Goal: Task Accomplishment & Management: Complete application form

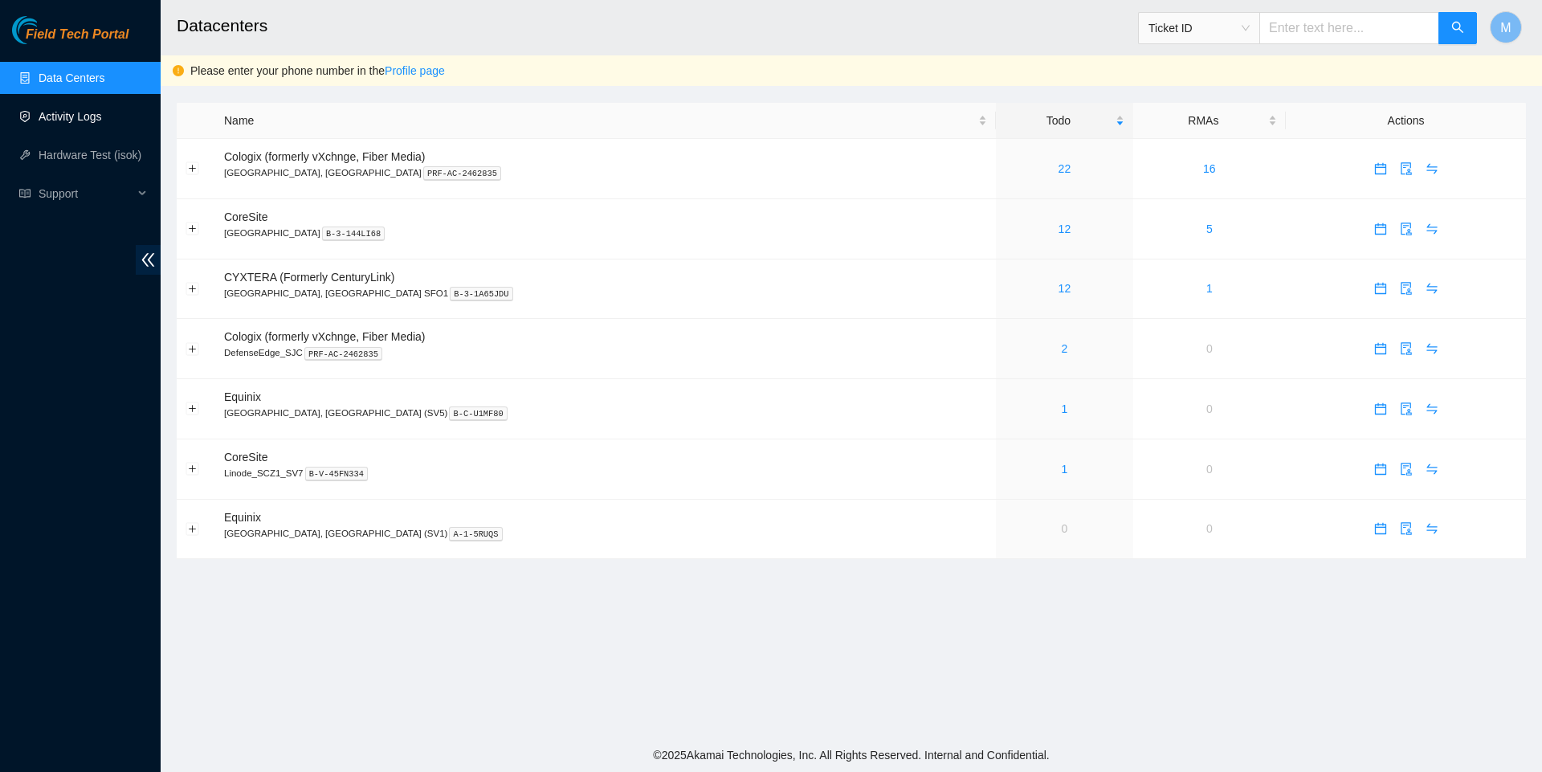
click at [97, 119] on link "Activity Logs" at bounding box center [70, 116] width 63 height 13
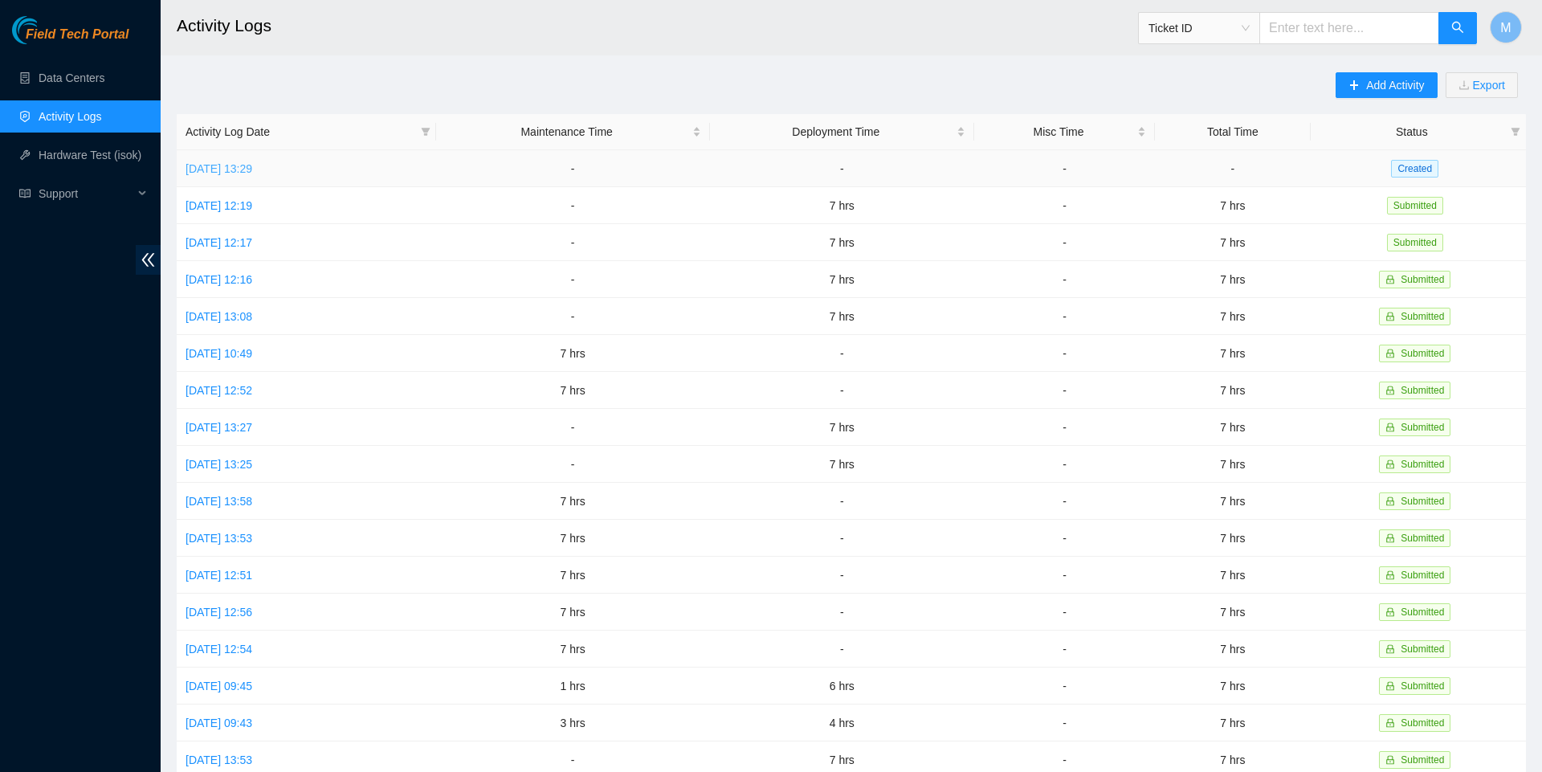
click at [252, 171] on link "[DATE] 13:29" at bounding box center [219, 168] width 67 height 13
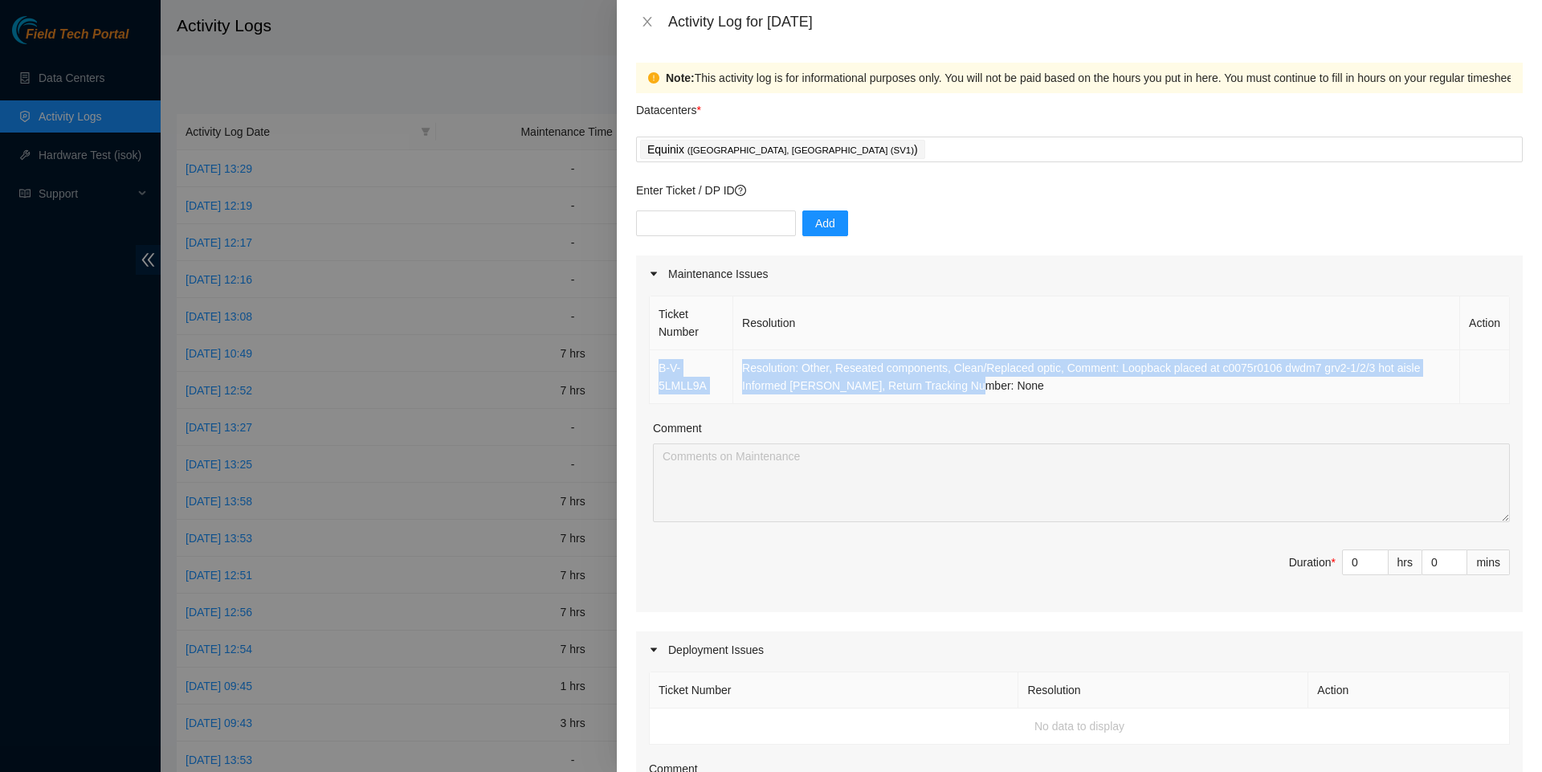
drag, startPoint x: 1007, startPoint y: 394, endPoint x: 654, endPoint y: 378, distance: 353.0
click at [654, 378] on tr "B-V-5LMLL9A Resolution: Other, Reseated components, Clean/Replaced optic, Comme…" at bounding box center [1080, 377] width 860 height 54
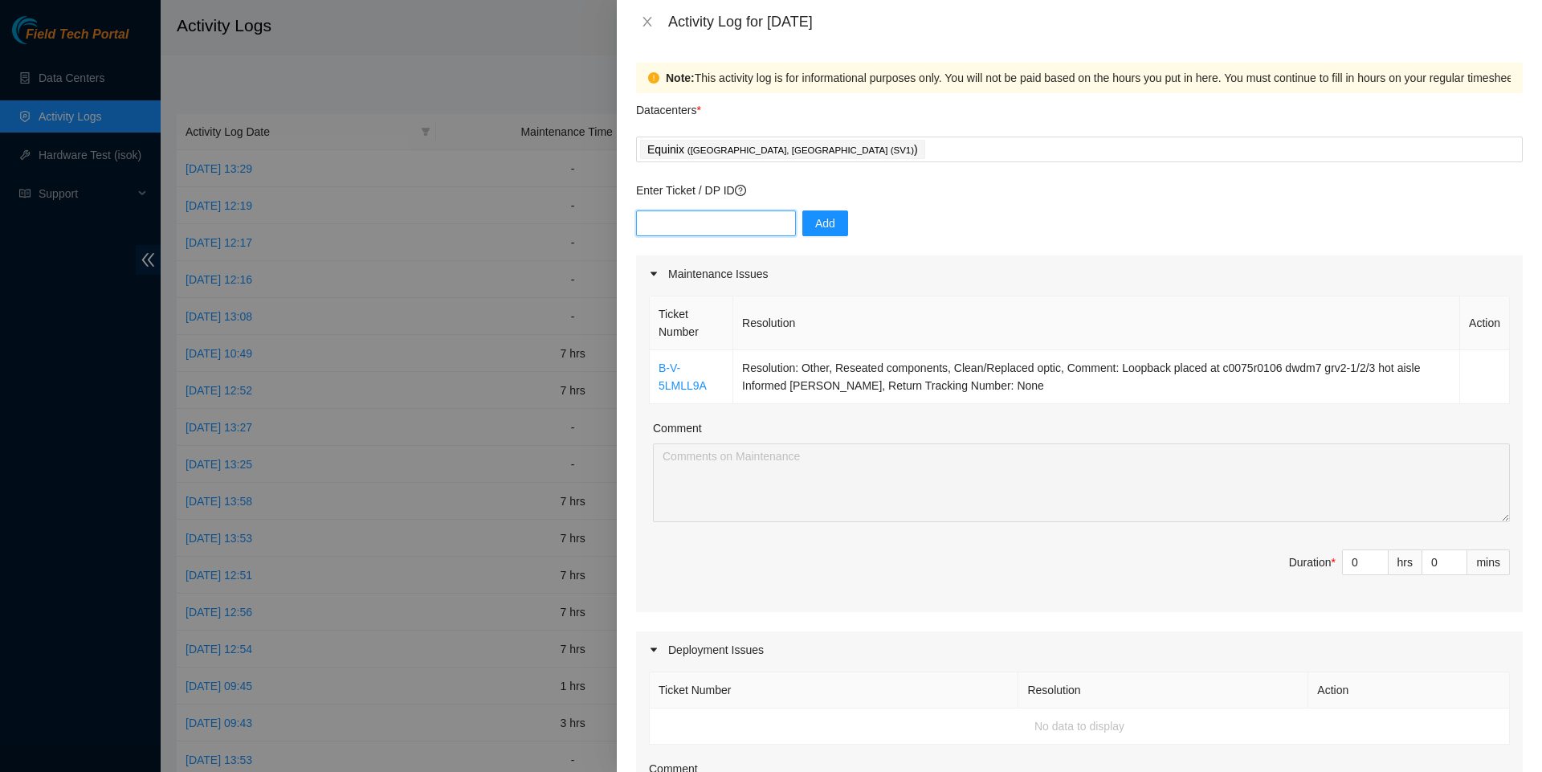
click at [726, 227] on input "text" at bounding box center [716, 223] width 160 height 26
click at [848, 153] on div "Equinix ( [GEOGRAPHIC_DATA], [GEOGRAPHIC_DATA] (SV1) )" at bounding box center [1079, 149] width 879 height 22
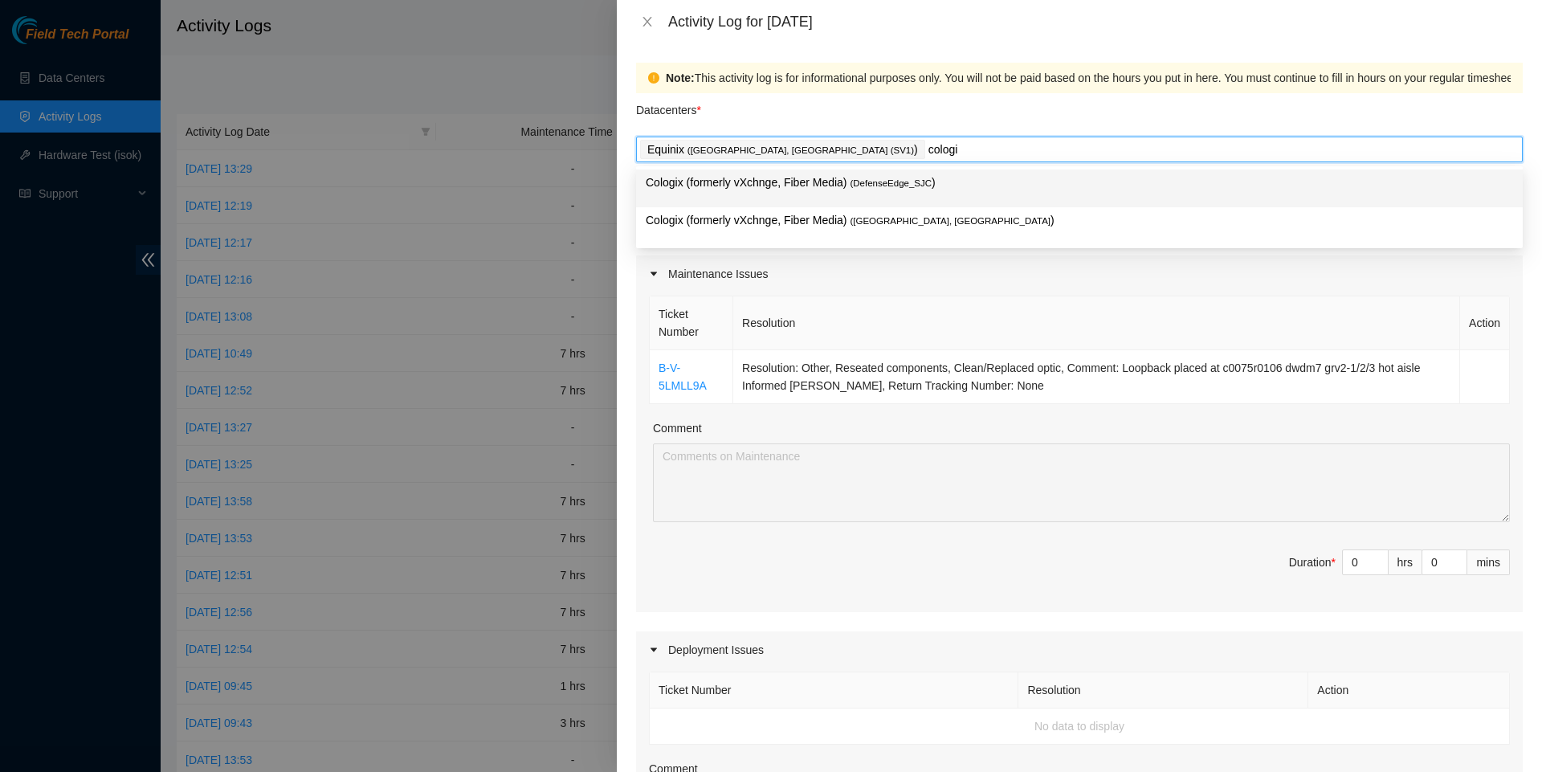
type input "cologix"
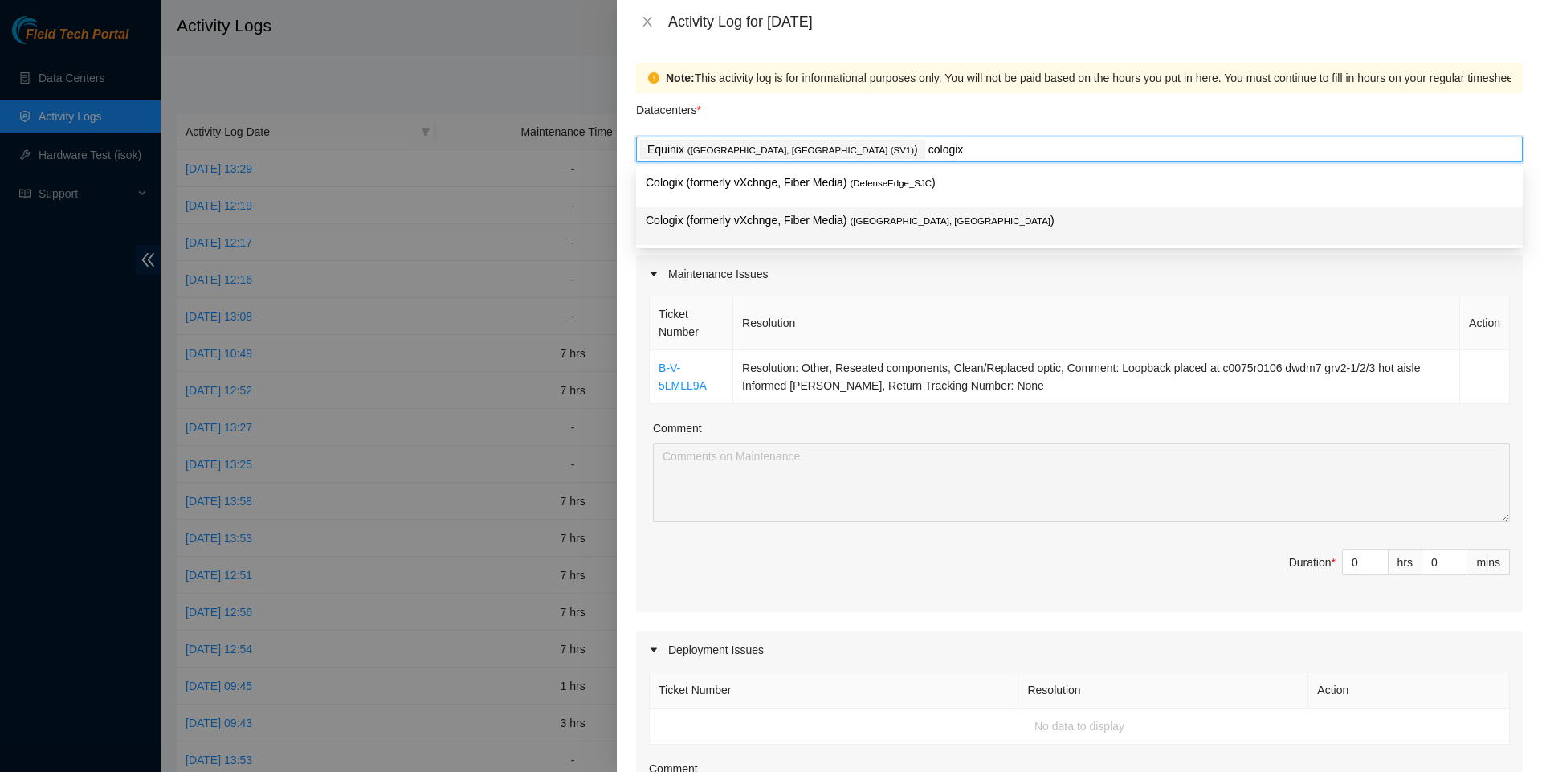
click at [795, 223] on p "Cologix (formerly vXchnge, Fiber Media) ( [GEOGRAPHIC_DATA], [GEOGRAPHIC_DATA] )" at bounding box center [1080, 220] width 868 height 18
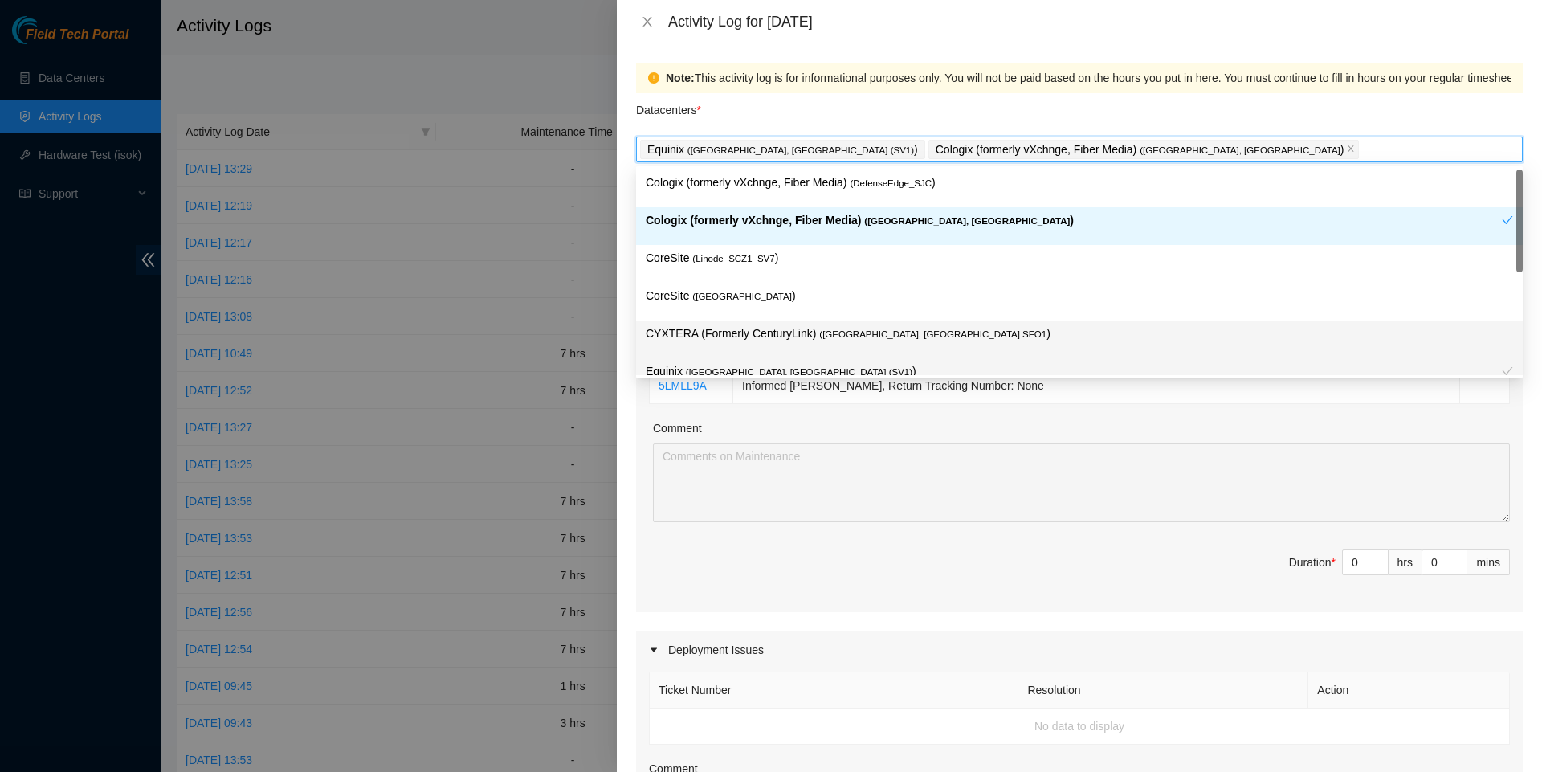
click at [753, 612] on div "Ticket Number Resolution Action B-V-5LMLL9A Resolution: Other, Reseated compone…" at bounding box center [1079, 452] width 887 height 320
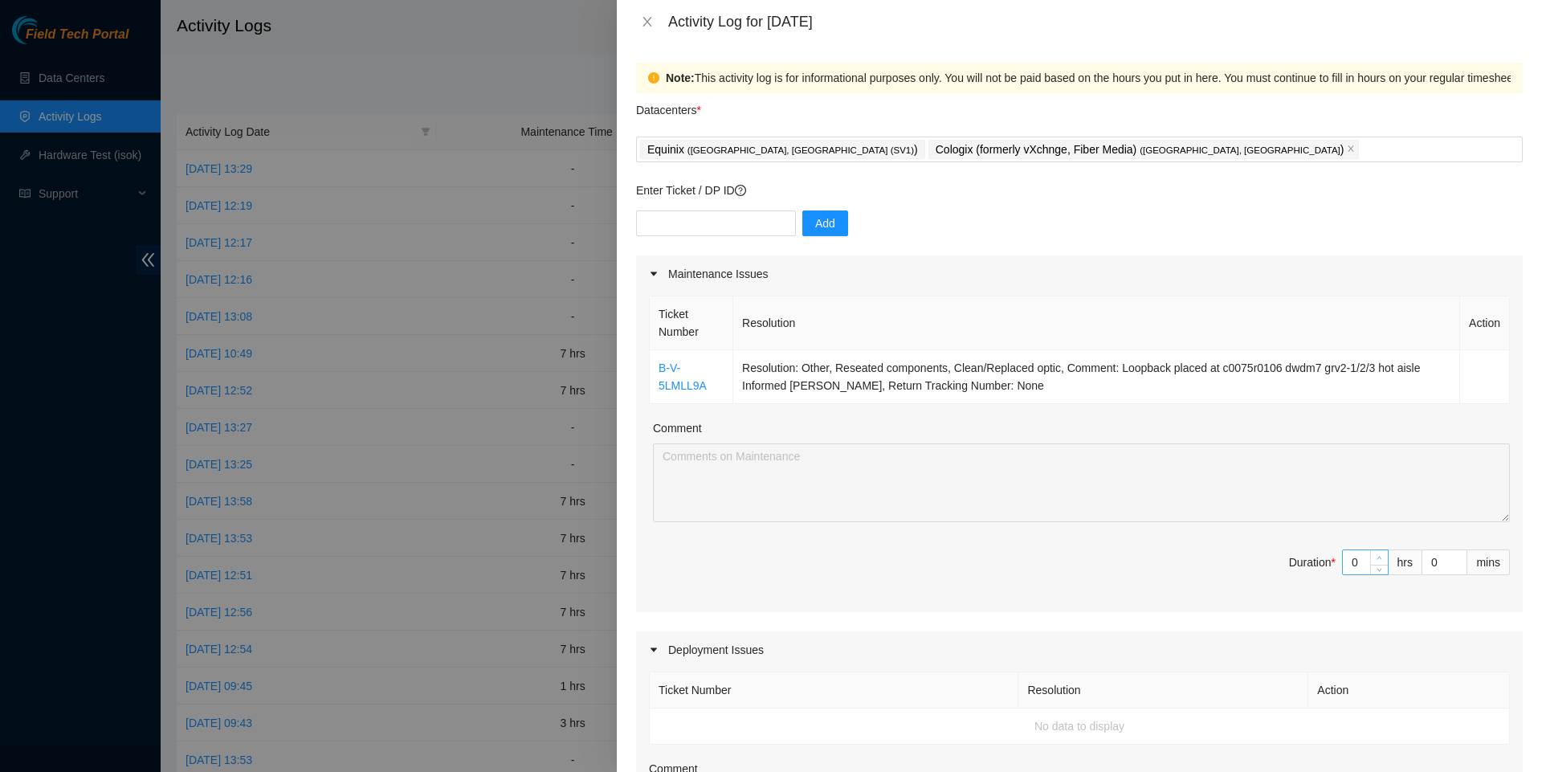
type input "1"
click at [1382, 563] on span "up" at bounding box center [1380, 559] width 10 height 10
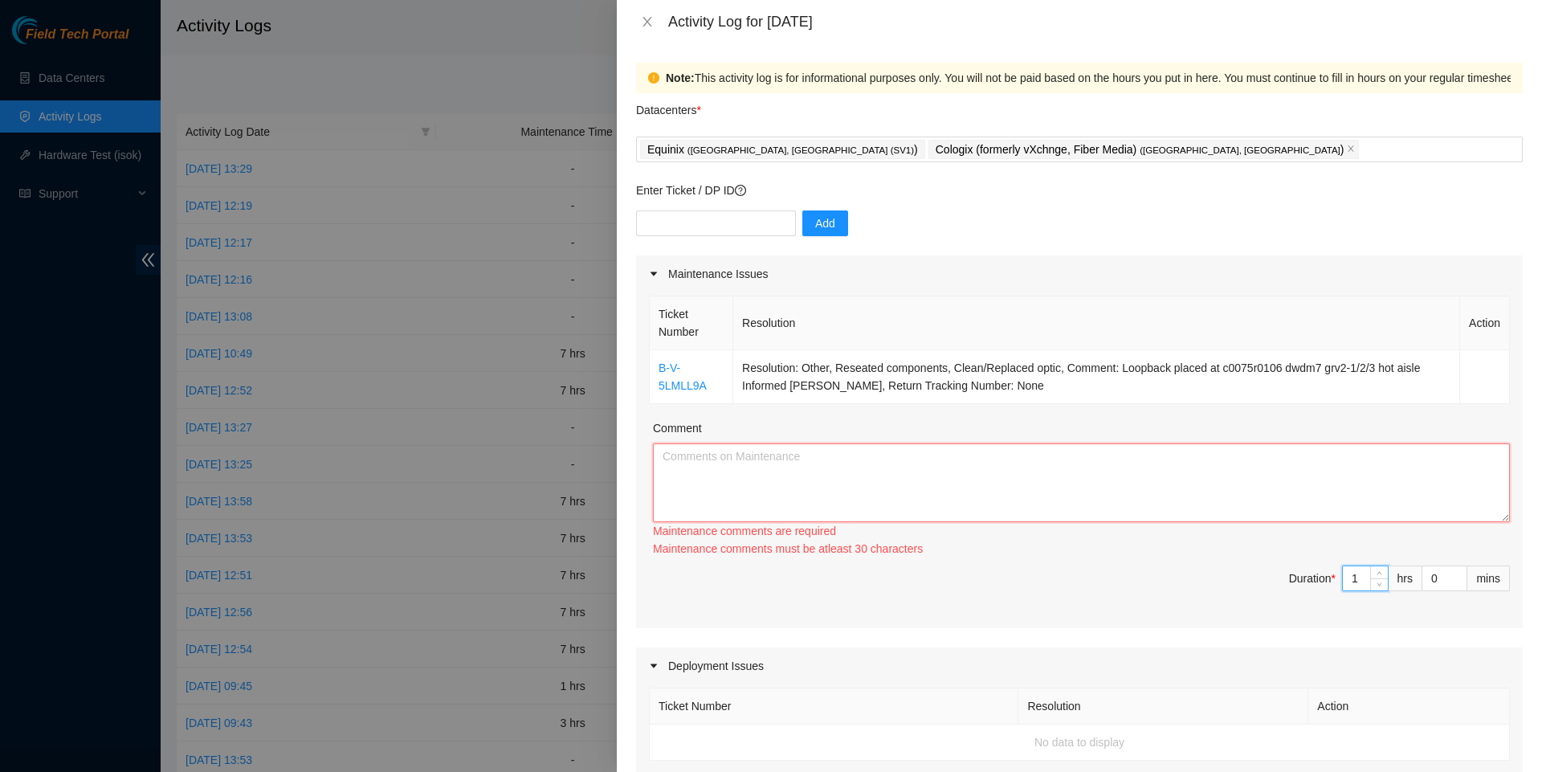
click at [996, 482] on textarea "Comment" at bounding box center [1081, 482] width 857 height 79
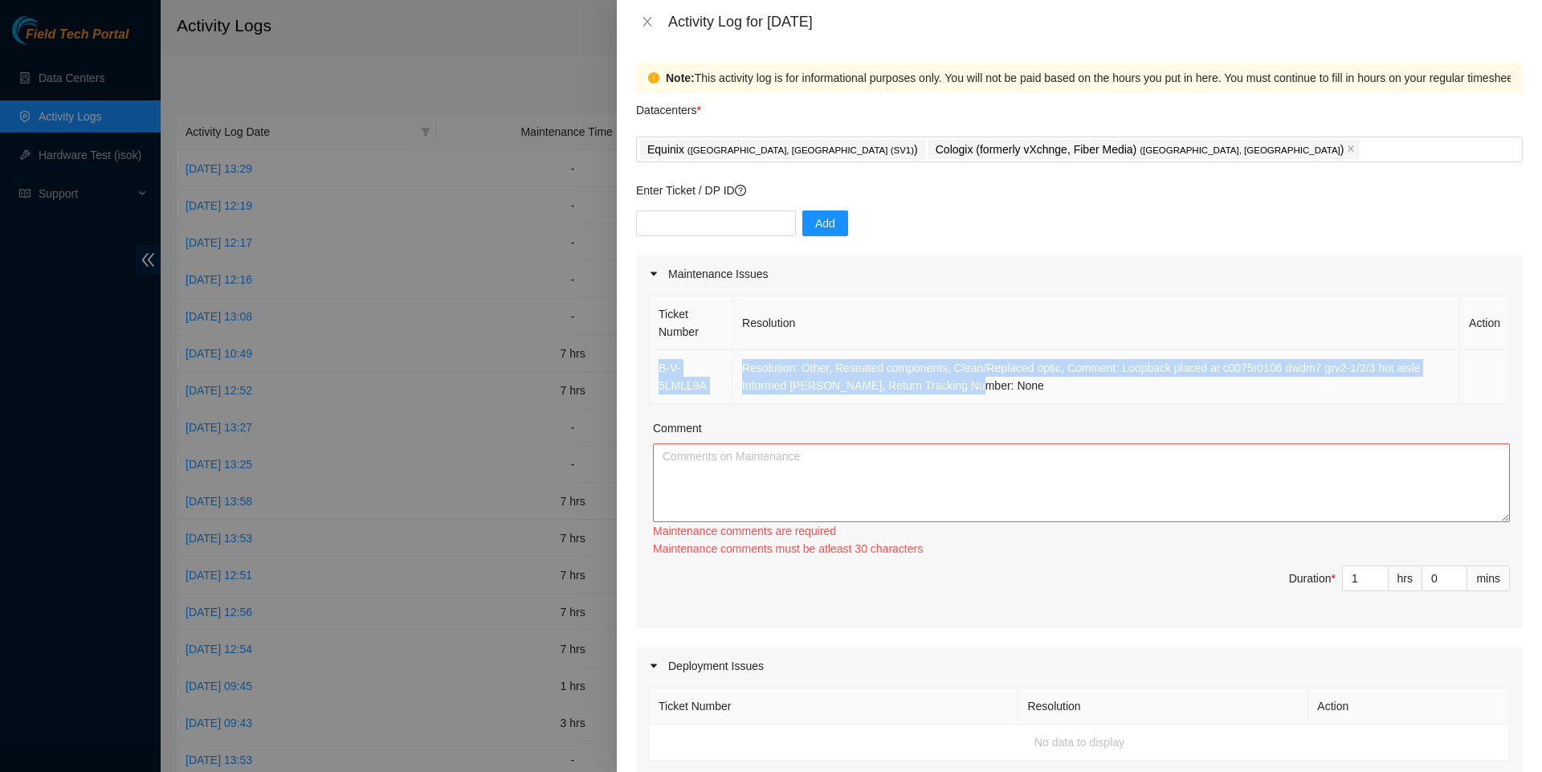
drag, startPoint x: 1014, startPoint y: 399, endPoint x: 651, endPoint y: 374, distance: 364.0
click at [651, 374] on tr "B-V-5LMLL9A Resolution: Other, Reseated components, Clean/Replaced optic, Comme…" at bounding box center [1080, 377] width 860 height 54
copy tr "B-V-5LMLL9A Resolution: Other, Reseated components, Clean/Replaced optic, Comme…"
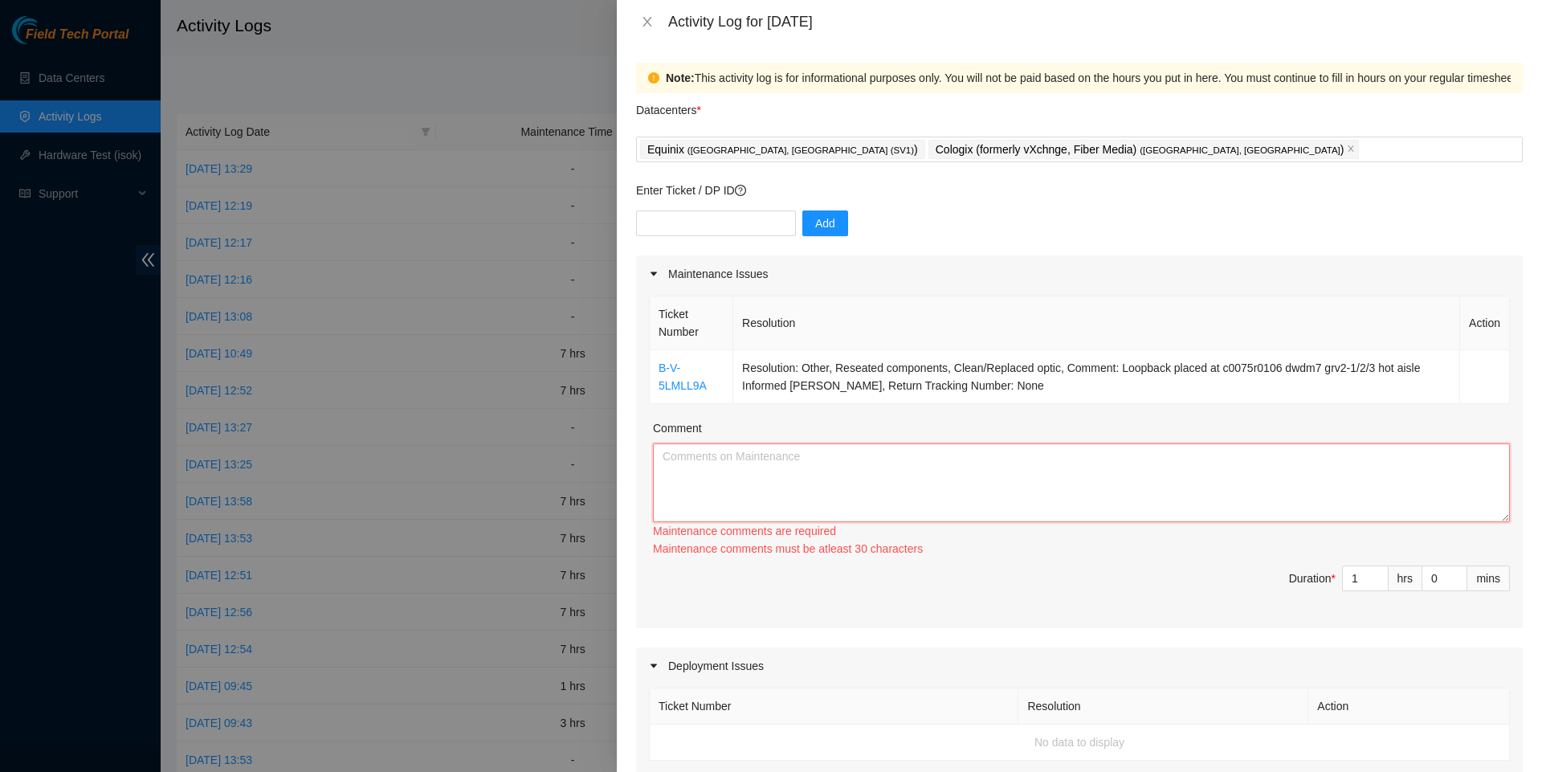
click at [824, 469] on textarea "Comment" at bounding box center [1081, 482] width 857 height 79
paste textarea "B-V-5LMLL9A Resolution: Other, Reseated components, Clean/Replaced optic, Comme…"
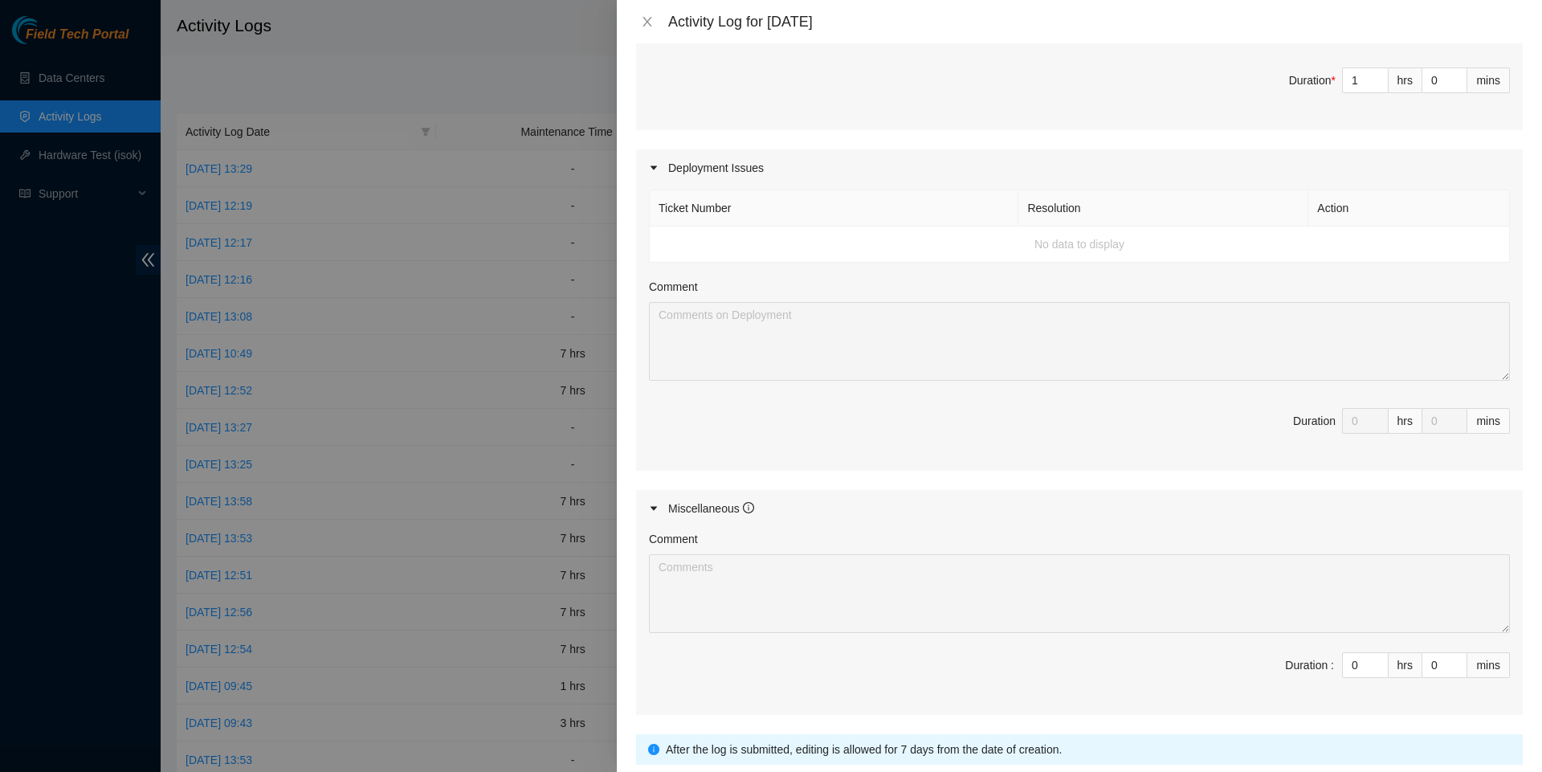
scroll to position [323, 0]
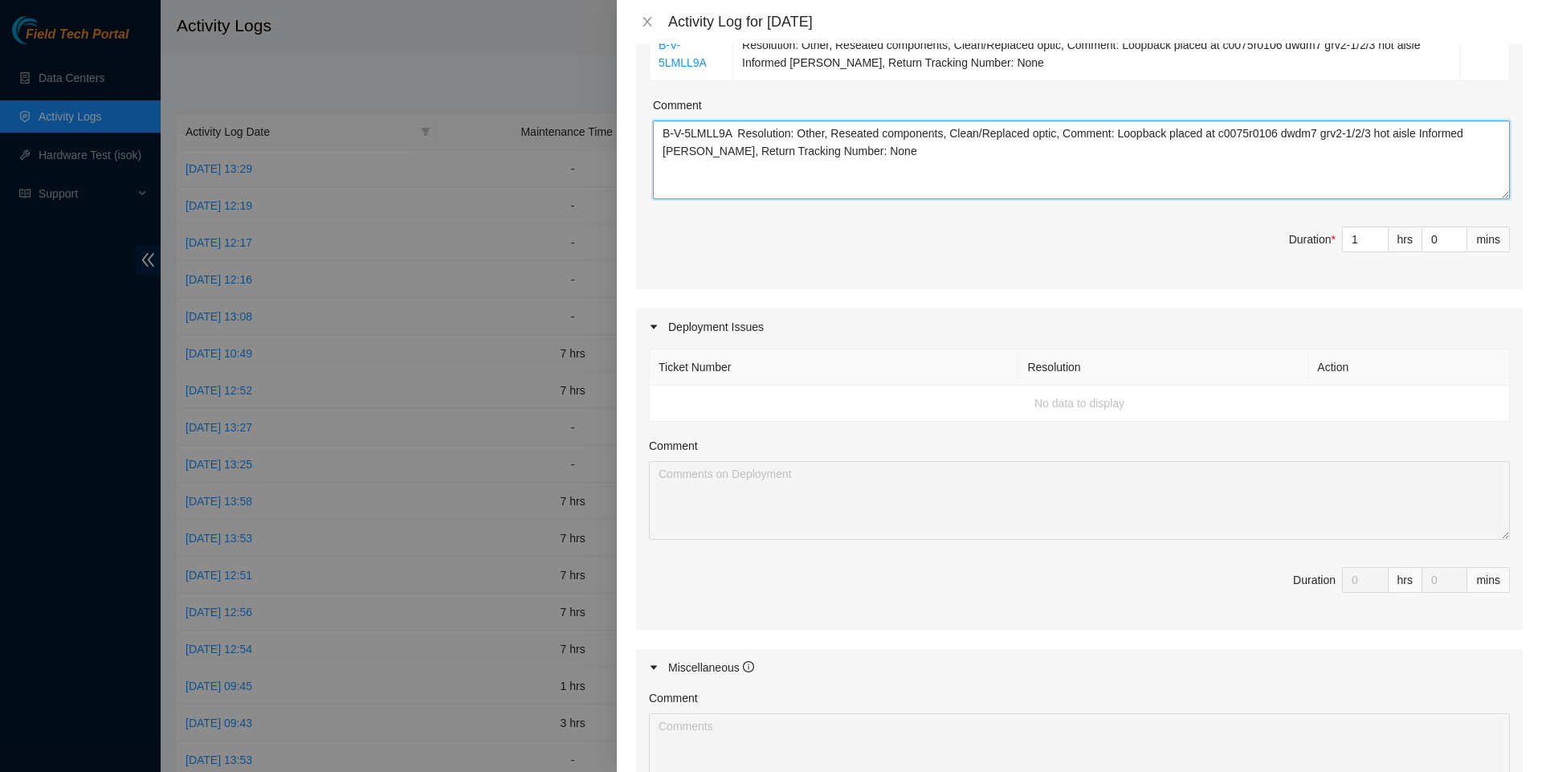
type textarea "B-V-5LMLL9A Resolution: Other, Reseated components, Clean/Replaced optic, Comme…"
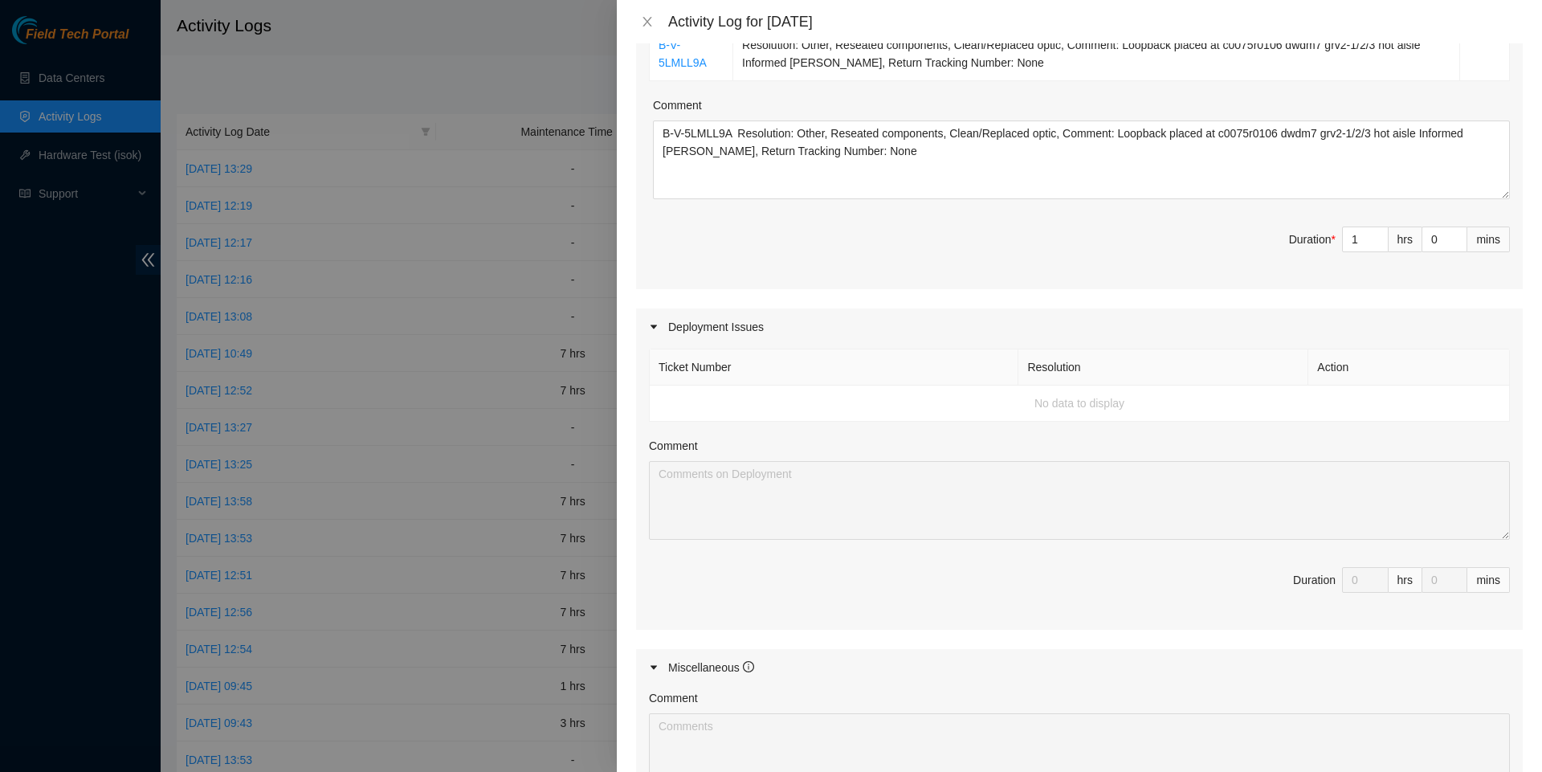
click at [1375, 586] on input "0" at bounding box center [1365, 580] width 45 height 24
click at [982, 519] on textarea "Comment" at bounding box center [1079, 500] width 861 height 79
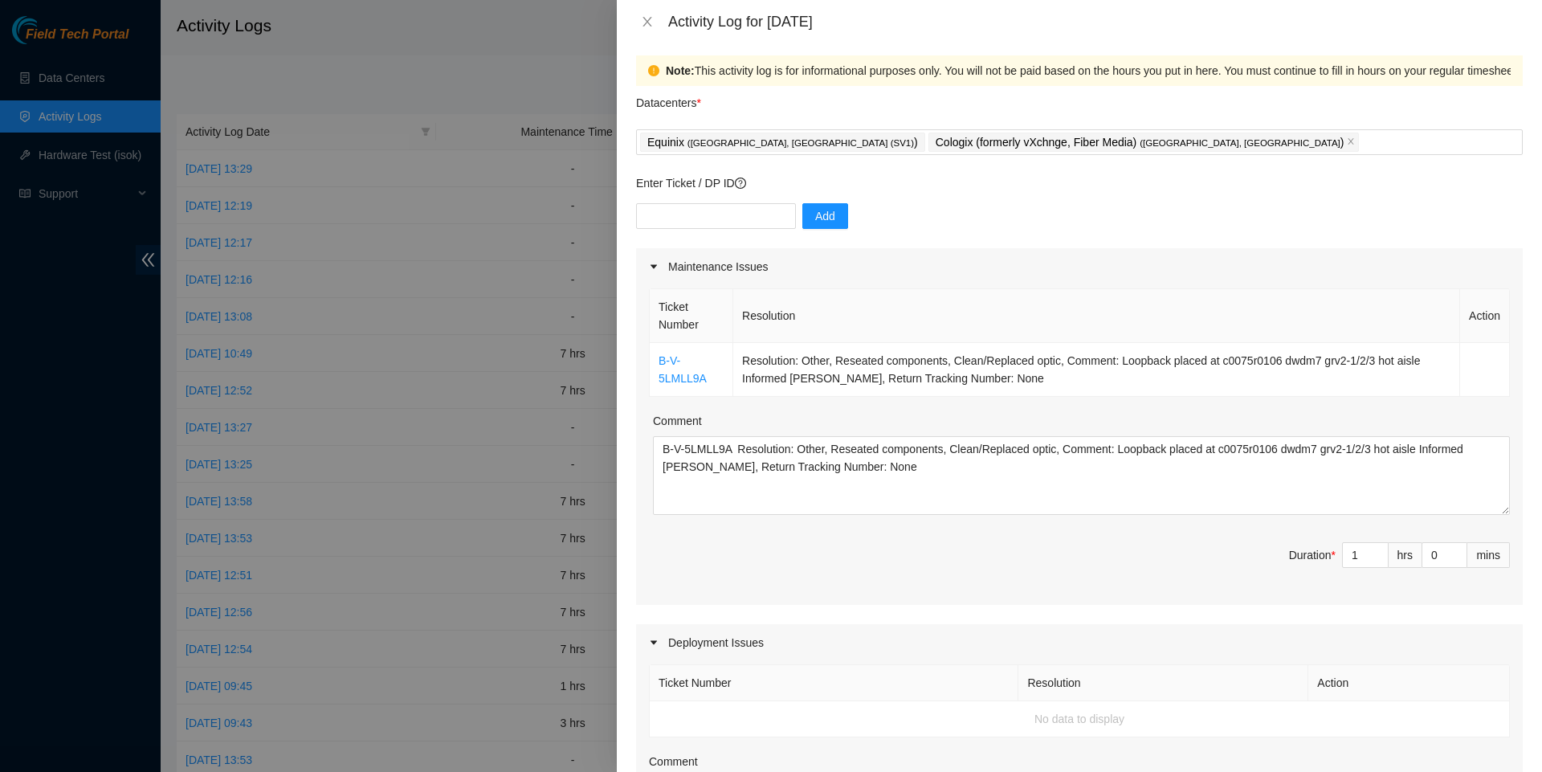
scroll to position [0, 0]
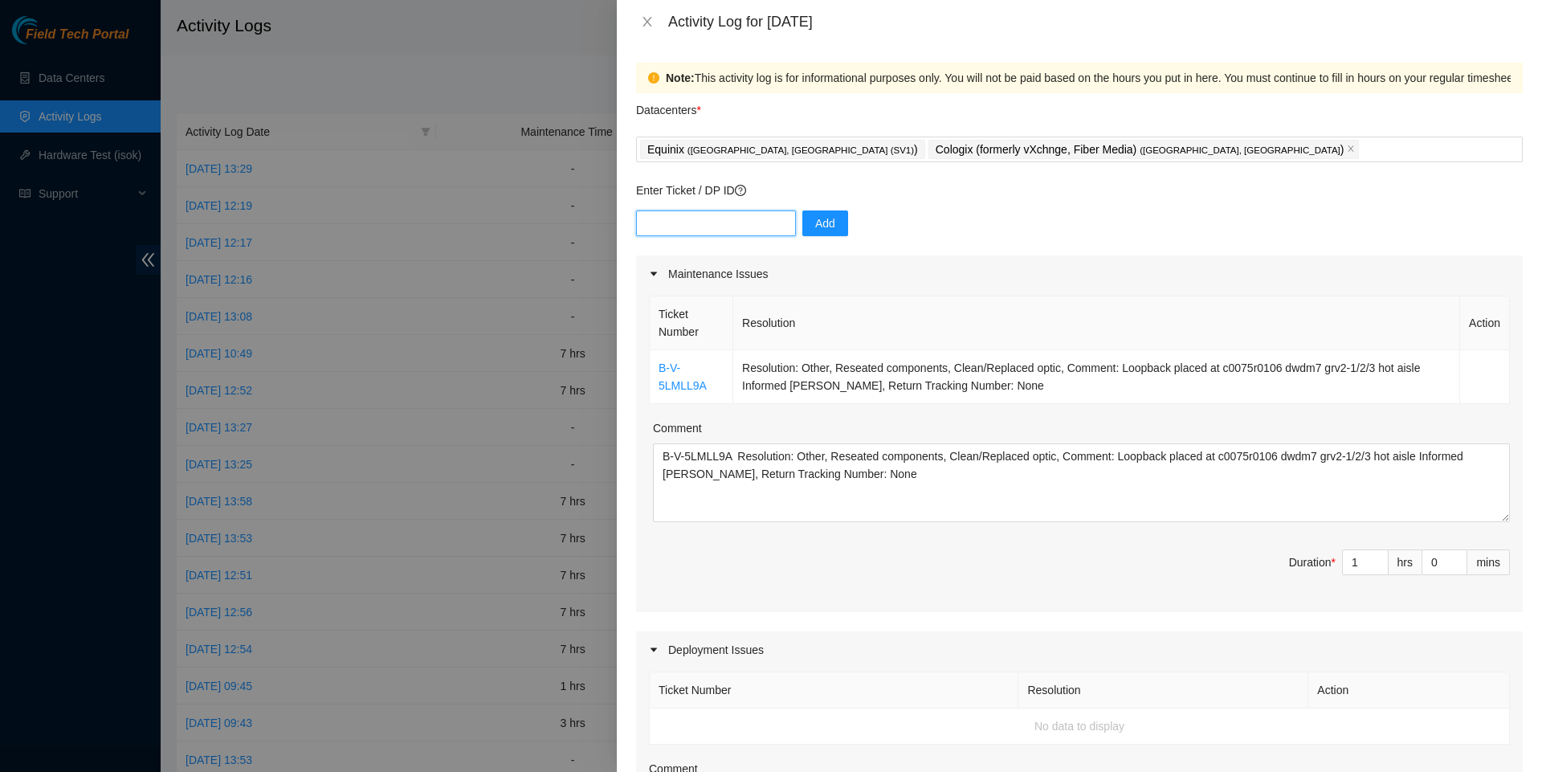
click at [714, 220] on input "text" at bounding box center [716, 223] width 160 height 26
paste input "DP82679"
type input "DP82679"
click at [826, 230] on span "Add" at bounding box center [825, 223] width 20 height 18
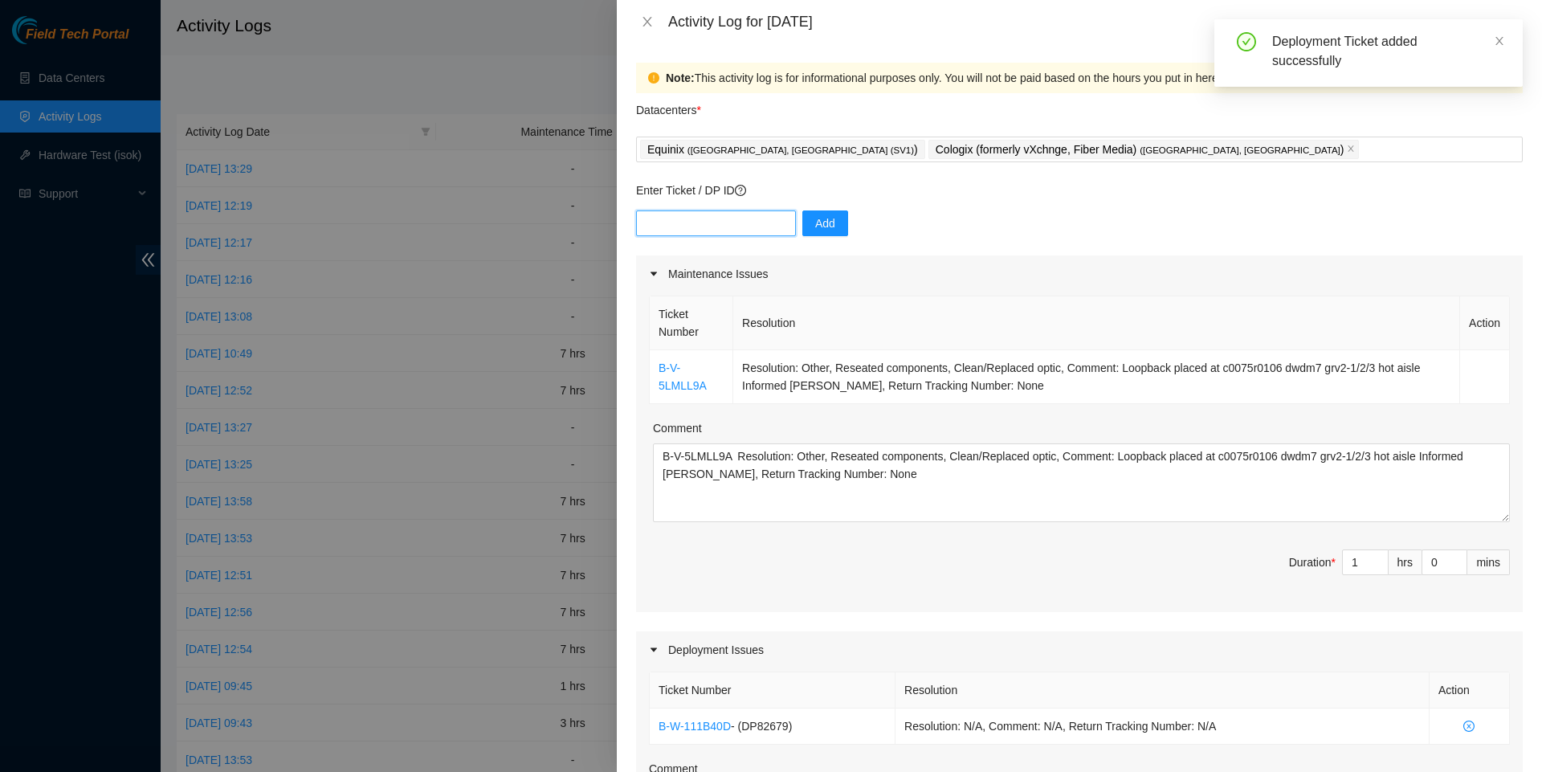
click at [707, 219] on input "text" at bounding box center [716, 223] width 160 height 26
paste input "DP79324"
type input "DP79324"
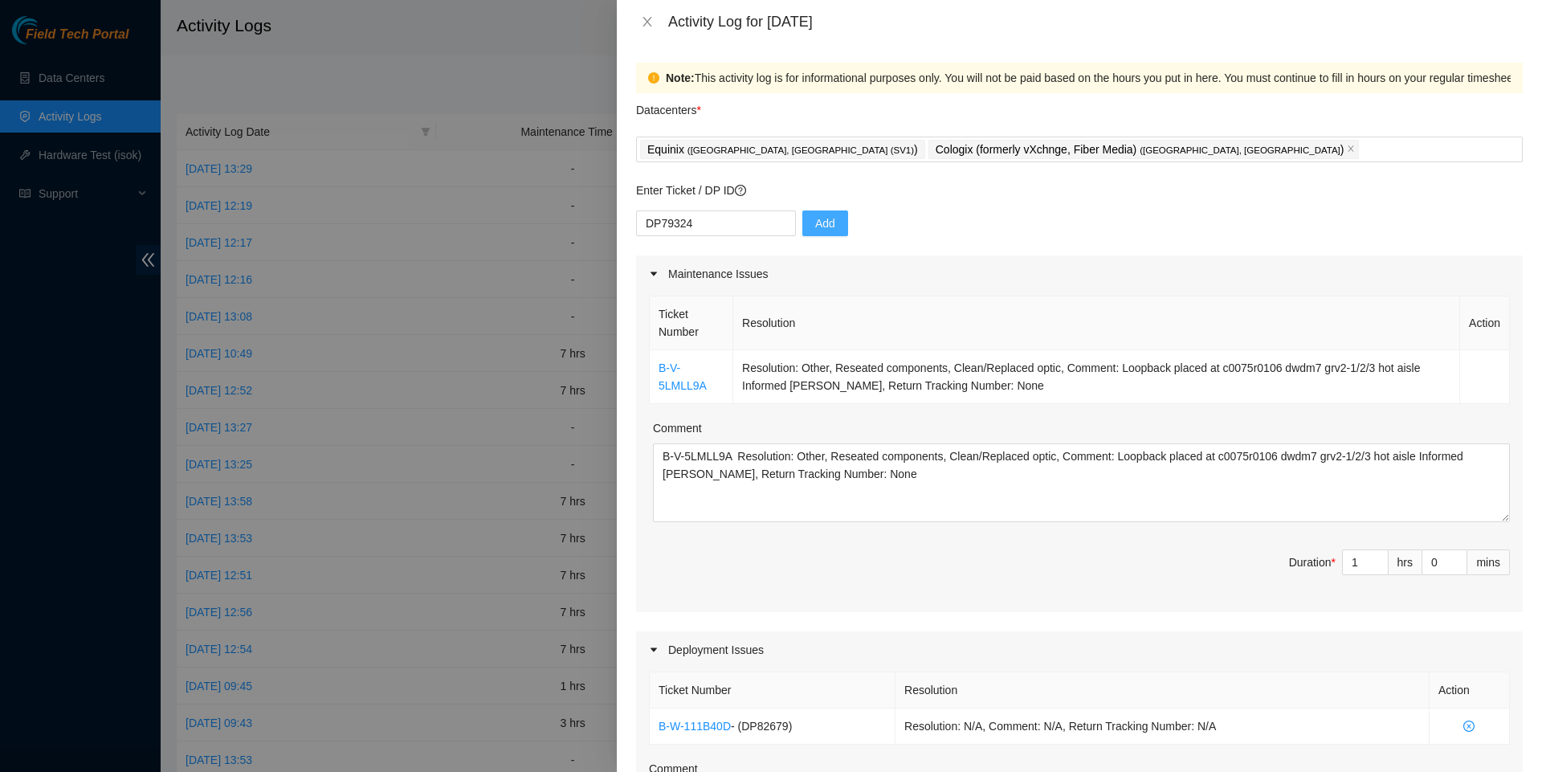
click at [826, 220] on span "Add" at bounding box center [825, 223] width 20 height 18
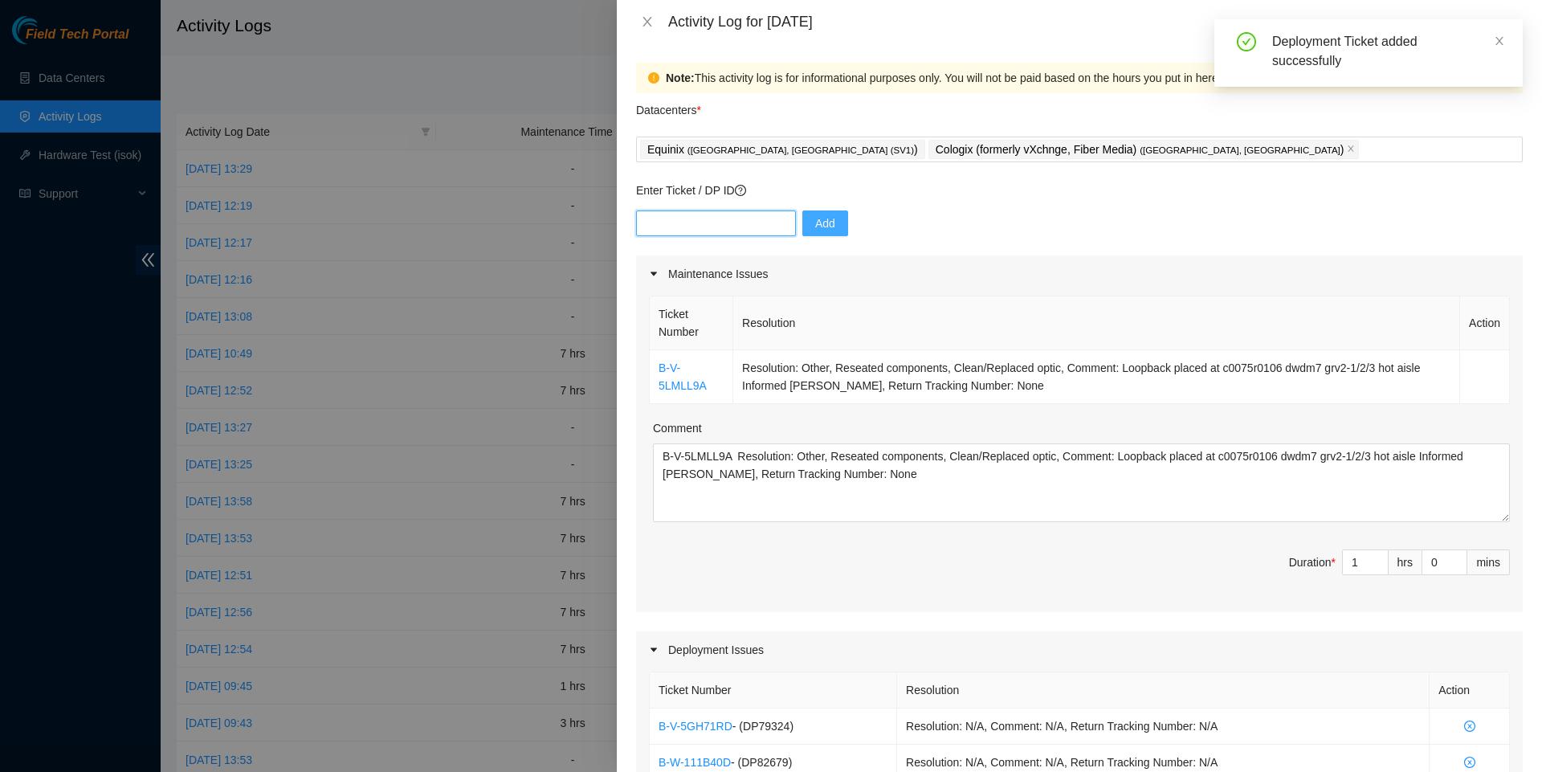
click at [691, 230] on input "text" at bounding box center [716, 223] width 160 height 26
paste input "DP82680"
type input "DP82680"
click at [829, 227] on span "Add" at bounding box center [825, 223] width 20 height 18
click at [712, 223] on input "text" at bounding box center [716, 223] width 160 height 26
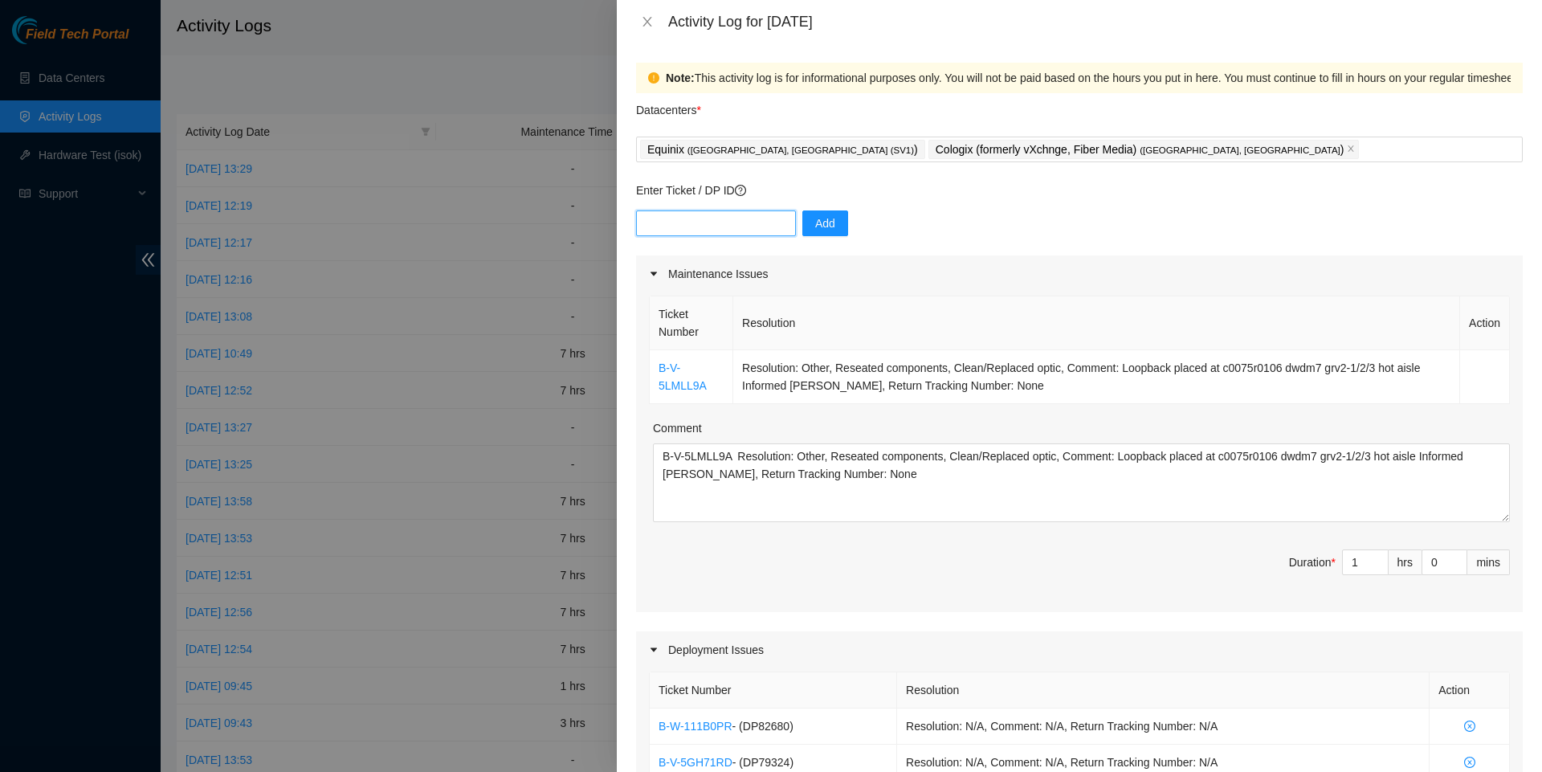
paste input "DP82681"
type input "DP82681"
click at [835, 227] on span "Add" at bounding box center [825, 223] width 20 height 18
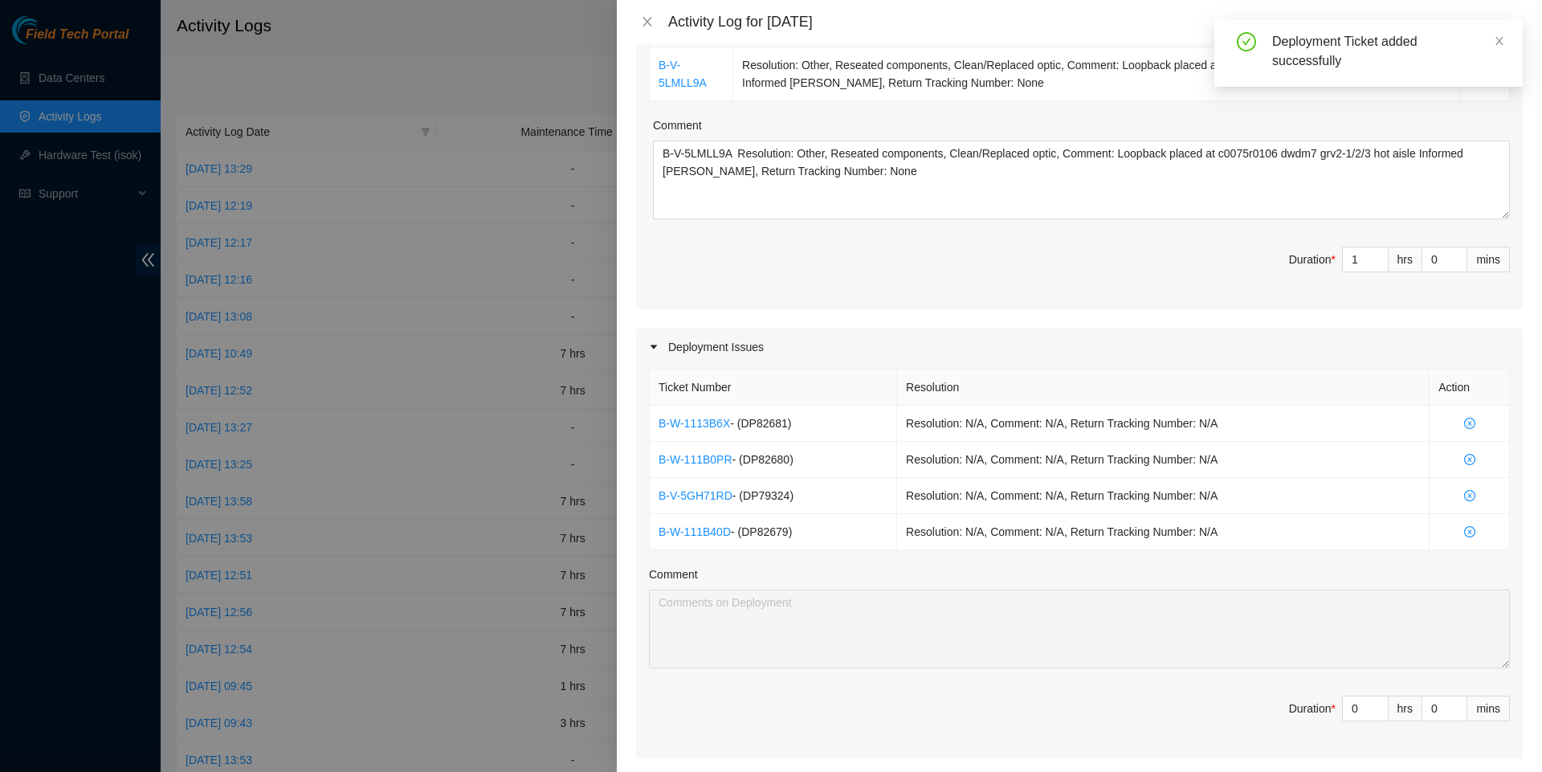
scroll to position [321, 0]
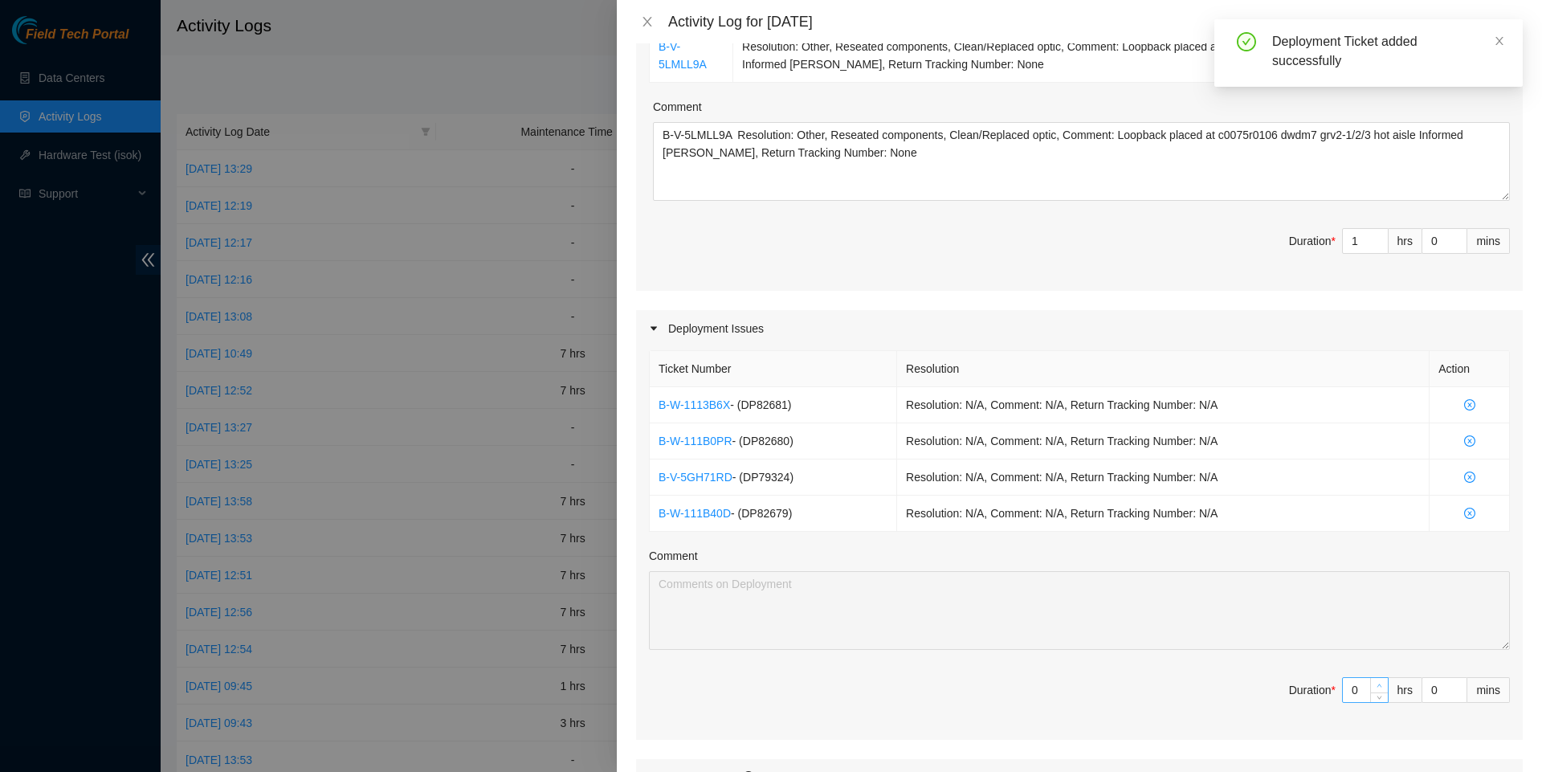
type input "1"
type input "2"
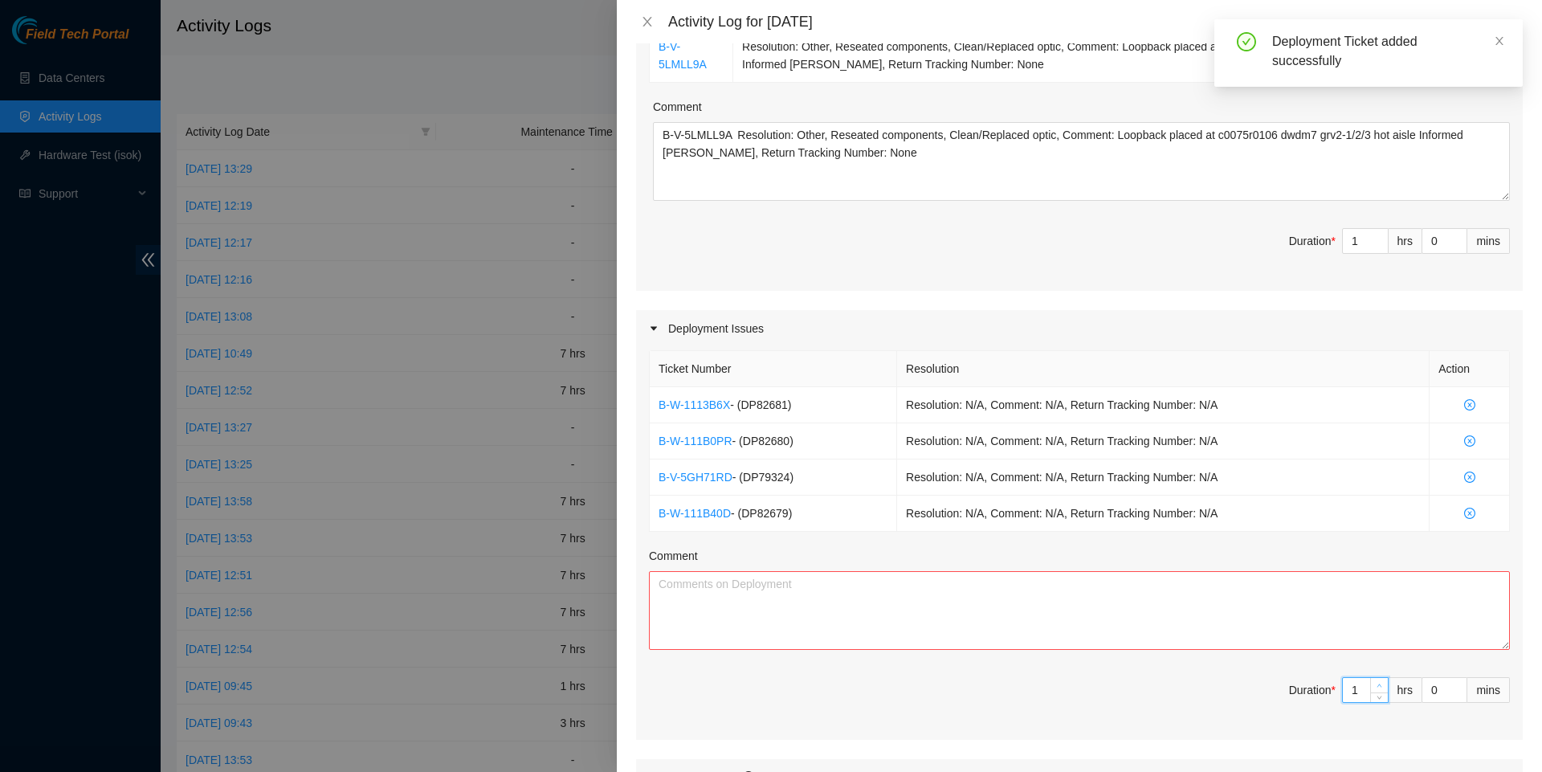
click at [1375, 691] on span "up" at bounding box center [1380, 686] width 10 height 10
type input "2"
type input "3"
click at [1375, 691] on span "up" at bounding box center [1380, 686] width 10 height 10
type input "3"
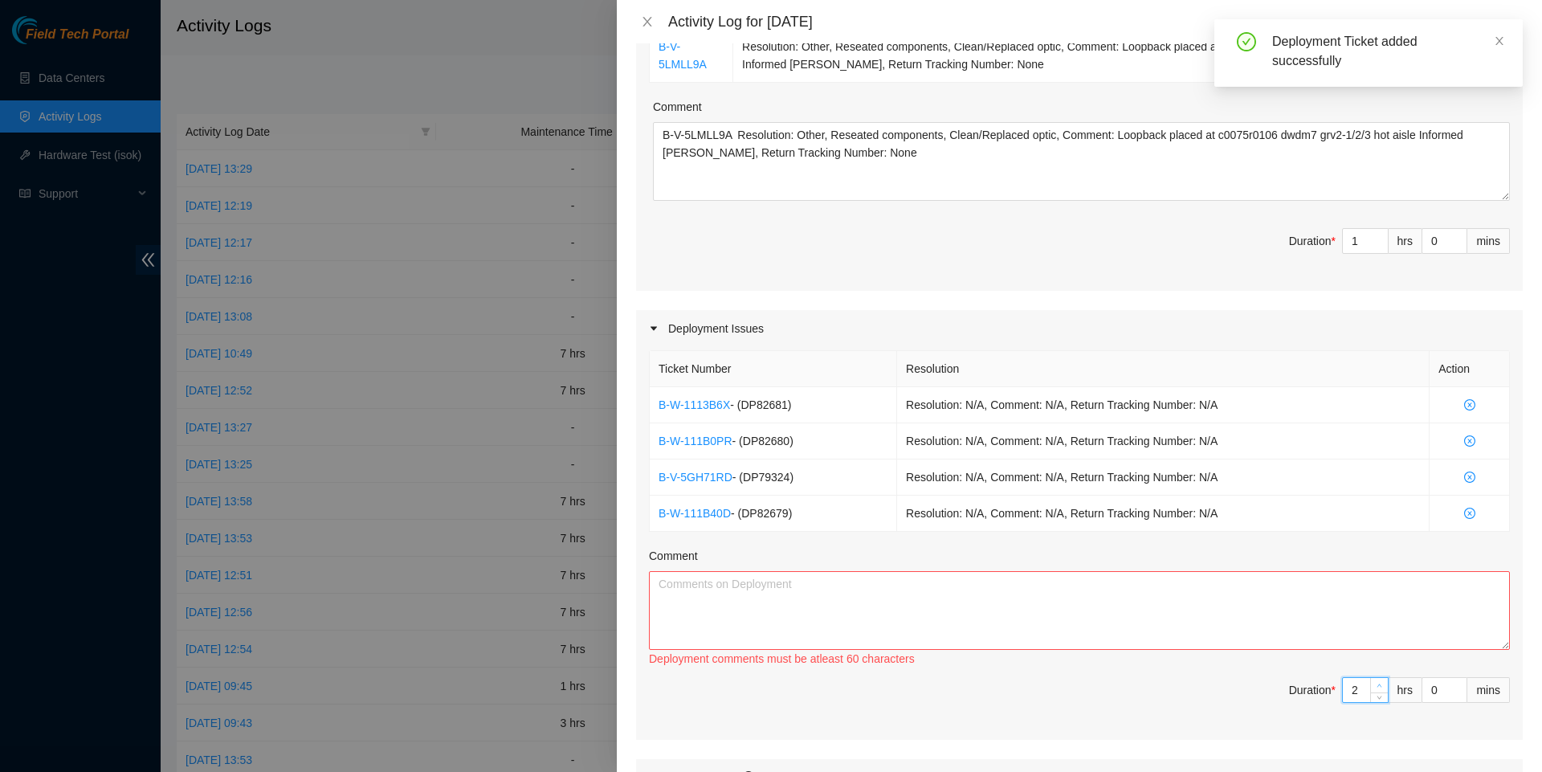
type input "4"
click at [1375, 691] on span "up" at bounding box center [1380, 686] width 10 height 10
type input "4"
type input "5"
click at [1375, 691] on span "up" at bounding box center [1380, 686] width 10 height 10
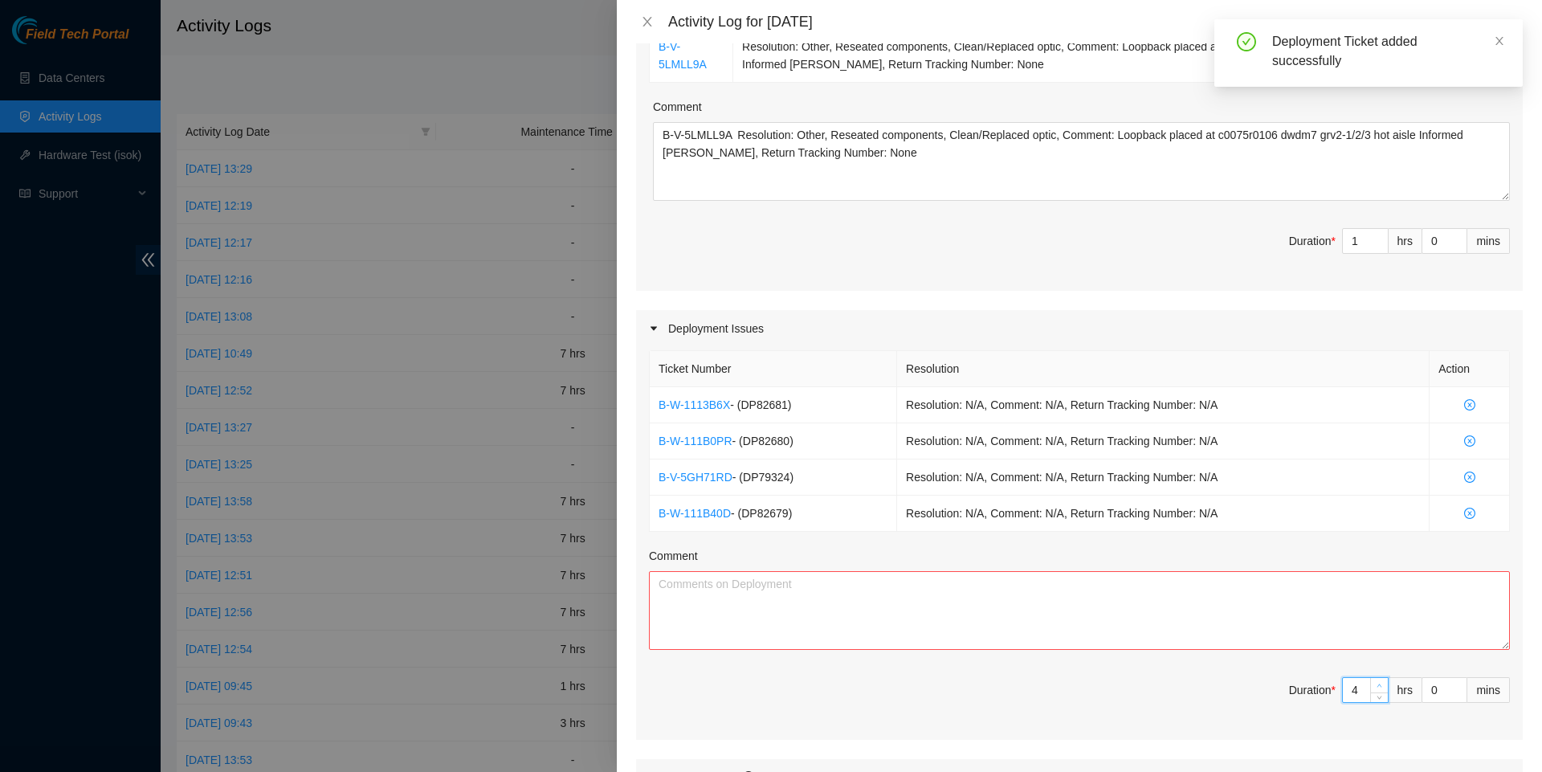
type input "5"
type input "6"
click at [1375, 691] on span "up" at bounding box center [1380, 686] width 10 height 10
type input "6"
type input "7"
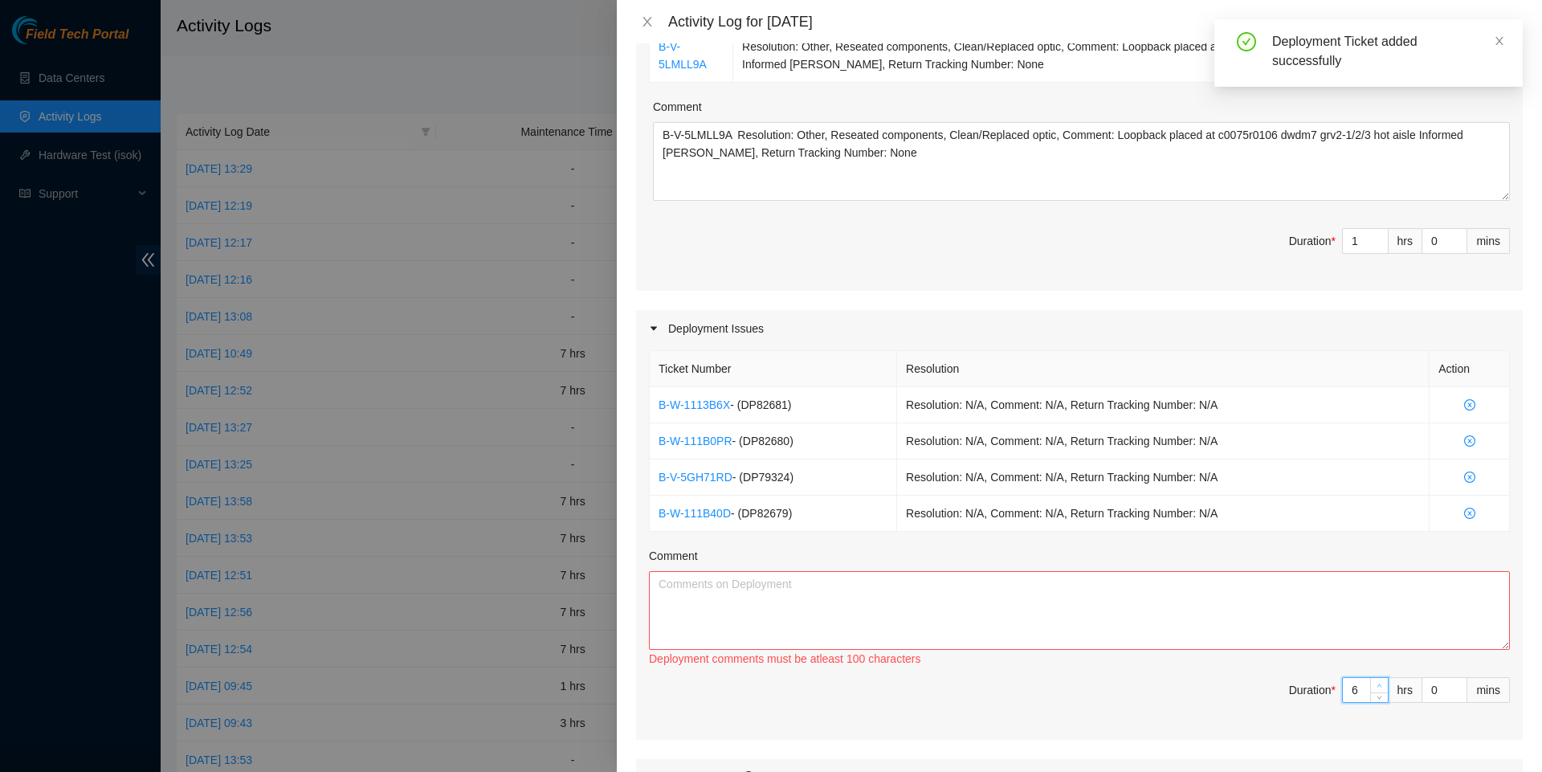
click at [1375, 691] on span "up" at bounding box center [1380, 686] width 10 height 10
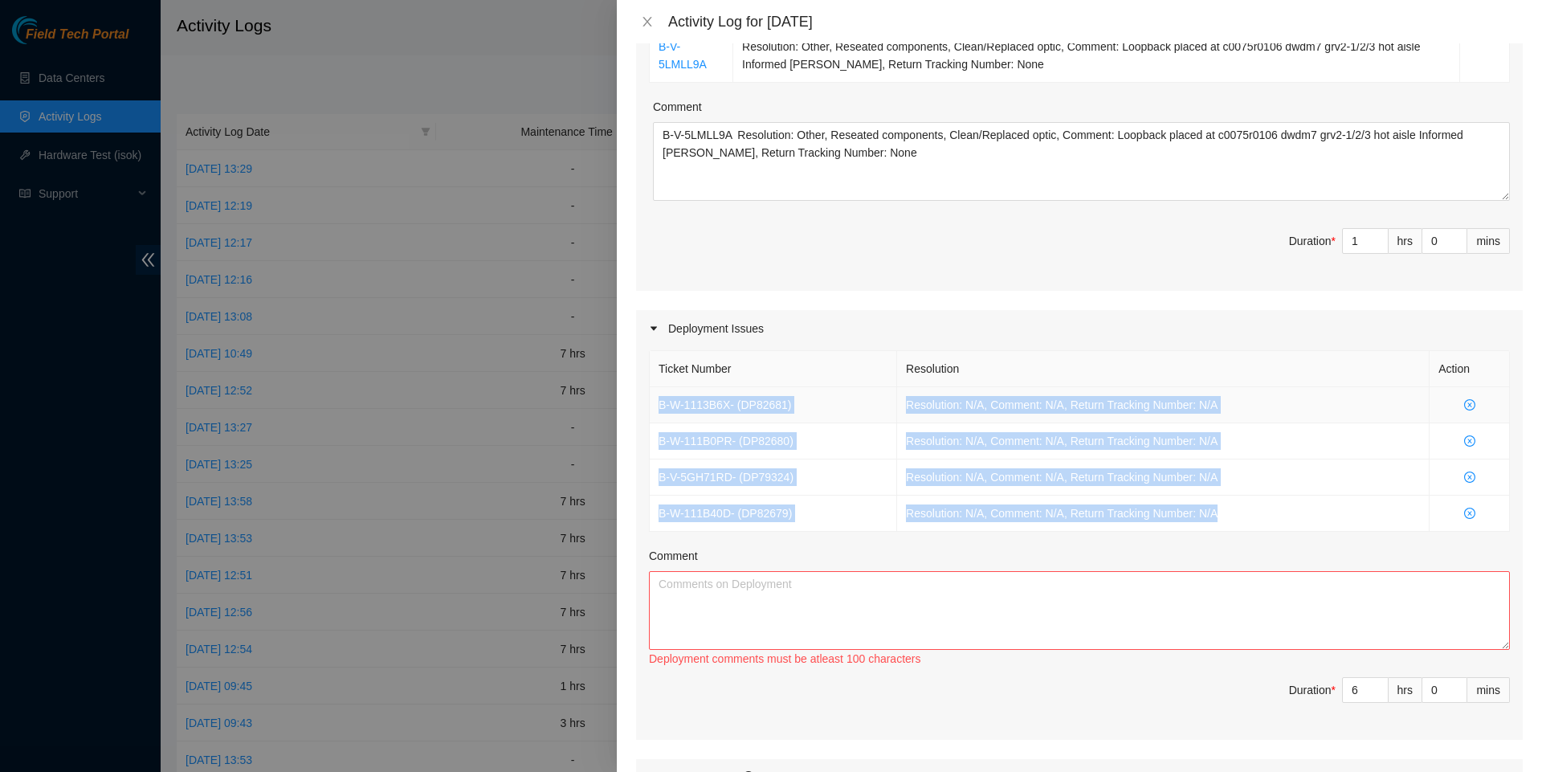
drag, startPoint x: 1257, startPoint y: 527, endPoint x: 656, endPoint y: 416, distance: 611.1
click at [656, 416] on tbody "B-W-1113B6X - ( DP82681 ) Resolution: N/A, Comment: N/A, Return Tracking Number…" at bounding box center [1080, 459] width 860 height 145
copy tbody "B-W-1113B6X - ( DP82681 ) Resolution: N/A, Comment: N/A, Return Tracking Number…"
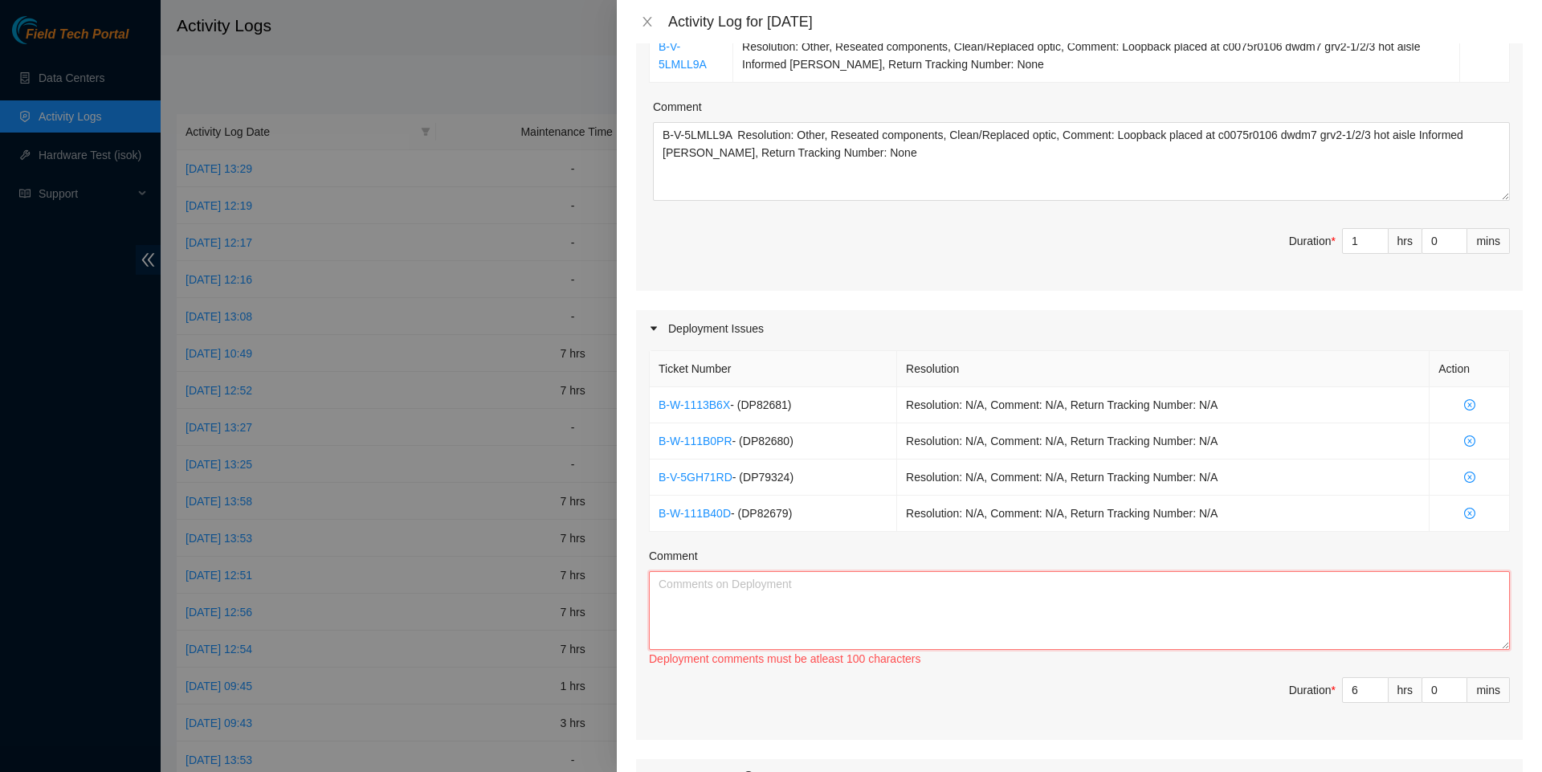
click at [701, 643] on textarea "Comment" at bounding box center [1079, 610] width 861 height 79
paste textarea "B-W-1113B6X - (DP82681) Resolution: N/A, Comment: N/A, Return Tracking Number: …"
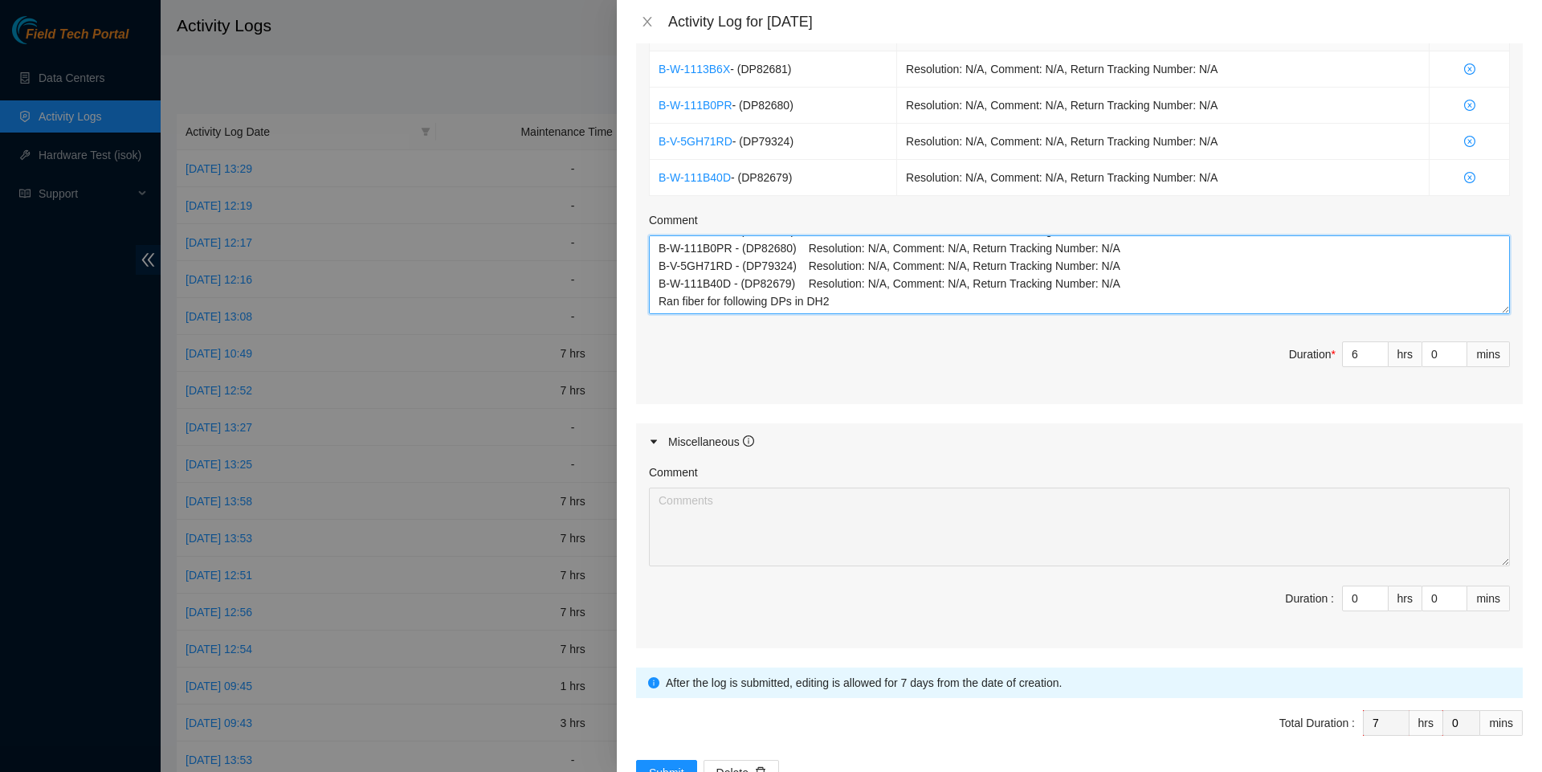
scroll to position [570, 0]
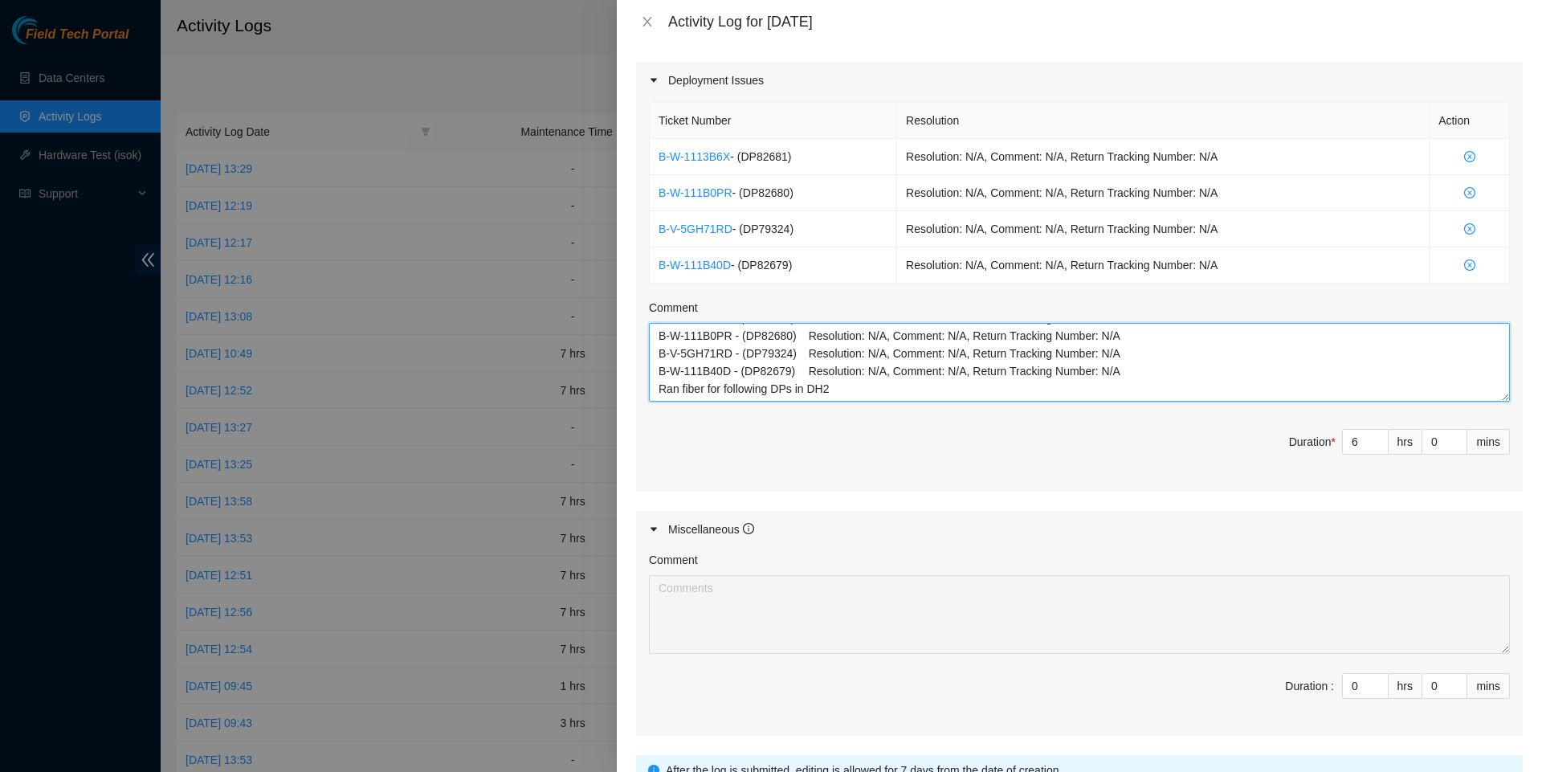
click at [860, 402] on textarea "B-W-1113B6X - (DP82681) Resolution: N/A, Comment: N/A, Return Tracking Number: …" at bounding box center [1079, 362] width 861 height 79
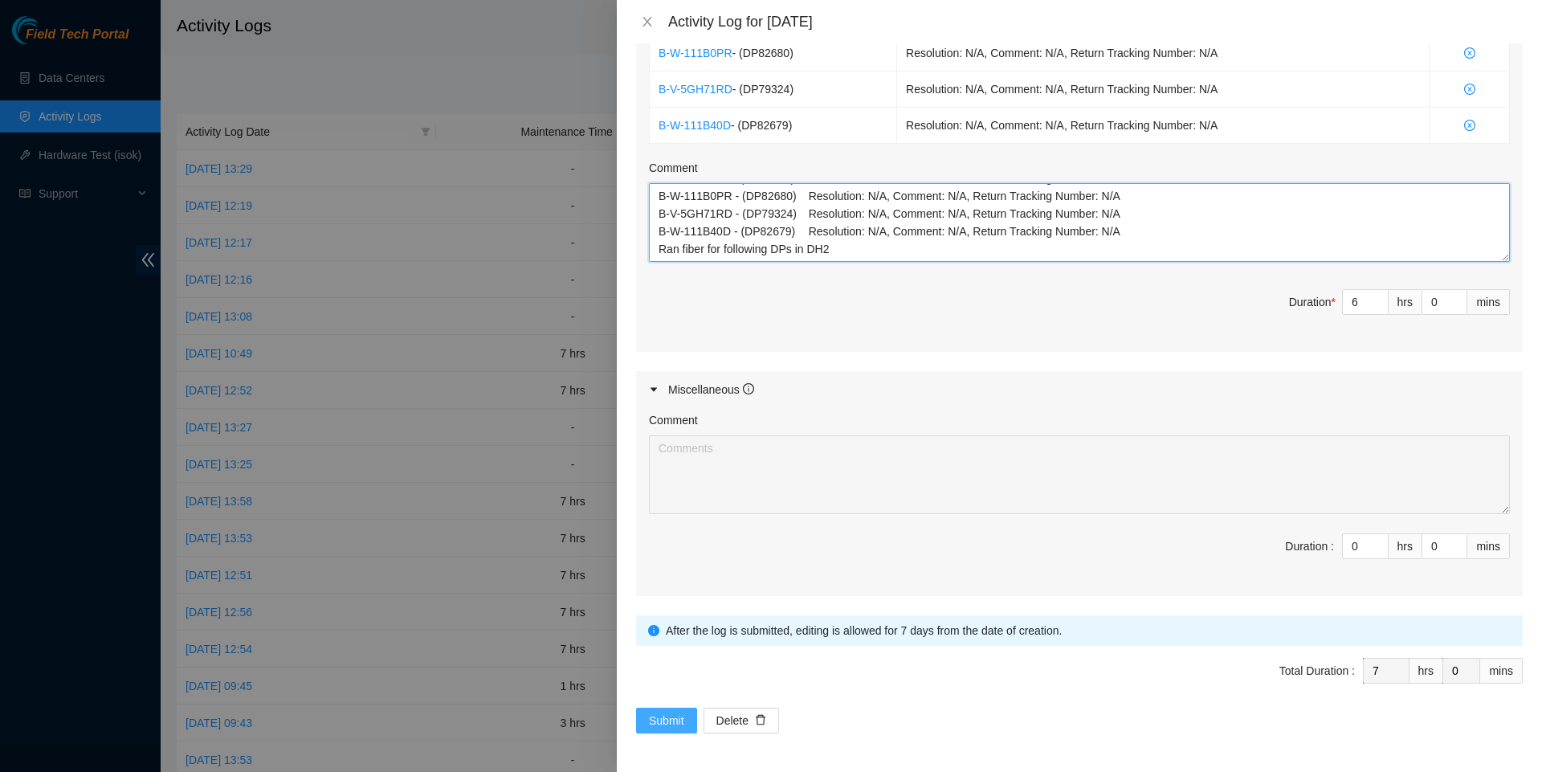
scroll to position [737, 0]
type textarea "B-W-1113B6X - (DP82681) Resolution: N/A, Comment: N/A, Return Tracking Number: …"
click at [676, 728] on span "Submit" at bounding box center [666, 721] width 35 height 18
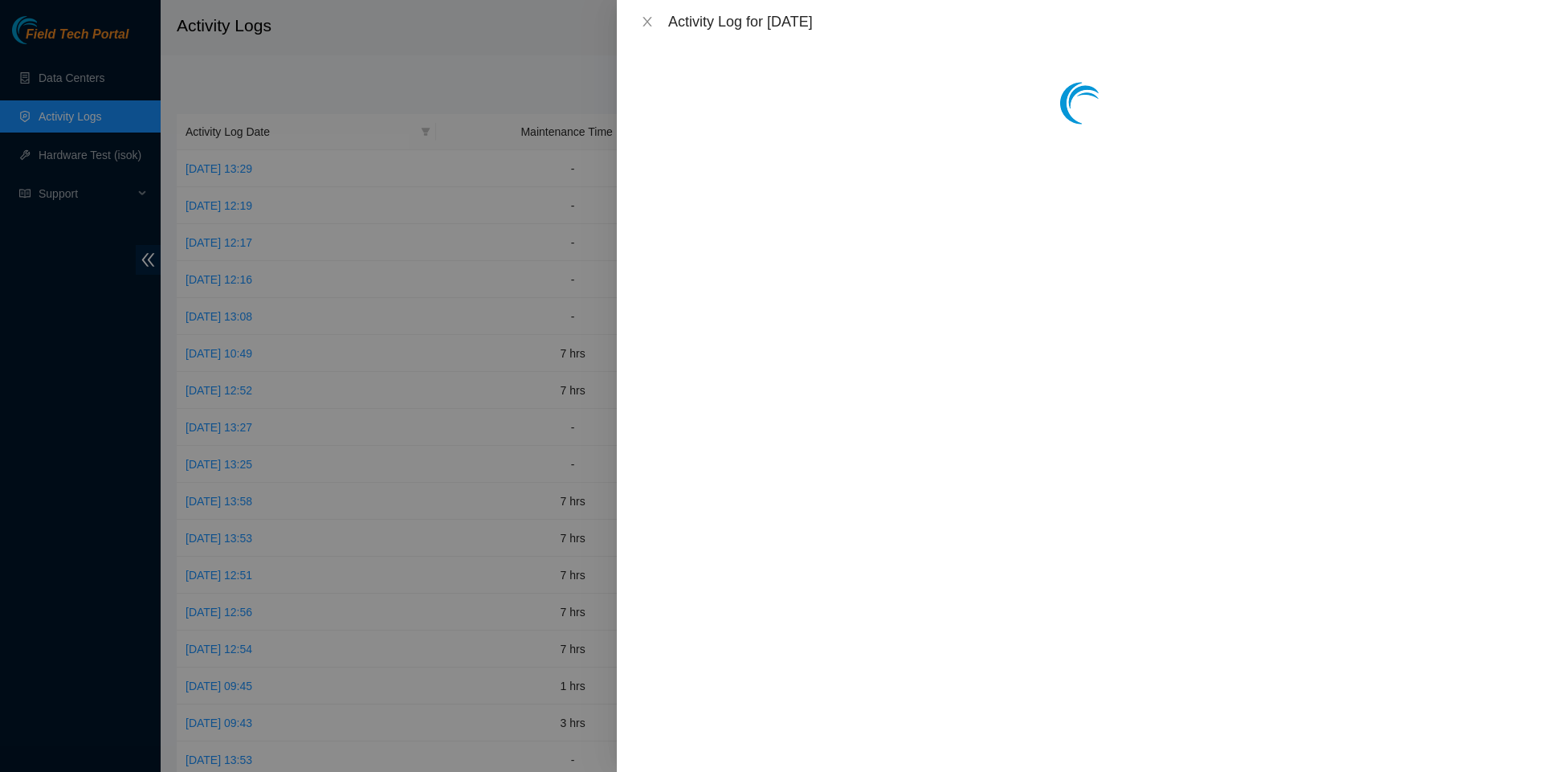
scroll to position [0, 0]
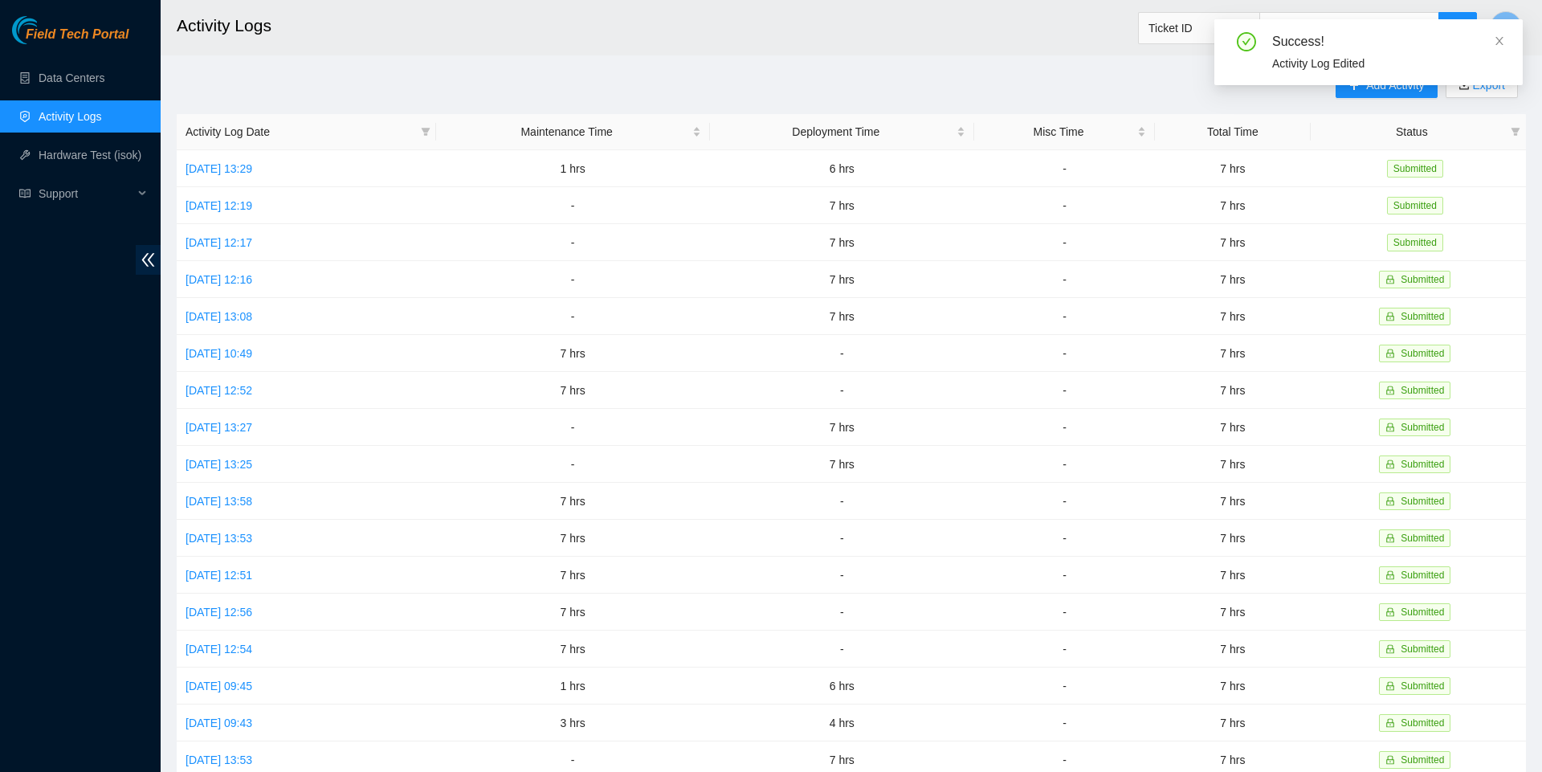
click at [1386, 88] on div "Success! Activity Log Edited" at bounding box center [1369, 58] width 308 height 79
click at [1499, 35] on icon "close" at bounding box center [1499, 40] width 11 height 11
click at [1367, 88] on span "Add Activity" at bounding box center [1396, 85] width 58 height 18
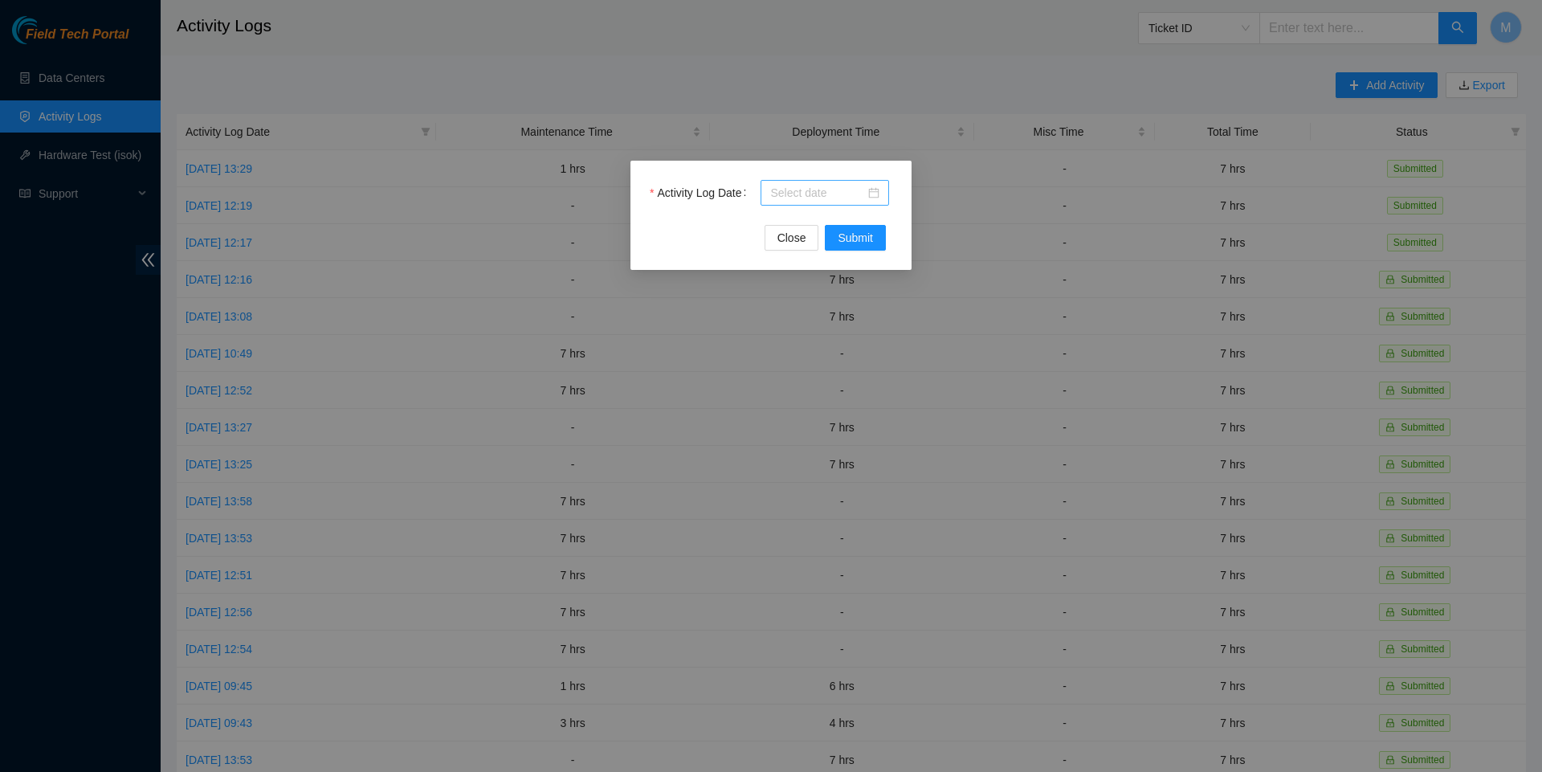
click at [876, 197] on div at bounding box center [824, 193] width 109 height 18
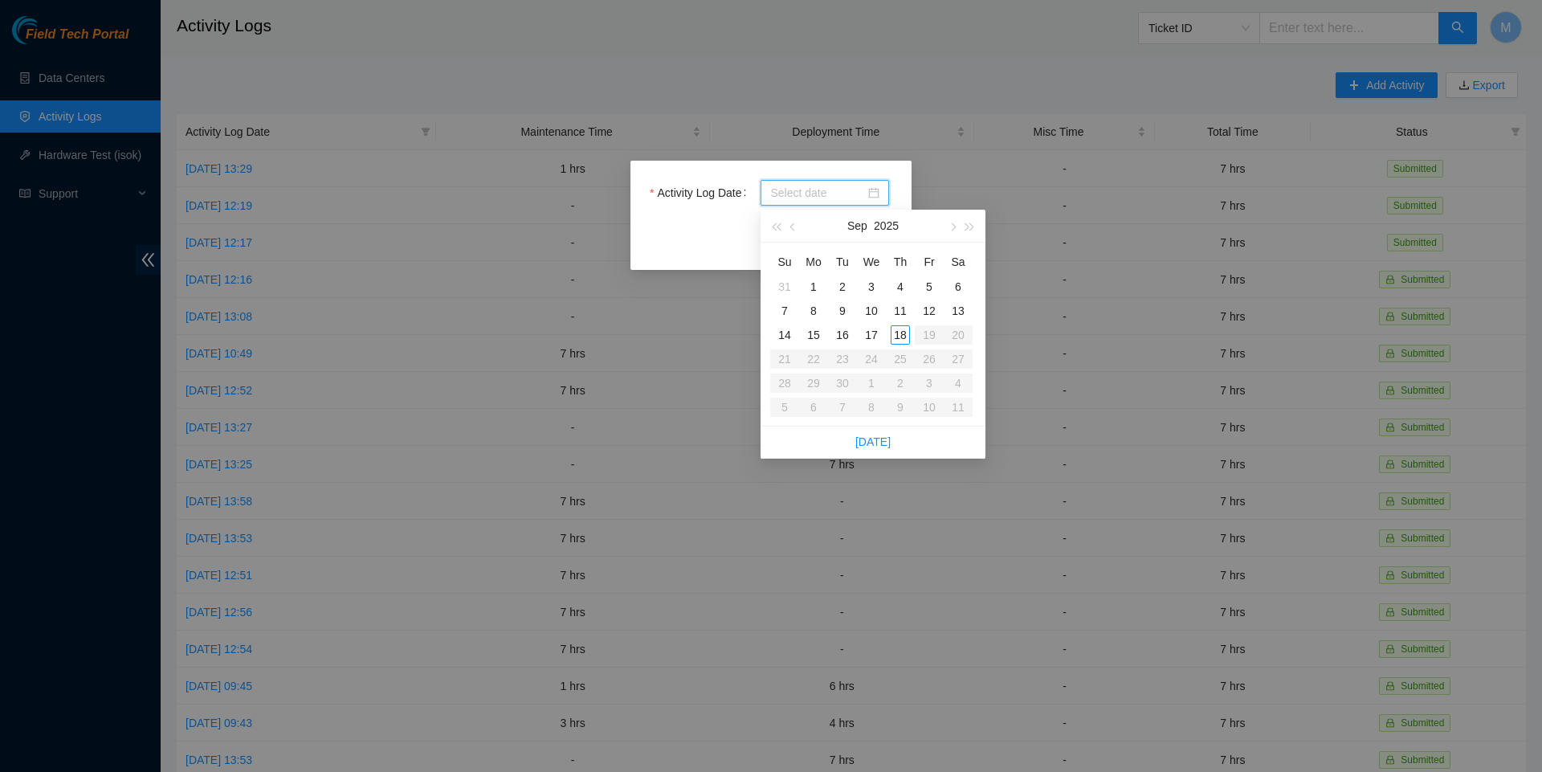
type input "[DATE]"
click at [815, 335] on div "15" at bounding box center [813, 334] width 19 height 19
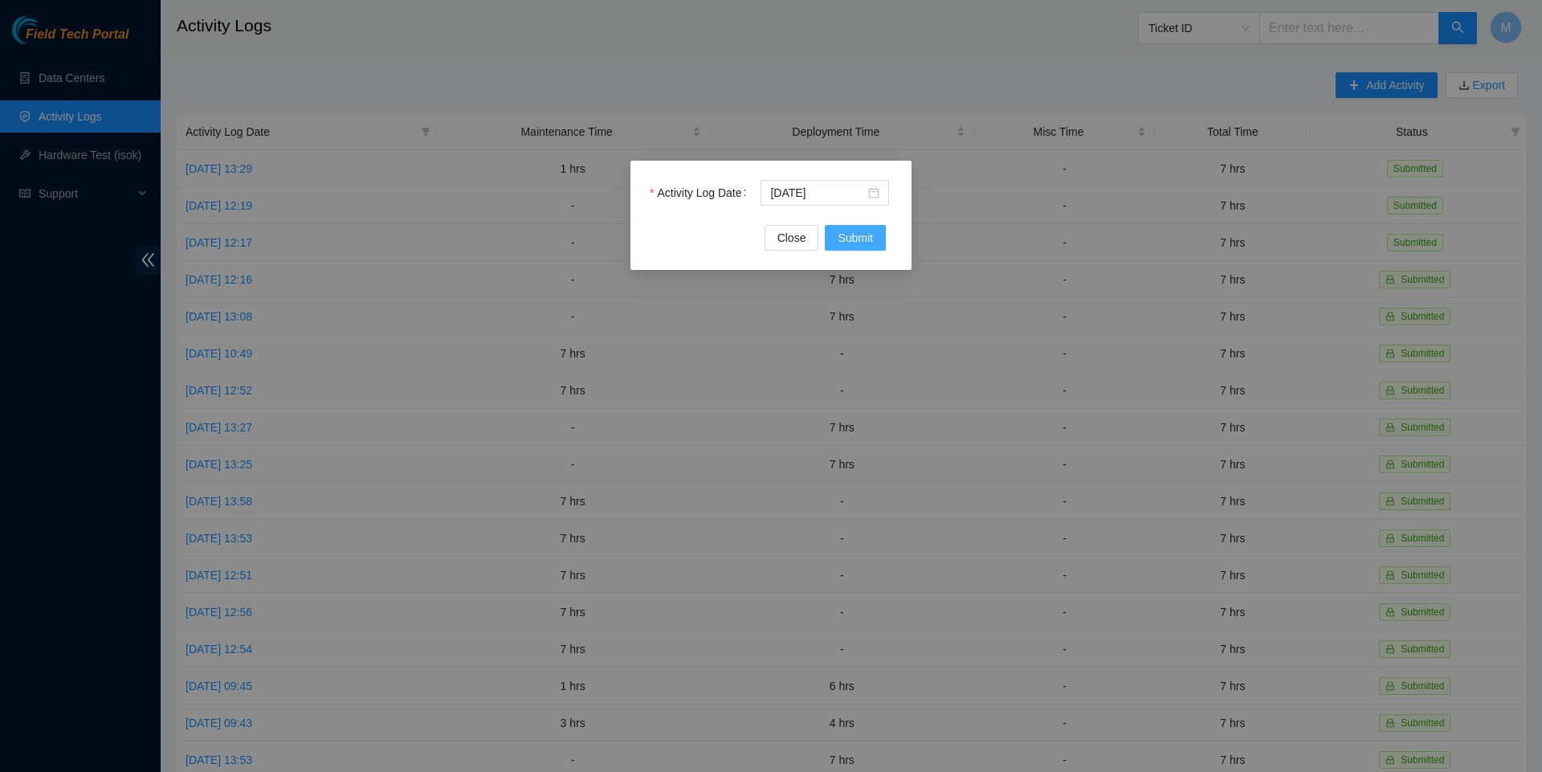
click at [856, 238] on span "Submit" at bounding box center [855, 238] width 35 height 18
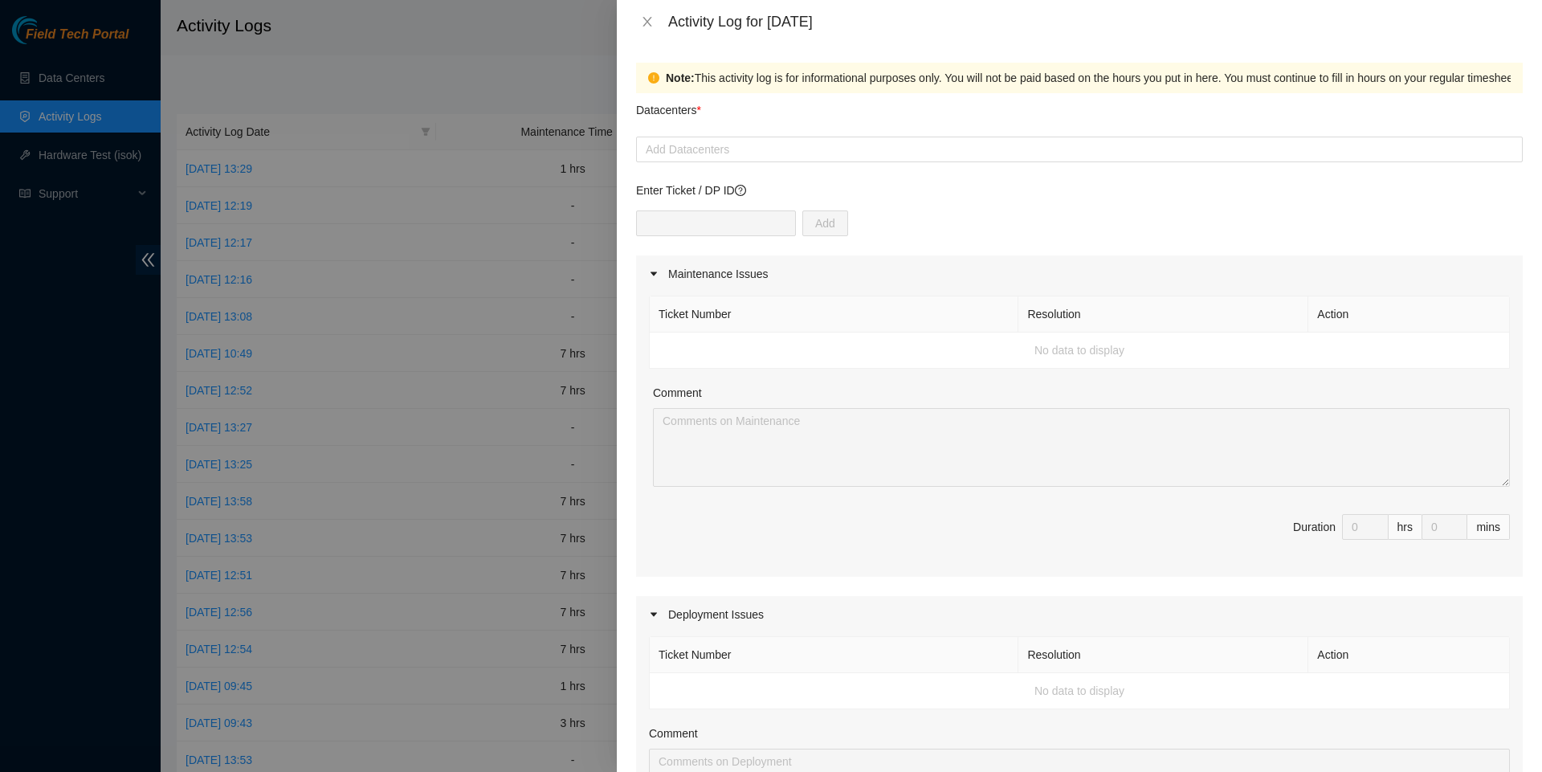
click at [778, 168] on form "Datacenters * Add Datacenters Enter Ticket / DP ID Add Maintenance Issues Ticke…" at bounding box center [1079, 696] width 887 height 1206
click at [774, 151] on div at bounding box center [1079, 149] width 879 height 19
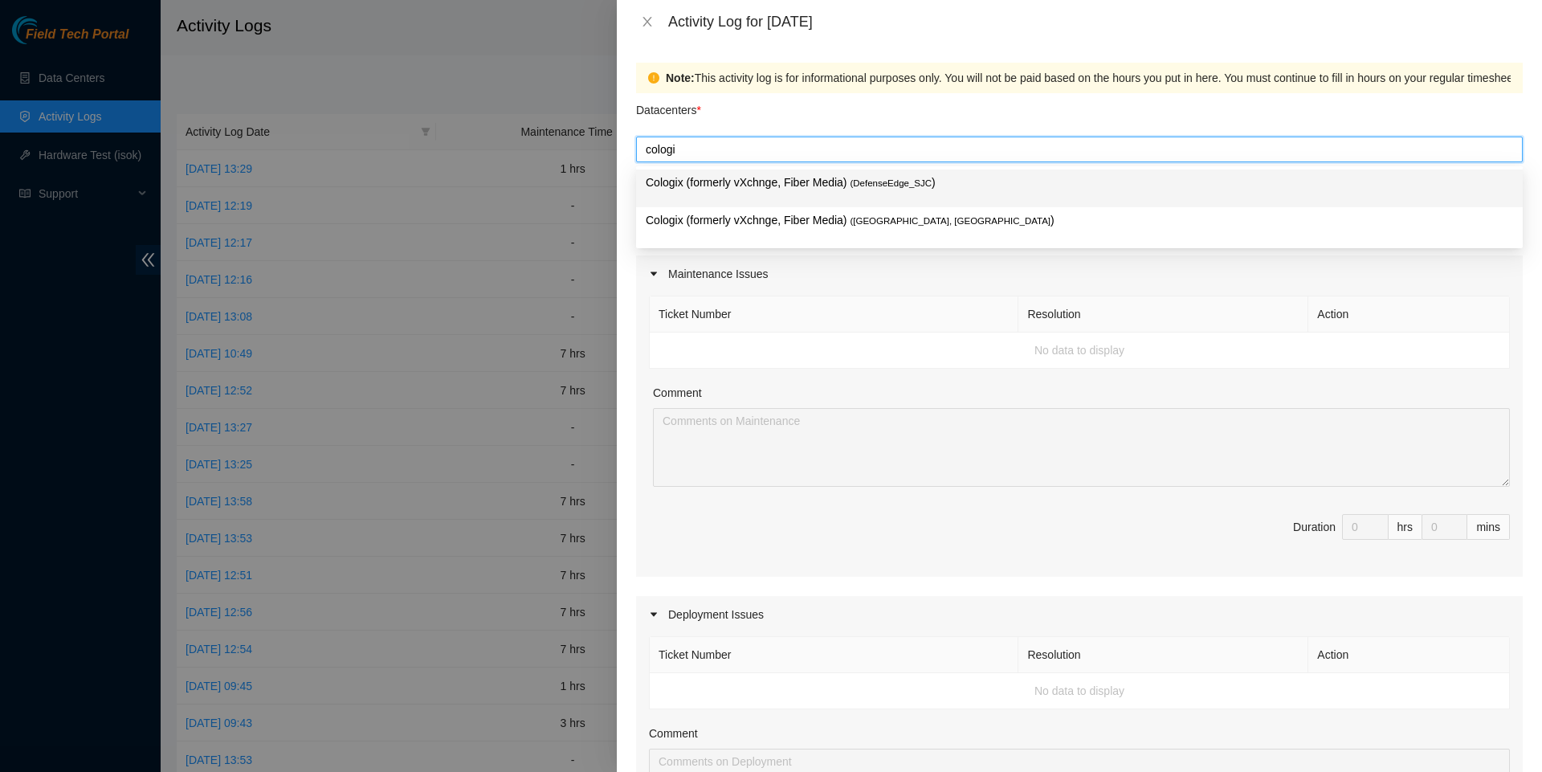
type input "cologix"
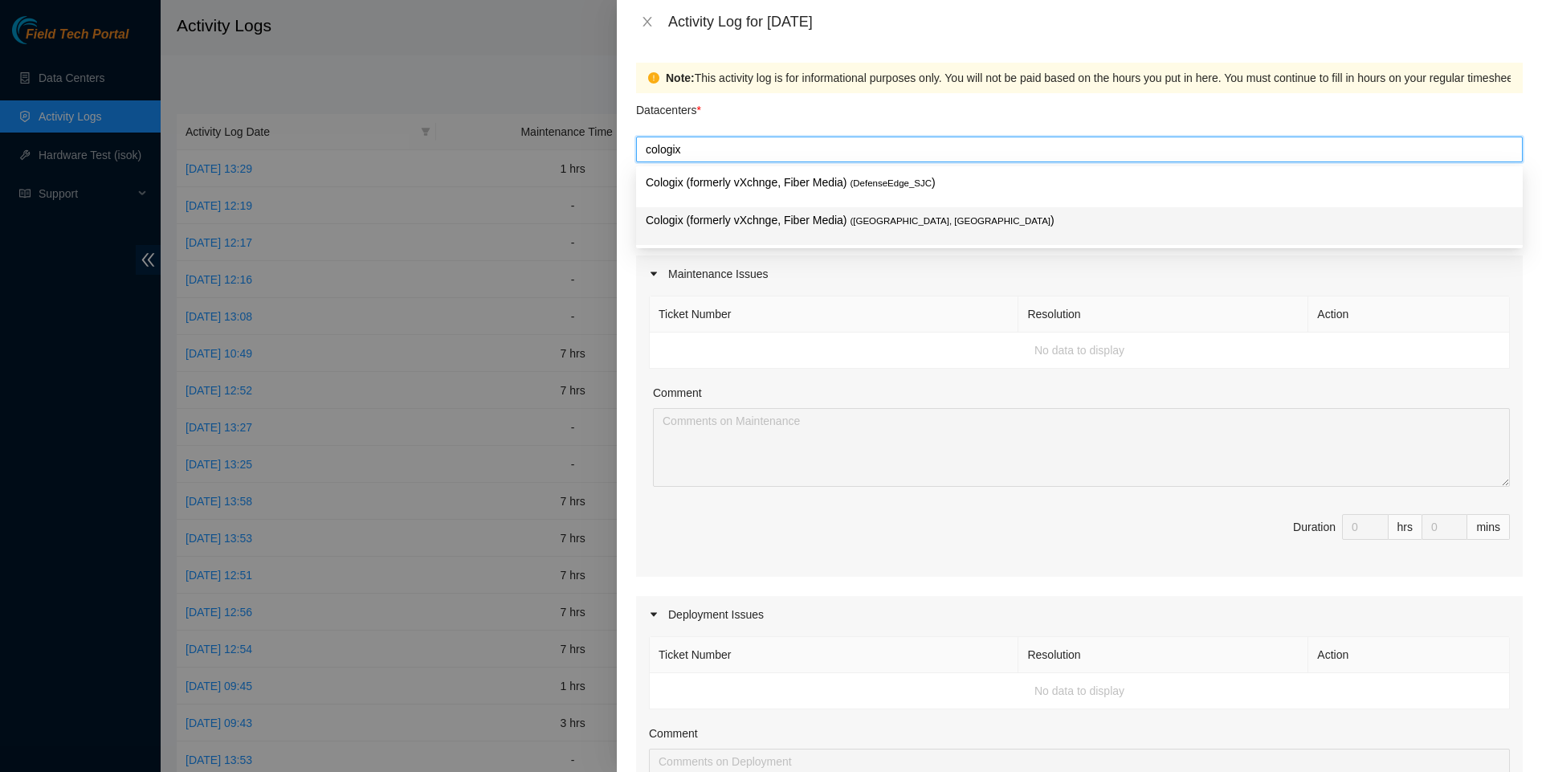
click at [733, 222] on p "Cologix (formerly vXchnge, Fiber Media) ( [GEOGRAPHIC_DATA], [GEOGRAPHIC_DATA] )" at bounding box center [1080, 220] width 868 height 18
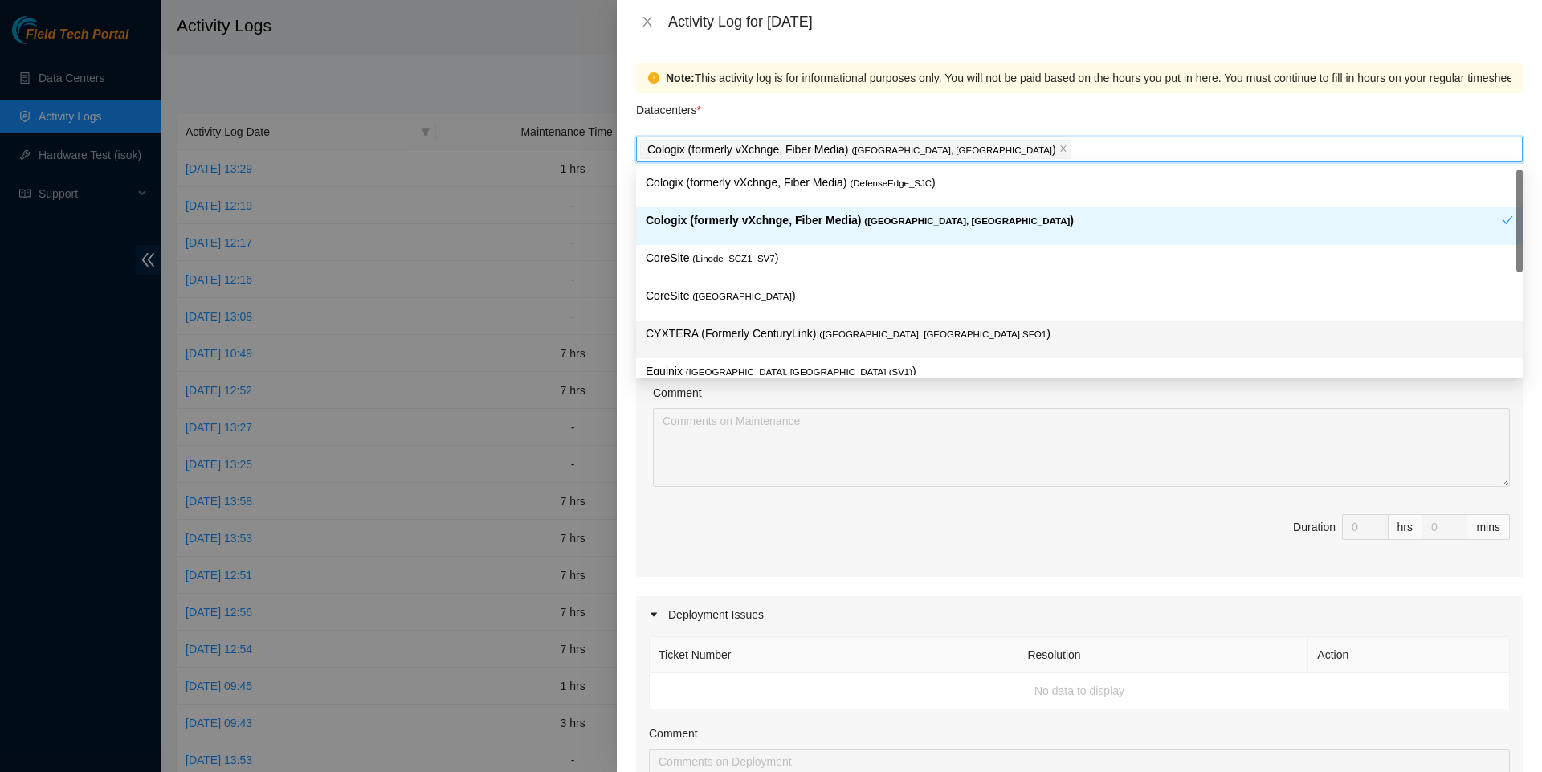
click at [766, 558] on span "Duration 0 hrs 0 mins" at bounding box center [1079, 536] width 861 height 45
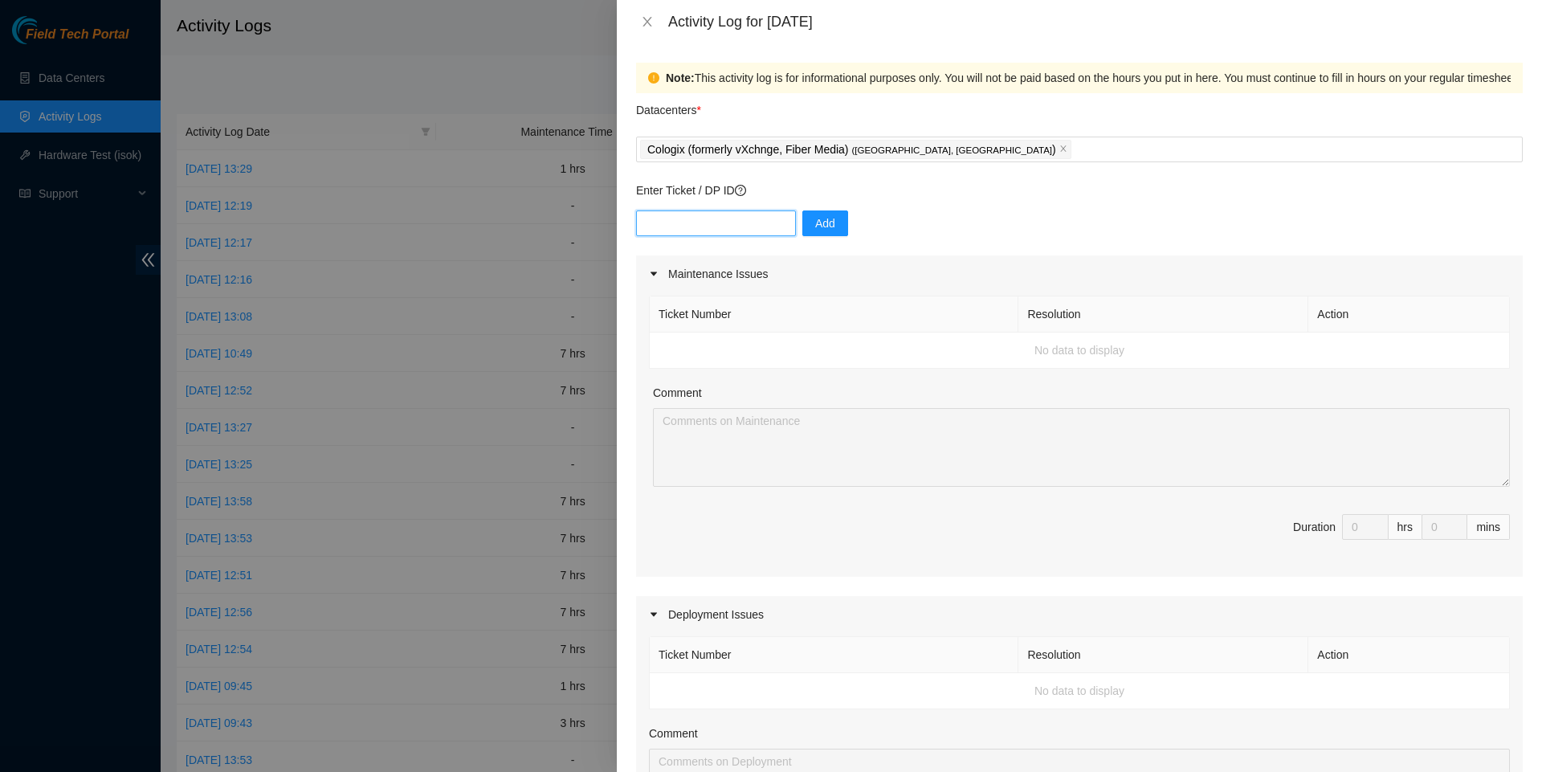
click at [737, 225] on input "text" at bounding box center [716, 223] width 160 height 26
paste input "DP82679"
type input "DP82679"
click at [840, 206] on div "Enter Ticket / DP ID DP82679 Add" at bounding box center [1079, 219] width 887 height 74
click at [833, 222] on span "Add" at bounding box center [825, 223] width 20 height 18
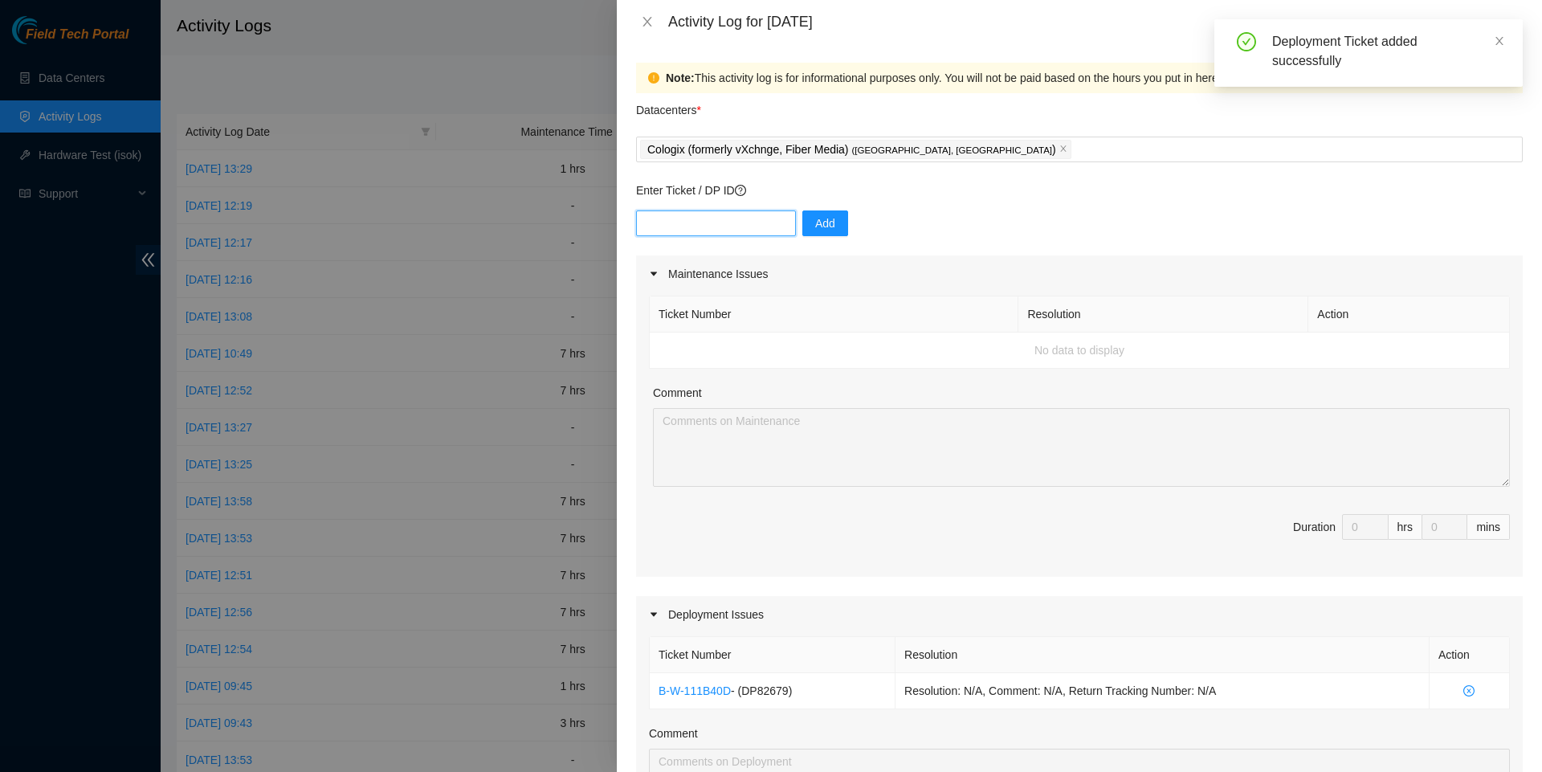
click at [665, 226] on input "text" at bounding box center [716, 223] width 160 height 26
paste input "DP79324"
type input "DP79324"
click at [835, 232] on span "Add" at bounding box center [825, 223] width 20 height 18
click at [670, 229] on input "text" at bounding box center [716, 223] width 160 height 26
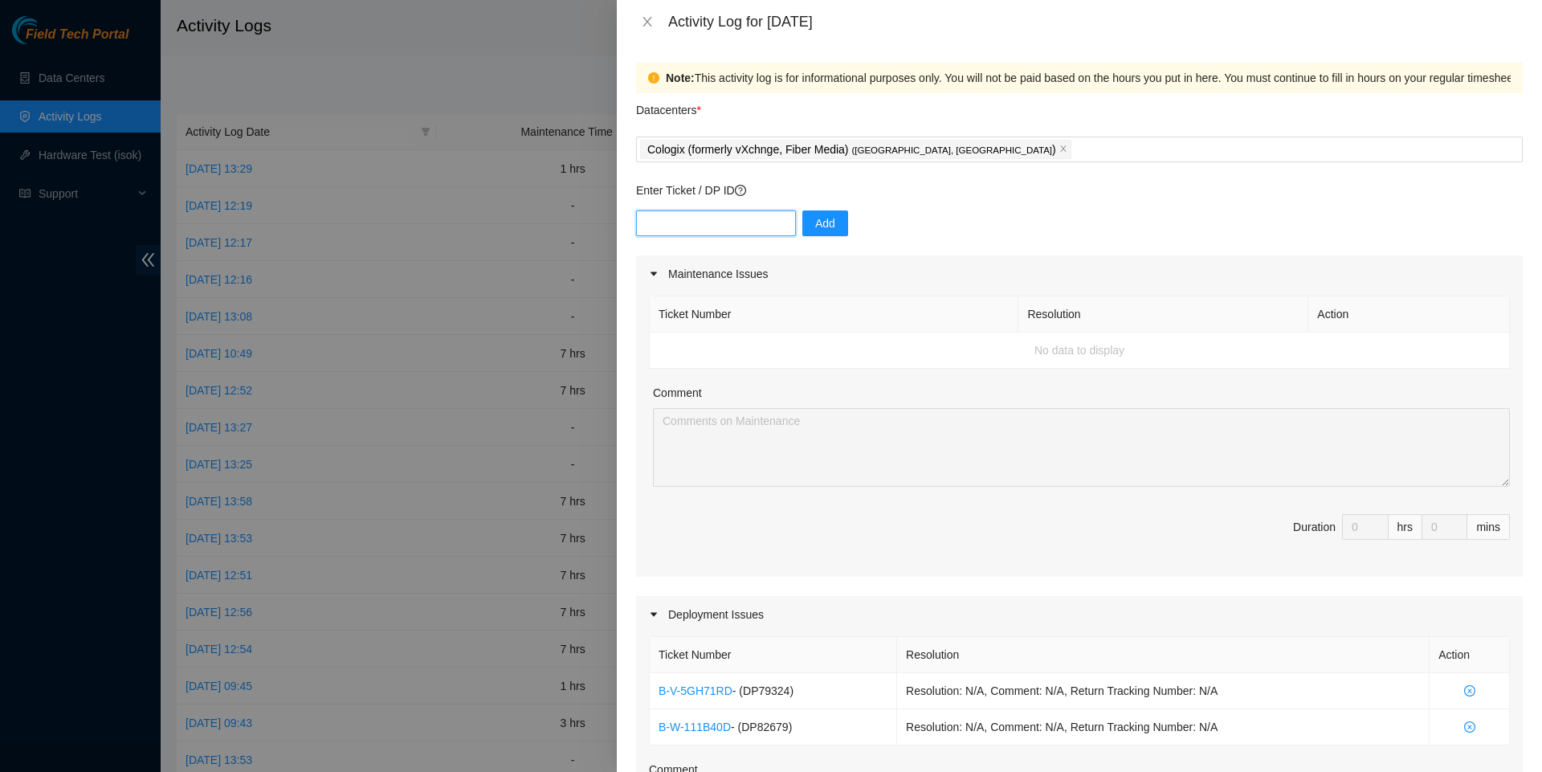
paste input "DP82680"
type input "DP82680"
click at [835, 227] on span "Add" at bounding box center [825, 223] width 20 height 18
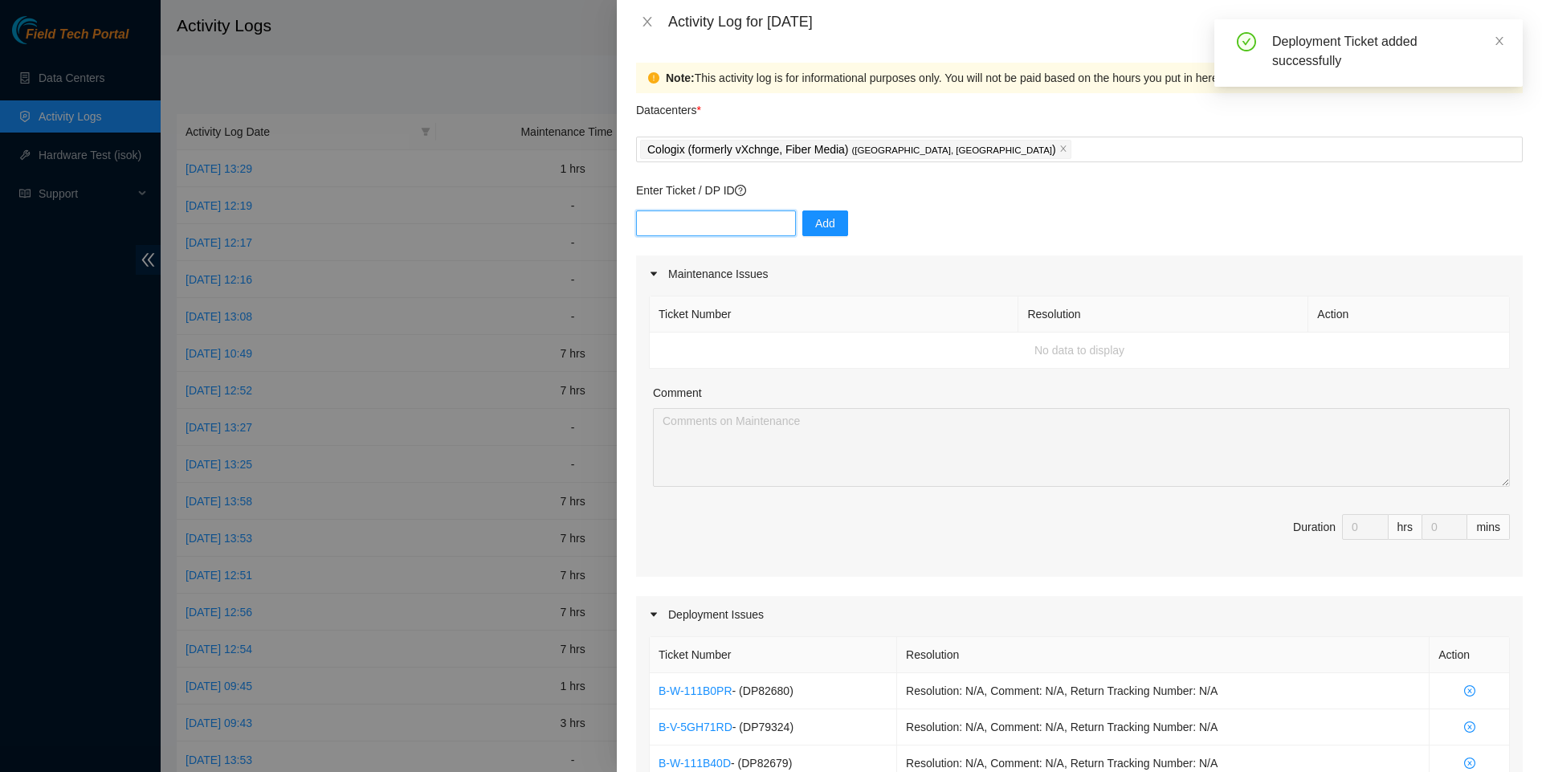
click at [683, 213] on input "text" at bounding box center [716, 223] width 160 height 26
paste input "DP82681"
type input "DP82681"
click at [833, 229] on span "Add" at bounding box center [825, 223] width 20 height 18
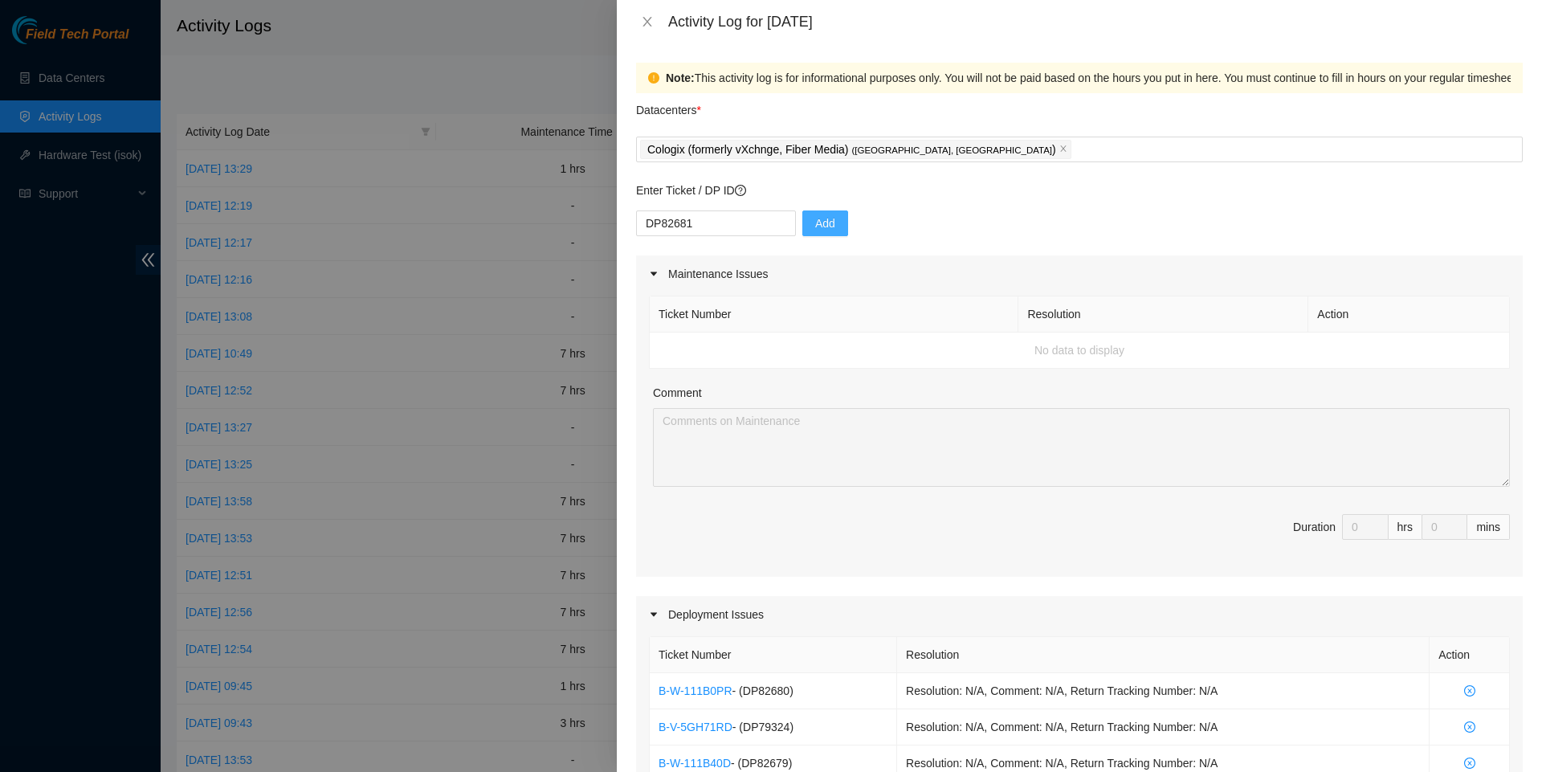
scroll to position [275, 0]
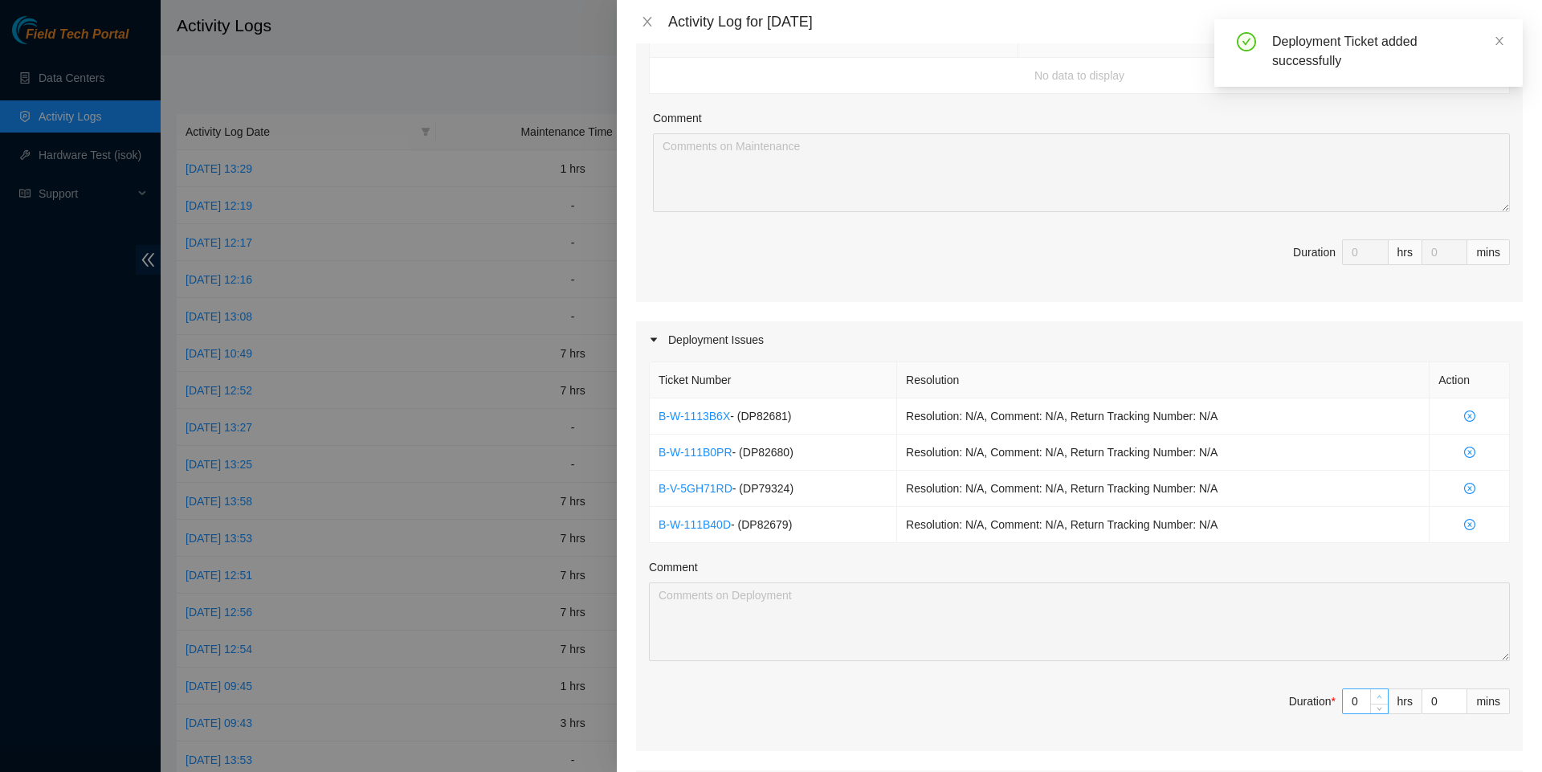
type input "1"
click at [1379, 700] on icon "up" at bounding box center [1380, 697] width 6 height 6
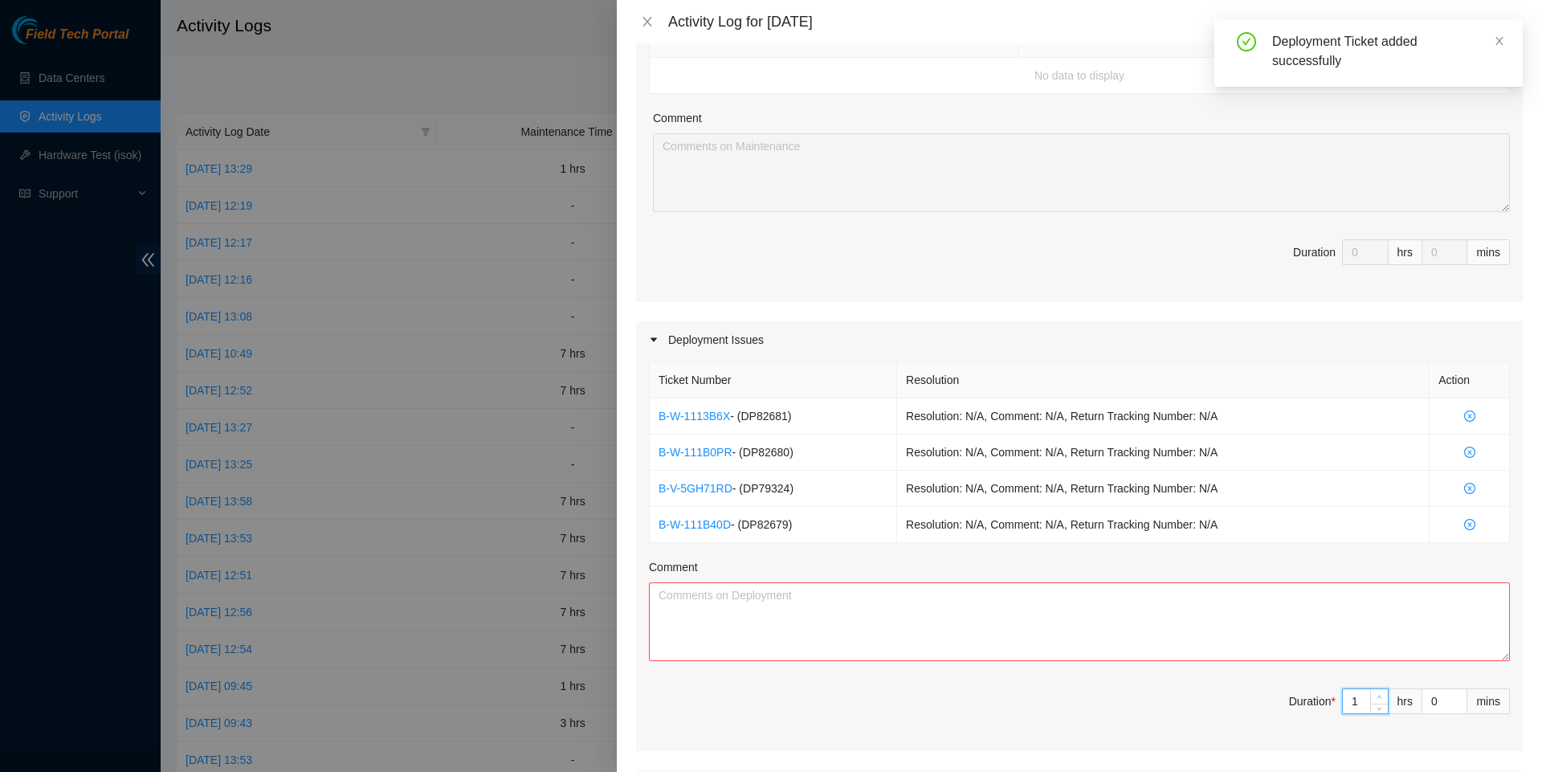
type input "2"
click at [1379, 700] on icon "up" at bounding box center [1380, 697] width 6 height 6
type input "3"
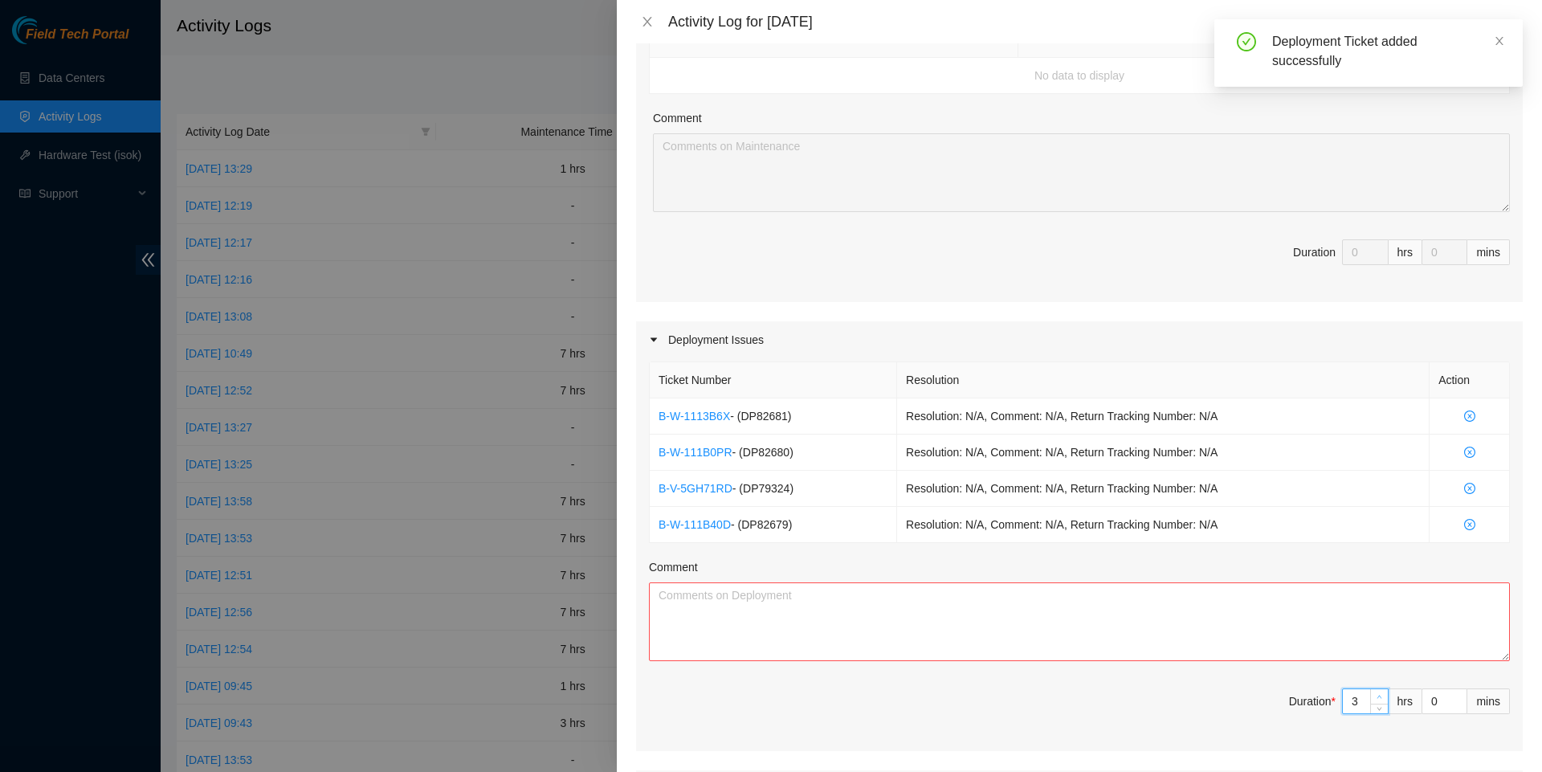
click at [1379, 700] on icon "up" at bounding box center [1380, 697] width 6 height 6
type input "4"
click at [1379, 700] on icon "up" at bounding box center [1380, 697] width 6 height 6
type input "5"
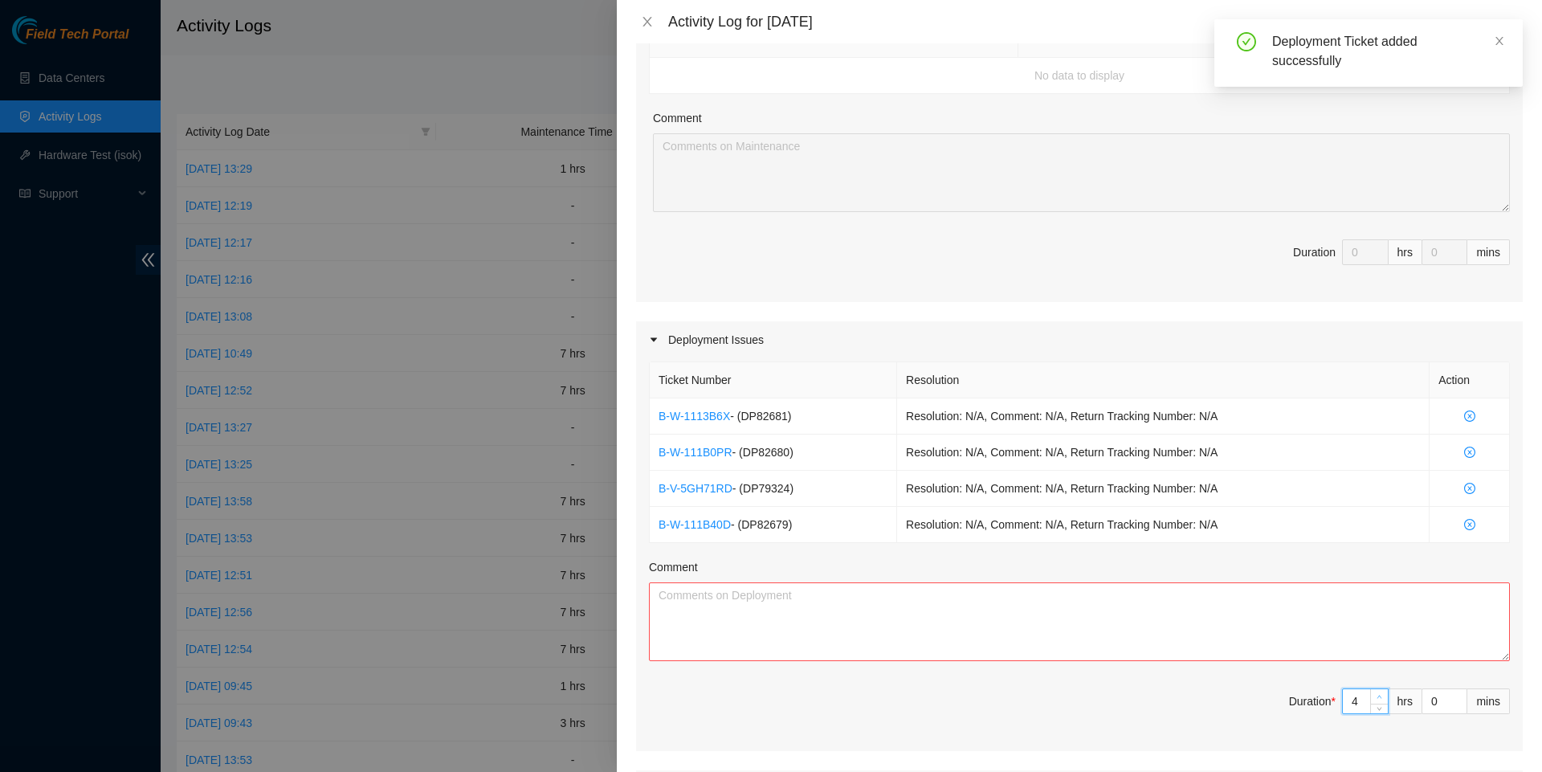
type input "5"
click at [1379, 700] on icon "up" at bounding box center [1380, 697] width 6 height 6
type input "6"
click at [1379, 700] on icon "up" at bounding box center [1380, 697] width 6 height 6
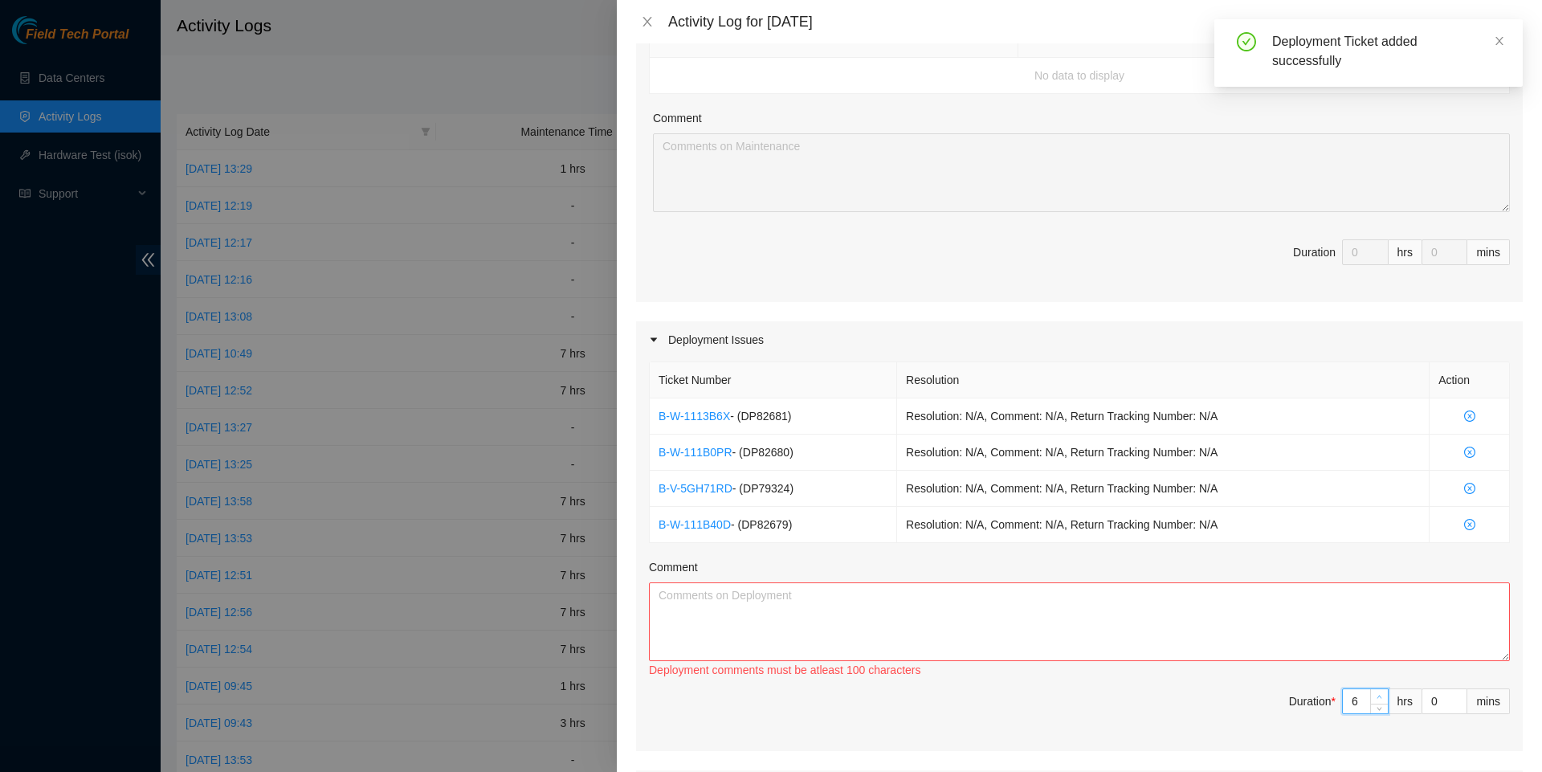
type input "7"
click at [1379, 700] on icon "up" at bounding box center [1380, 697] width 6 height 6
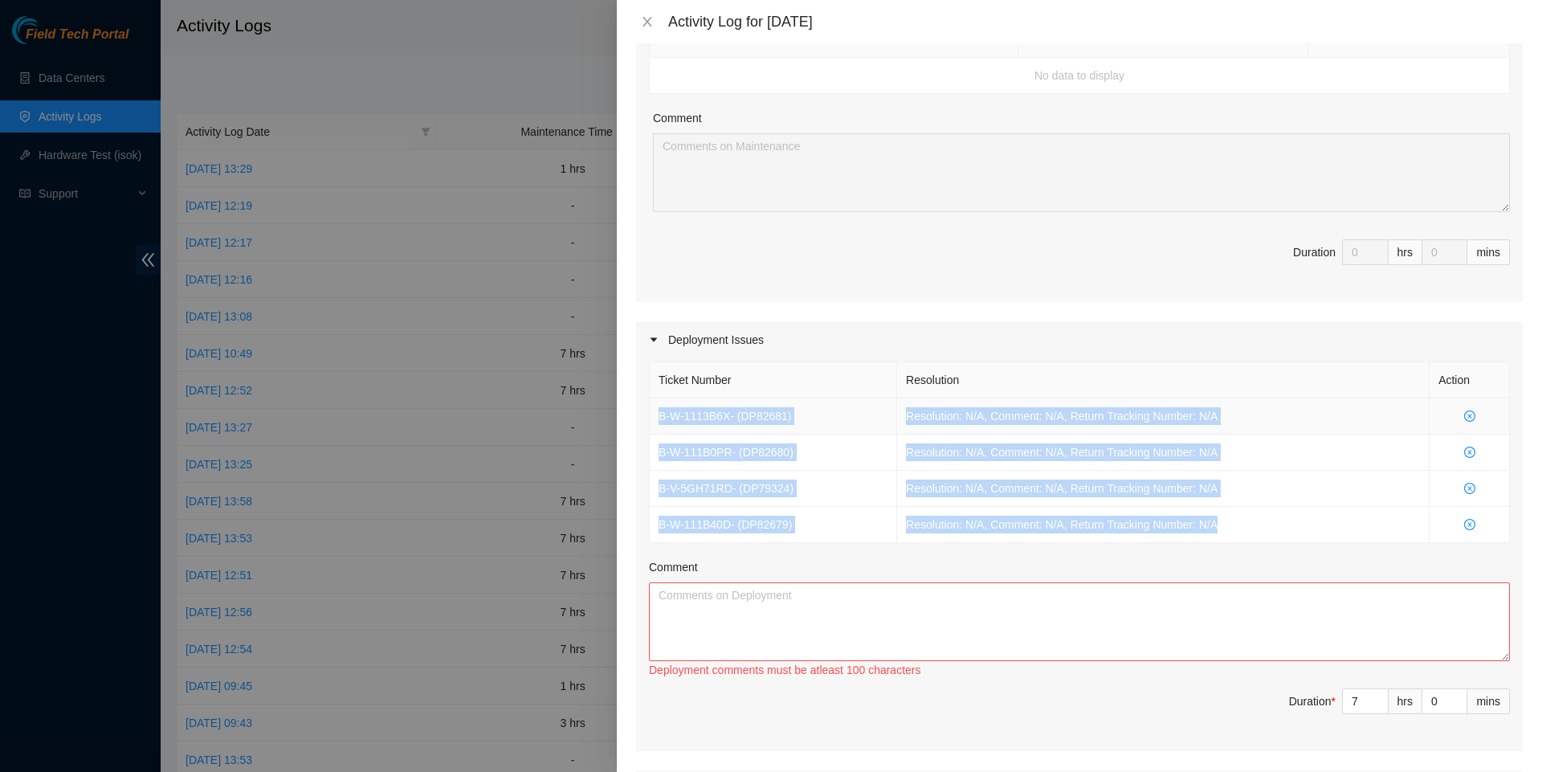
drag, startPoint x: 1248, startPoint y: 541, endPoint x: 656, endPoint y: 422, distance: 604.7
click at [656, 422] on tbody "B-W-1113B6X - ( DP82681 ) Resolution: N/A, Comment: N/A, Return Tracking Number…" at bounding box center [1080, 470] width 860 height 145
copy tbody "B-W-1113B6X - ( DP82681 ) Resolution: N/A, Comment: N/A, Return Tracking Number…"
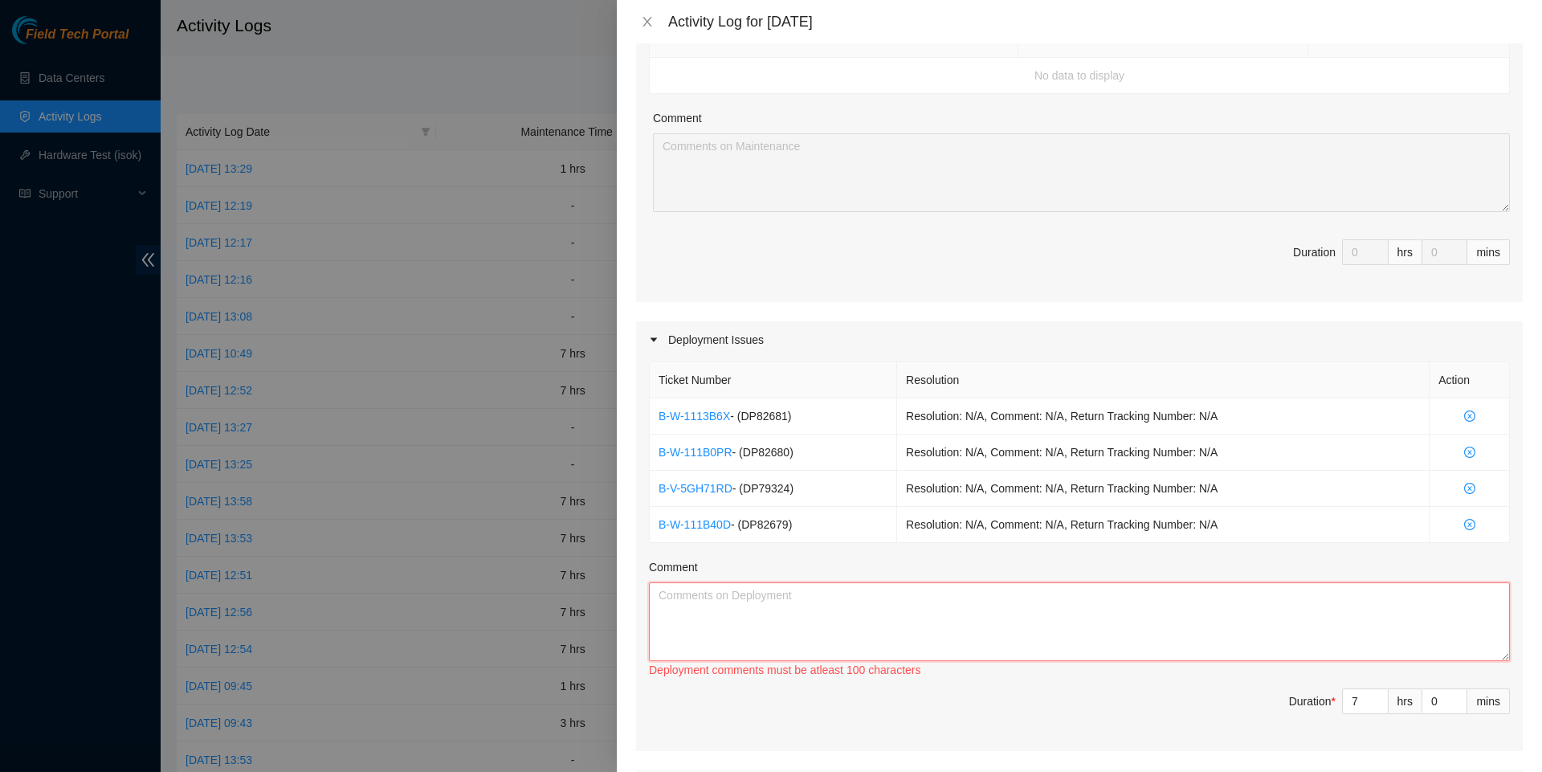
click at [753, 618] on textarea "Comment" at bounding box center [1079, 621] width 861 height 79
paste textarea "B-W-1113B6X - (DP82681) Resolution: N/A, Comment: N/A, Return Tracking Number: …"
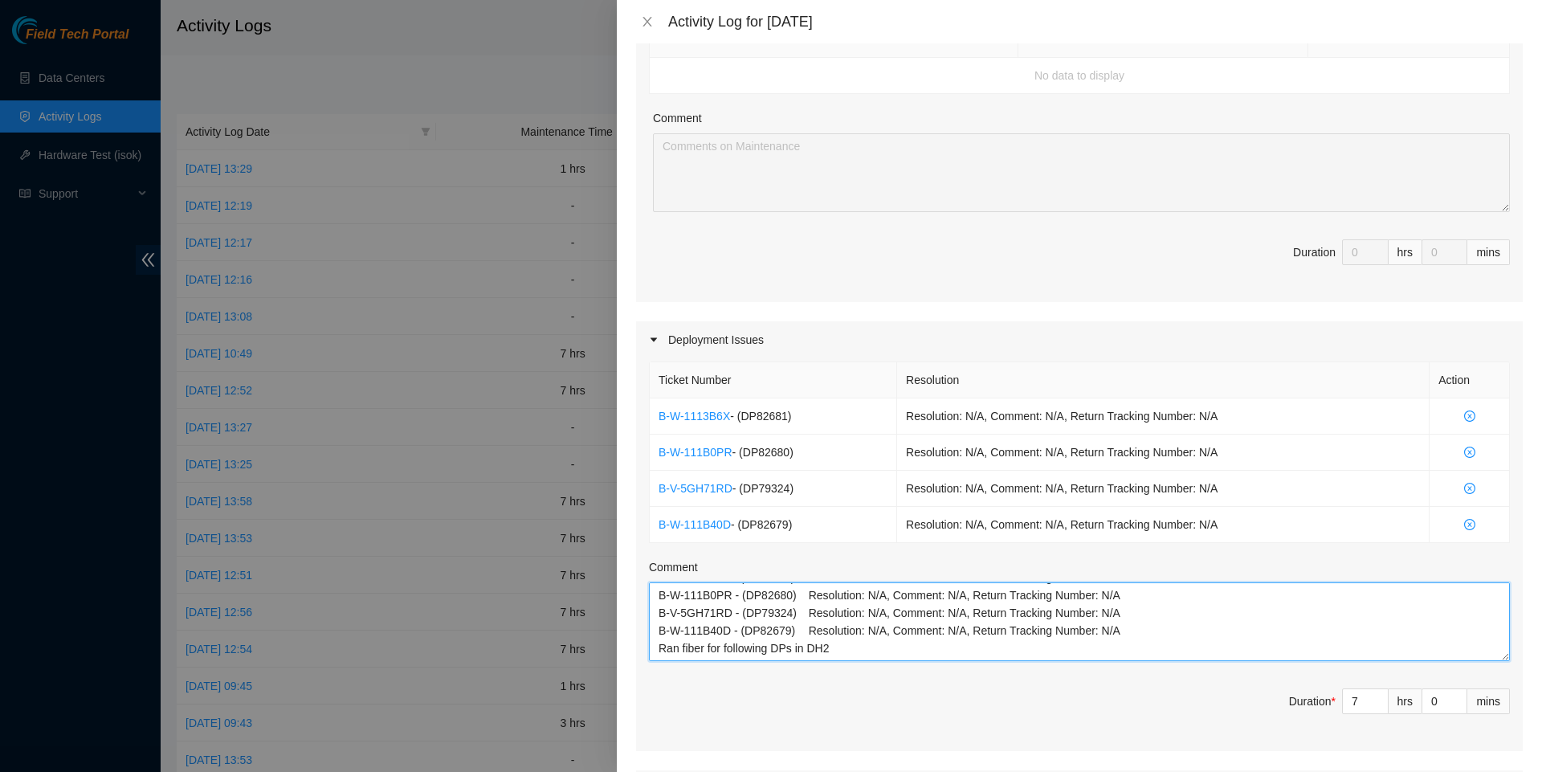
scroll to position [18, 0]
type textarea "B-W-1113B6X - (DP82681) Resolution: N/A, Comment: N/A, Return Tracking Number: …"
click at [1025, 710] on span "Duration * 7 hrs 0 mins" at bounding box center [1079, 710] width 861 height 45
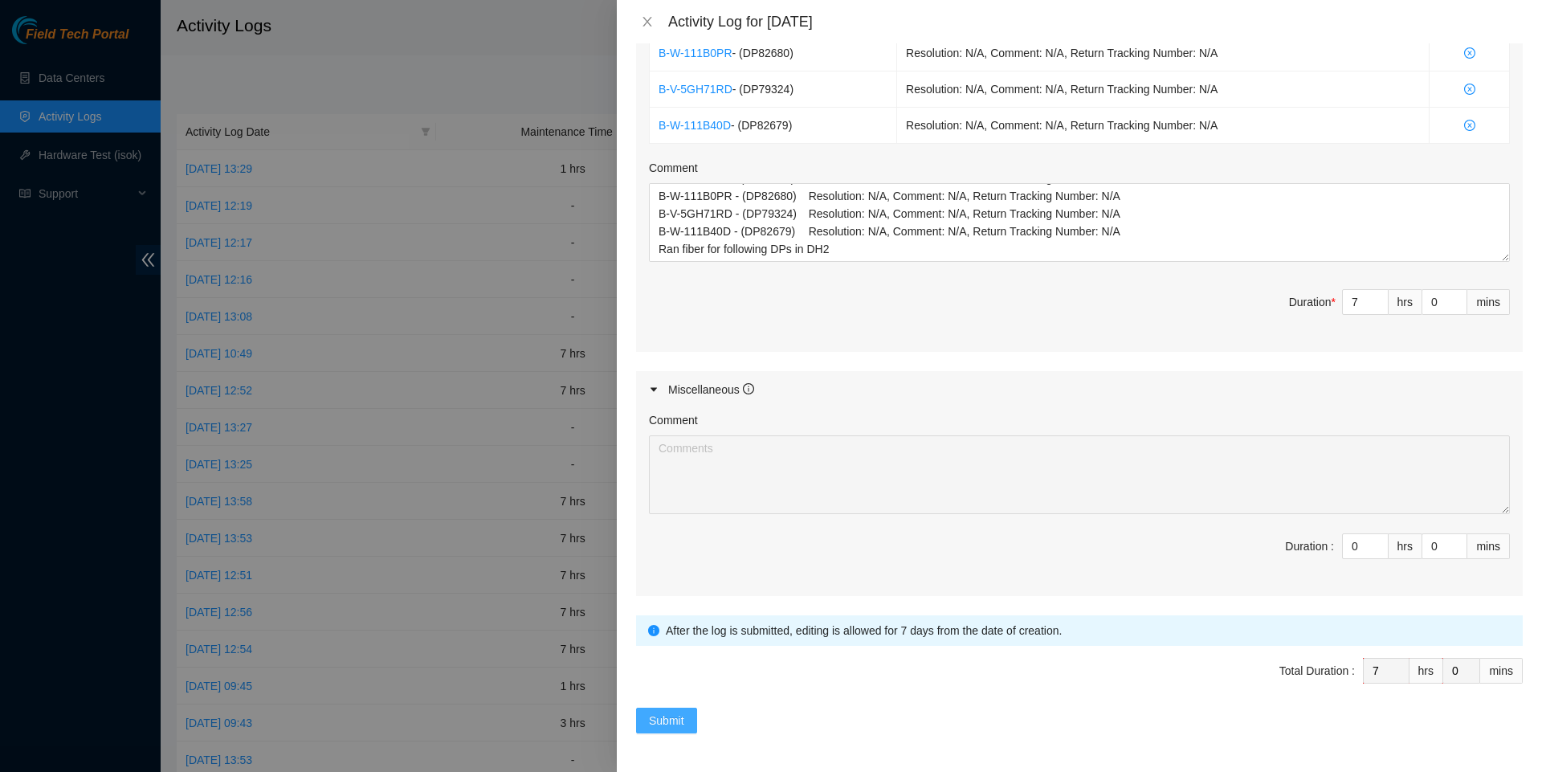
scroll to position [701, 0]
click at [663, 715] on span "Submit" at bounding box center [666, 721] width 35 height 18
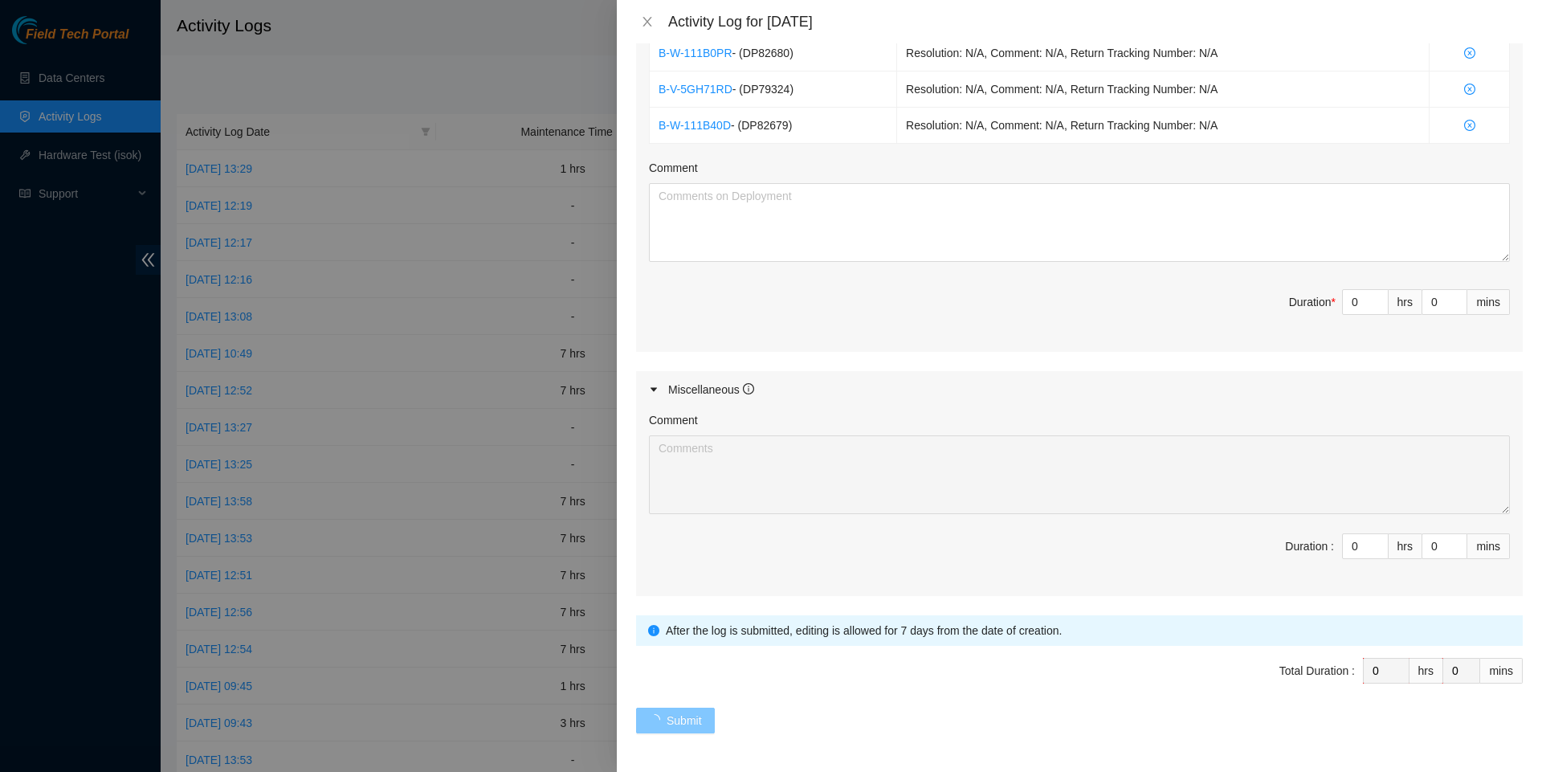
scroll to position [0, 0]
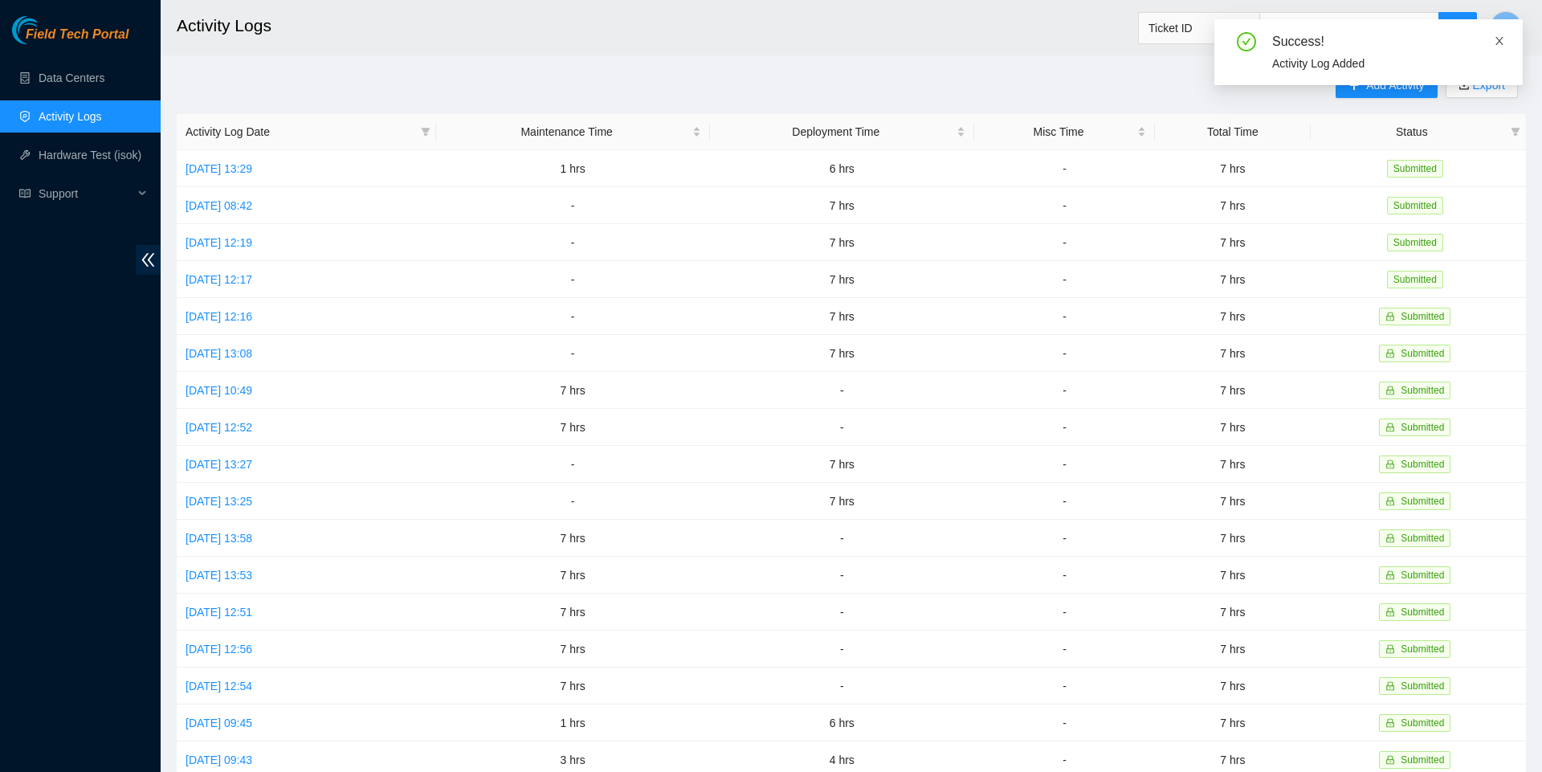
click at [1504, 35] on icon "close" at bounding box center [1499, 40] width 11 height 11
click at [1367, 88] on span "Add Activity" at bounding box center [1396, 85] width 58 height 18
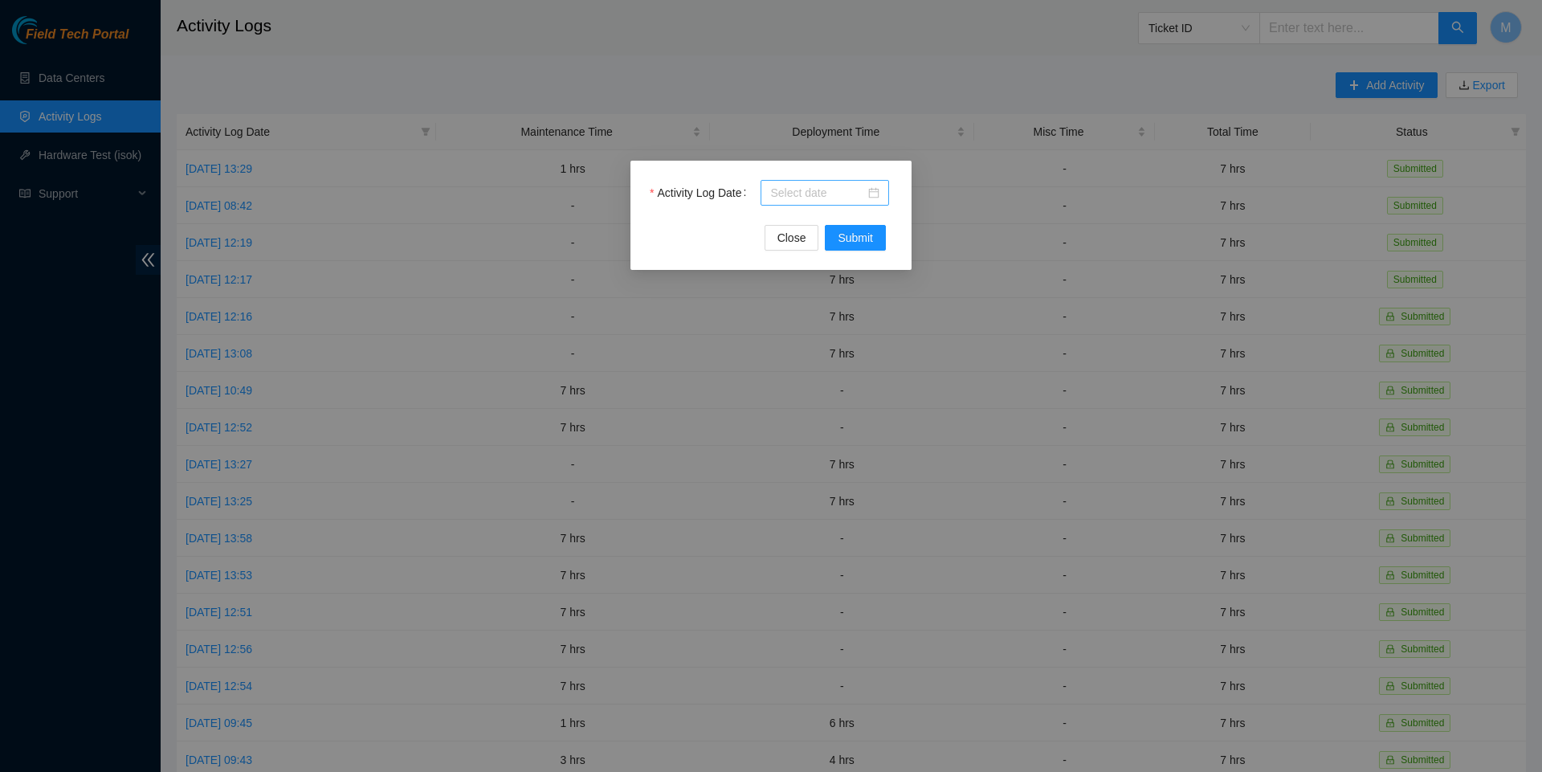
click at [879, 196] on div at bounding box center [824, 193] width 109 height 18
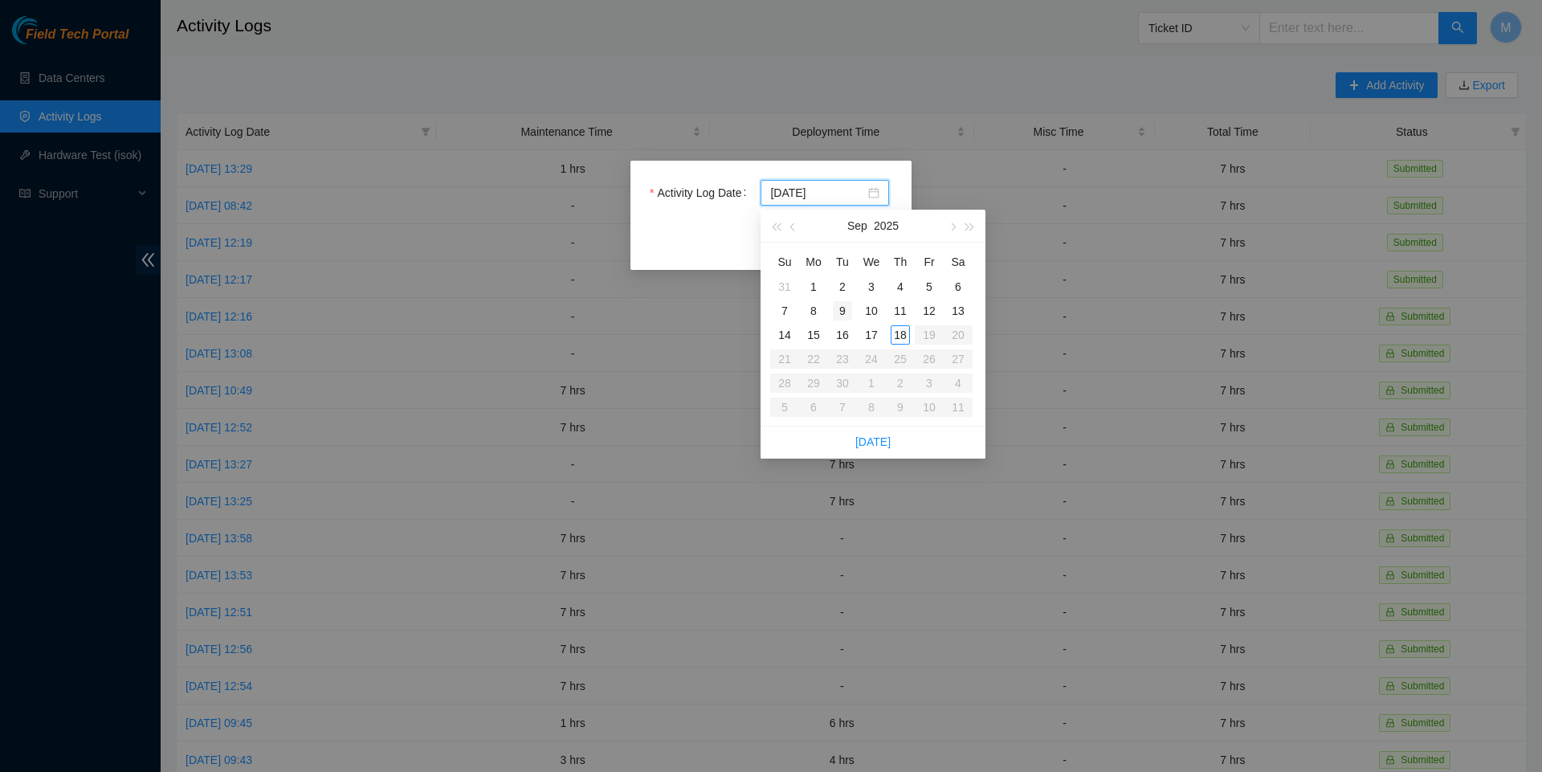
type input "[DATE]"
click at [844, 331] on div "16" at bounding box center [842, 334] width 19 height 19
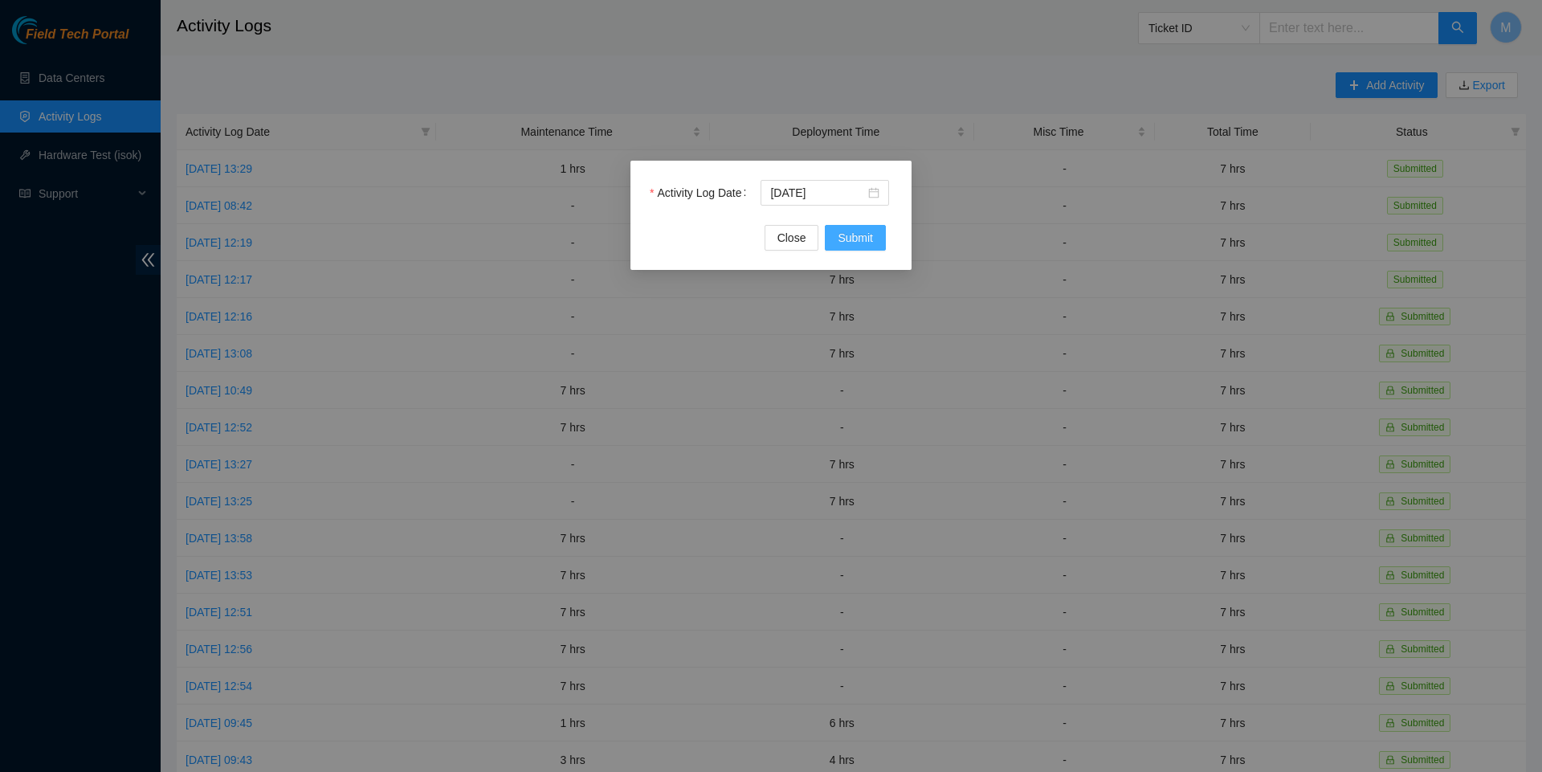
click at [860, 247] on span "Submit" at bounding box center [855, 238] width 35 height 18
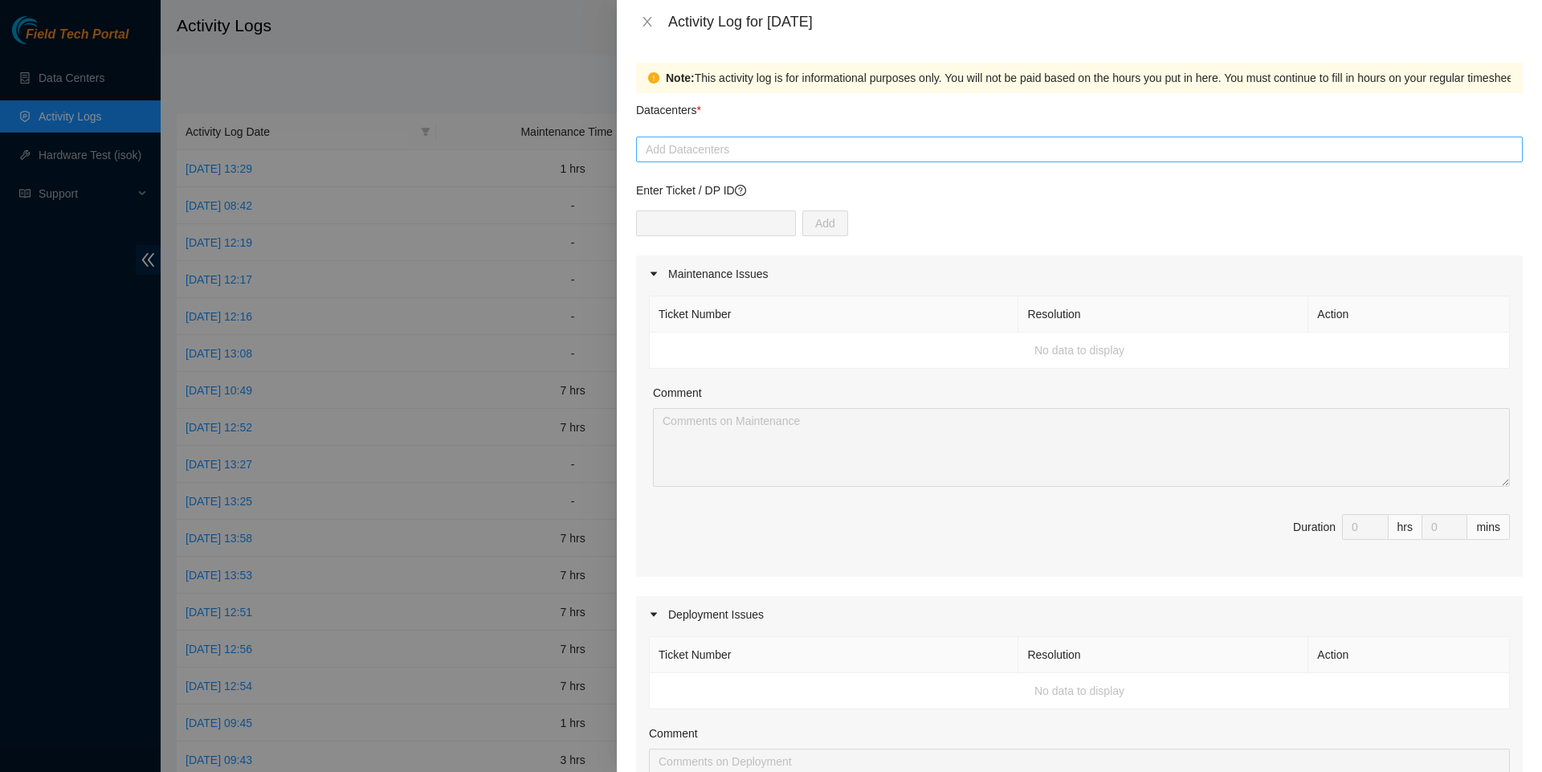
click at [762, 148] on div at bounding box center [1079, 149] width 879 height 19
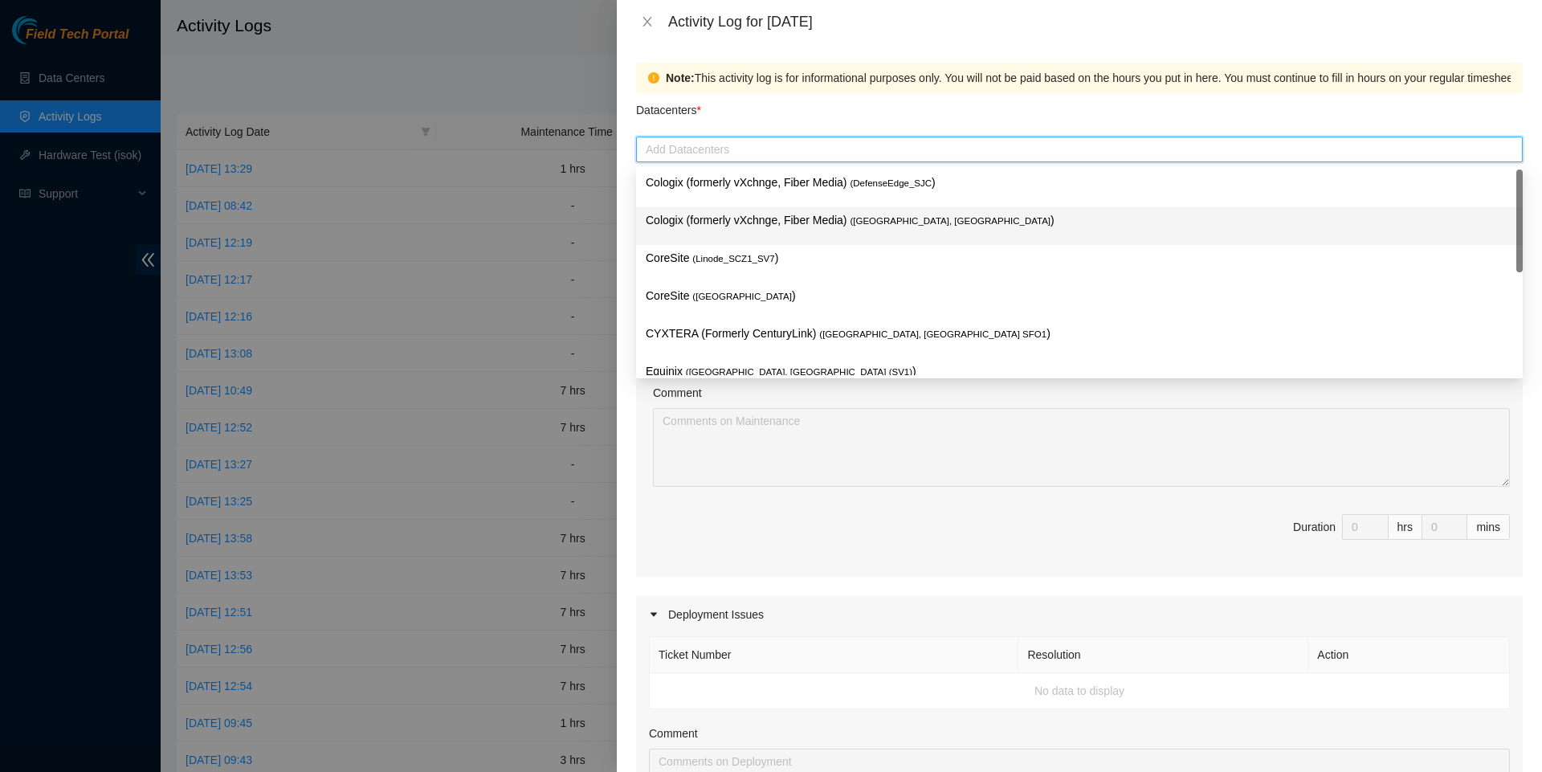
click at [749, 222] on p "Cologix (formerly vXchnge, Fiber Media) ( [GEOGRAPHIC_DATA], [GEOGRAPHIC_DATA] )" at bounding box center [1080, 220] width 868 height 18
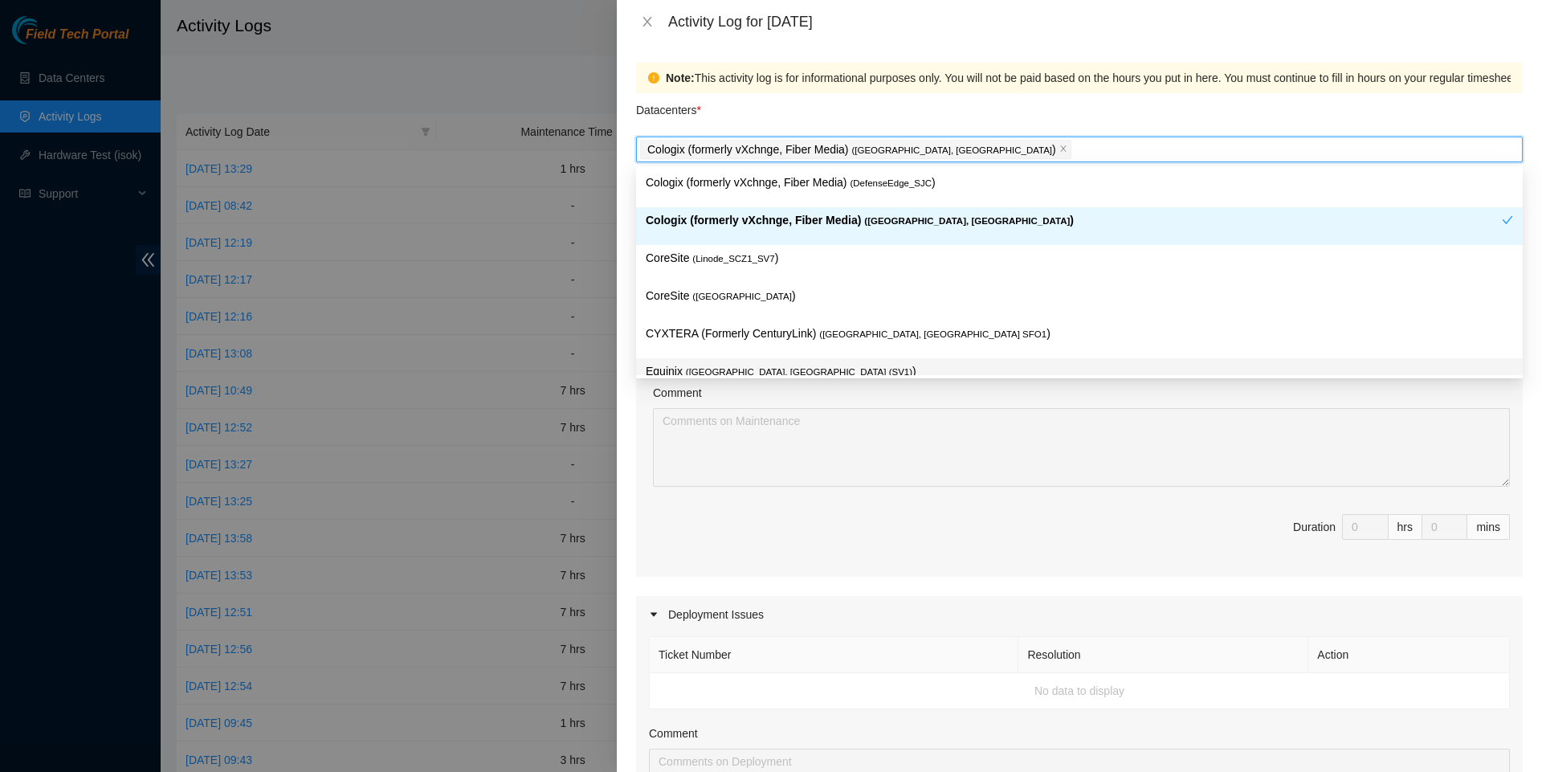
click at [749, 559] on span "Duration 0 hrs 0 mins" at bounding box center [1079, 536] width 861 height 45
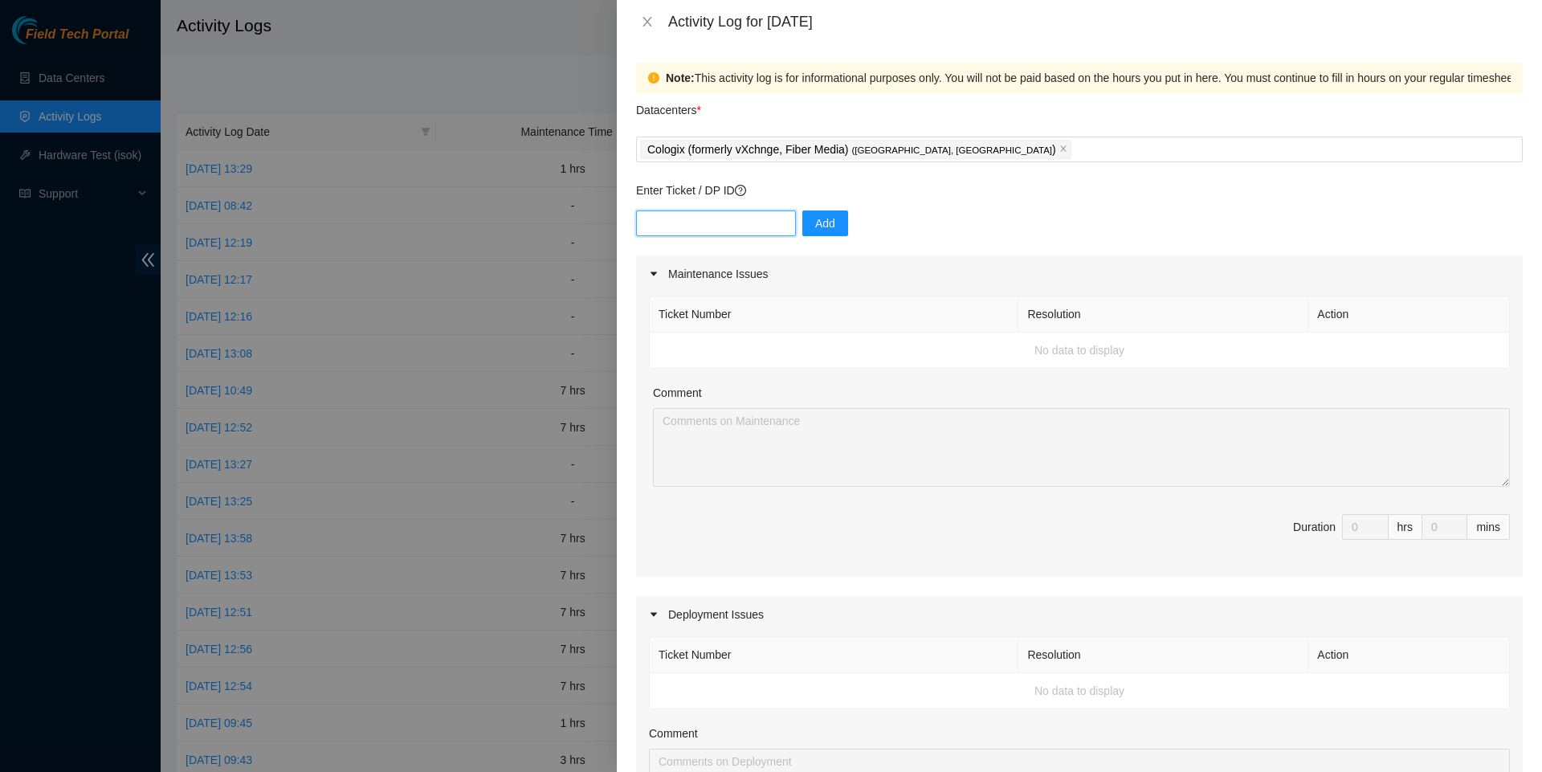
click at [762, 225] on input "text" at bounding box center [716, 223] width 160 height 26
paste input "DP82679"
type input "DP82679"
click at [832, 232] on span "Add" at bounding box center [825, 223] width 20 height 18
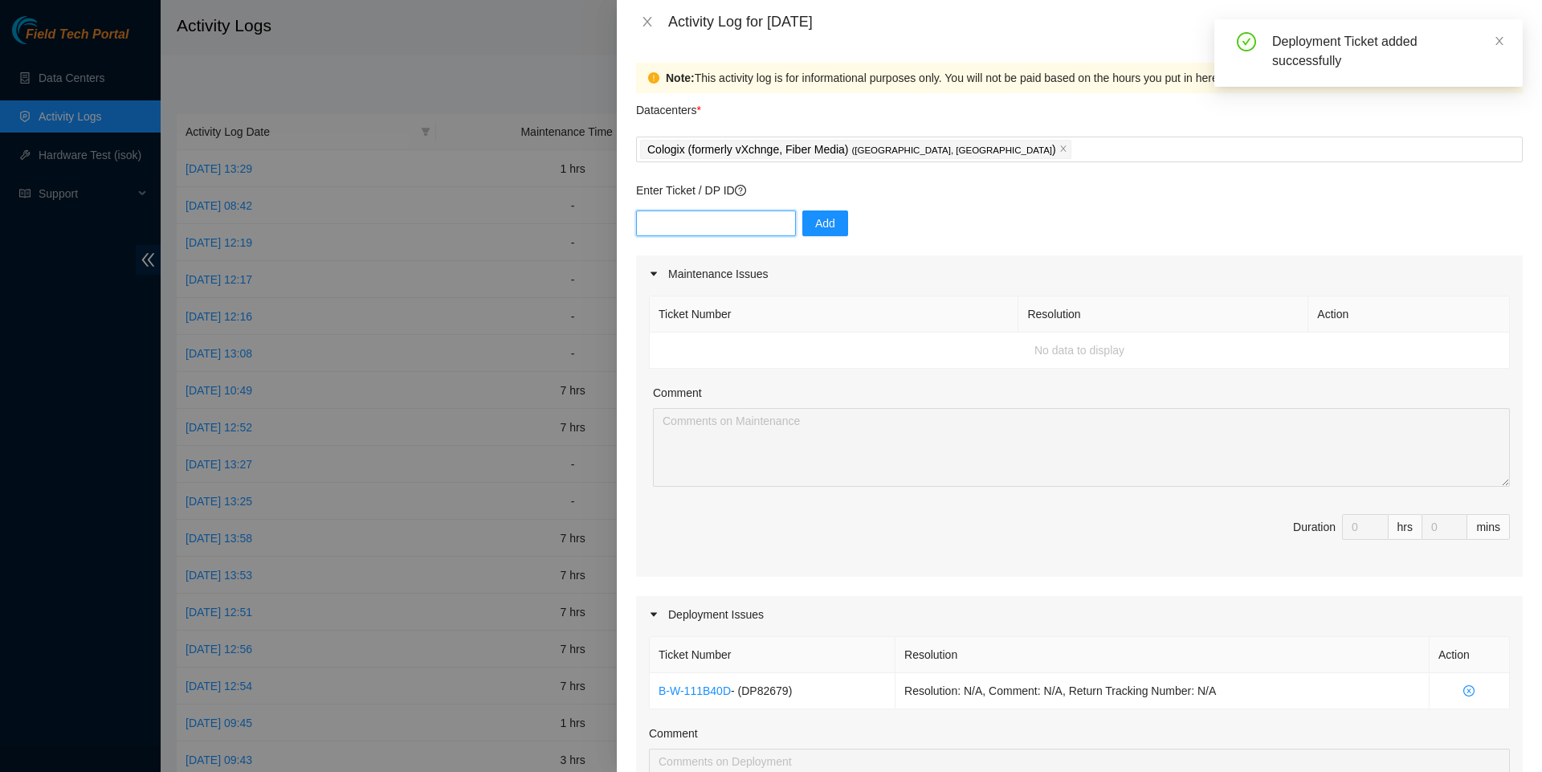
click at [705, 229] on input "text" at bounding box center [716, 223] width 160 height 26
paste input "DP79324"
type input "DP79324"
click at [829, 223] on span "Add" at bounding box center [825, 223] width 20 height 18
click at [683, 220] on input "text" at bounding box center [716, 223] width 160 height 26
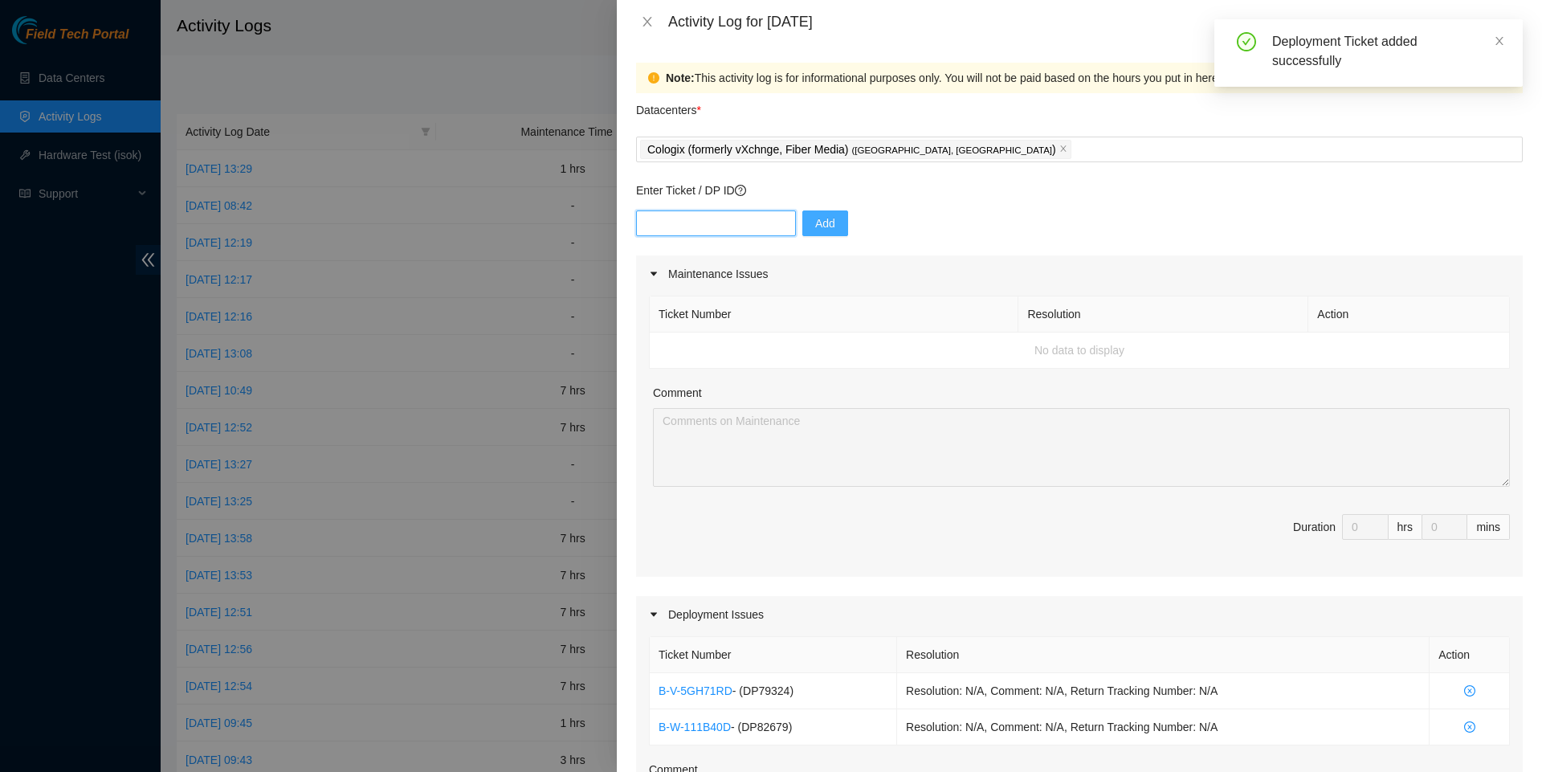
paste input "DP82680"
type input "DP82680"
click at [848, 227] on button "Add" at bounding box center [826, 223] width 46 height 26
click at [644, 219] on input "text" at bounding box center [716, 223] width 160 height 26
paste input "DP82681"
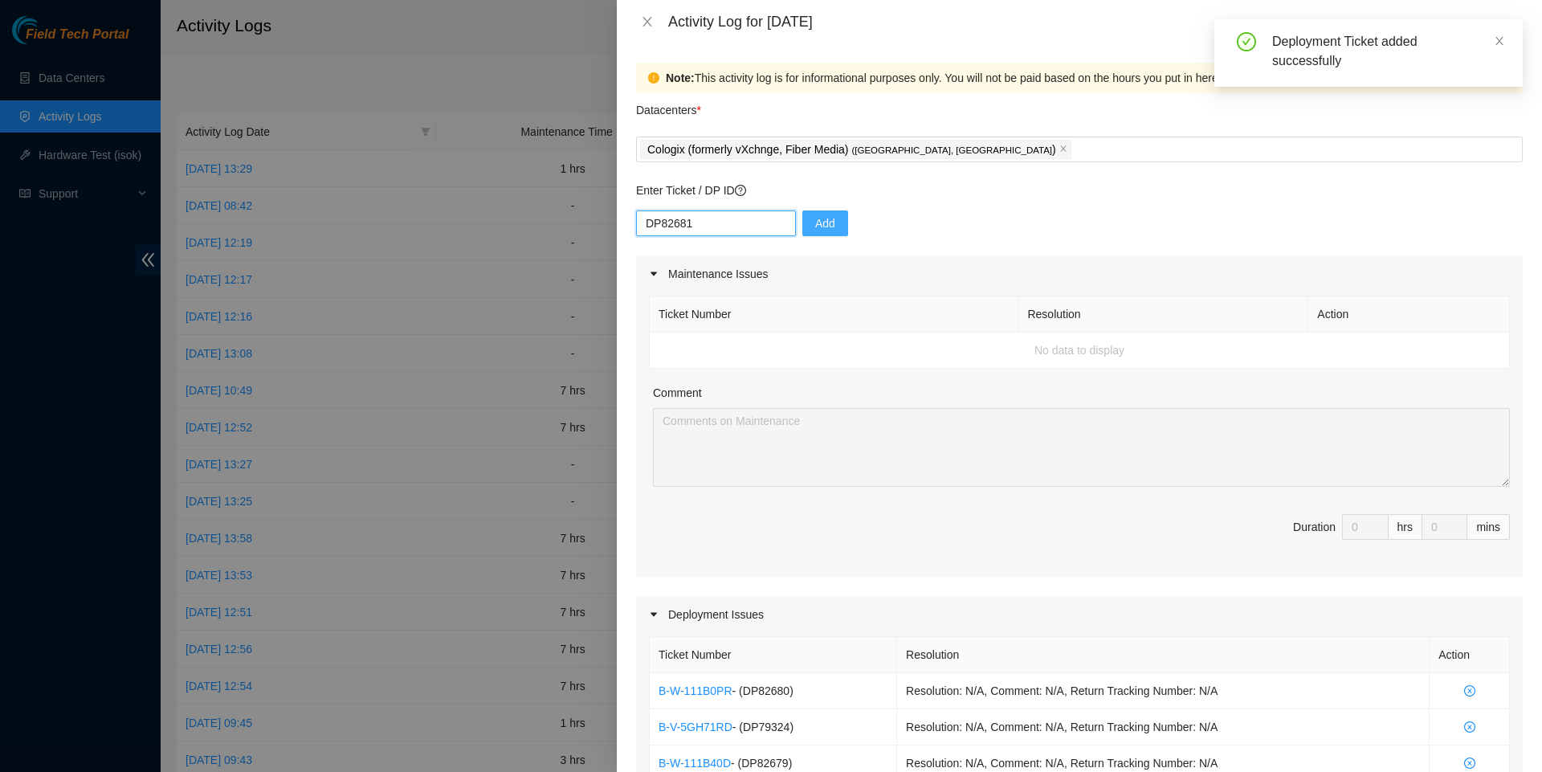
type input "DP82681"
click at [844, 223] on button "Add" at bounding box center [826, 223] width 46 height 26
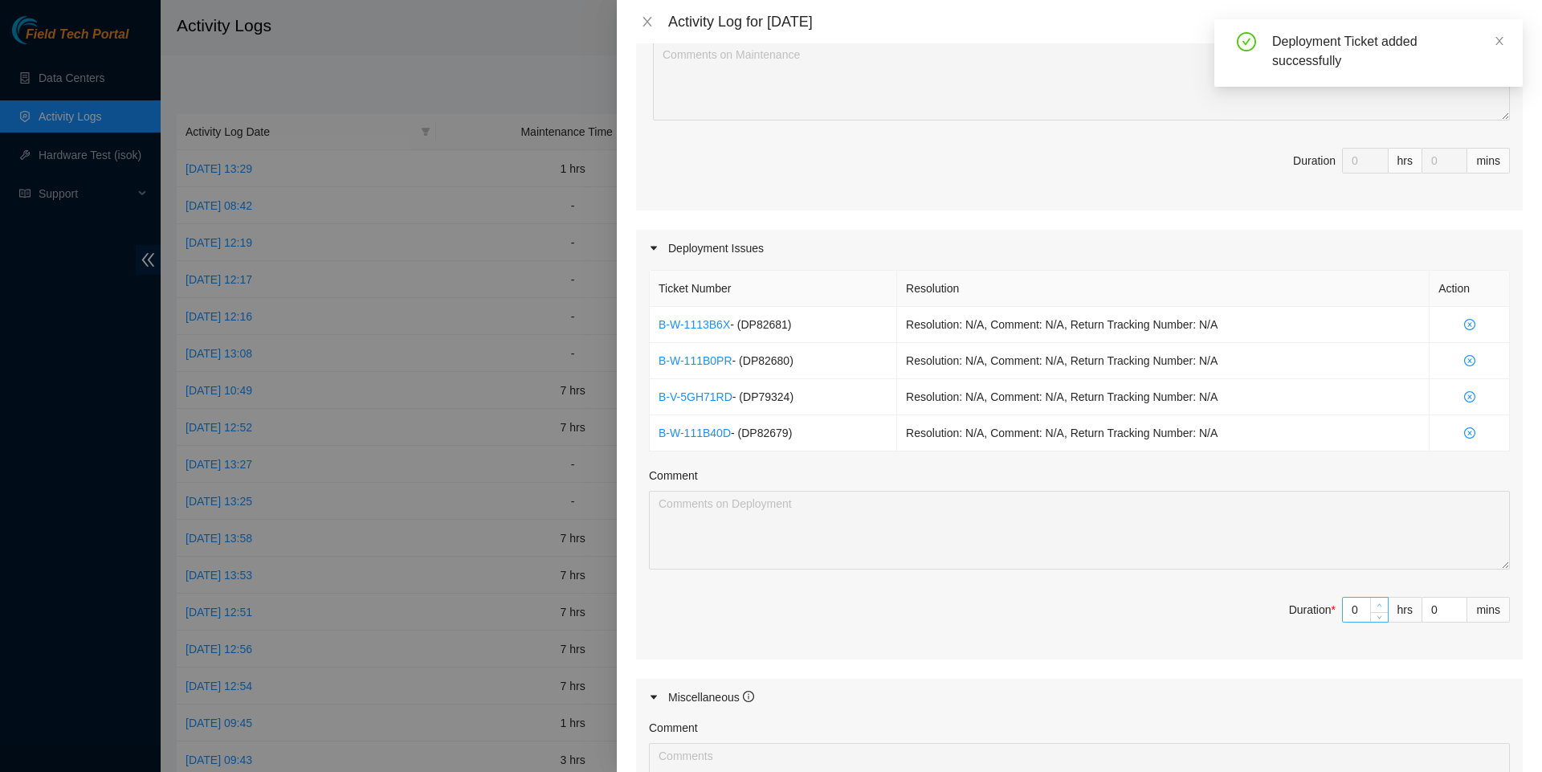
type input "1"
click at [1383, 612] on span "Increase Value" at bounding box center [1380, 605] width 18 height 14
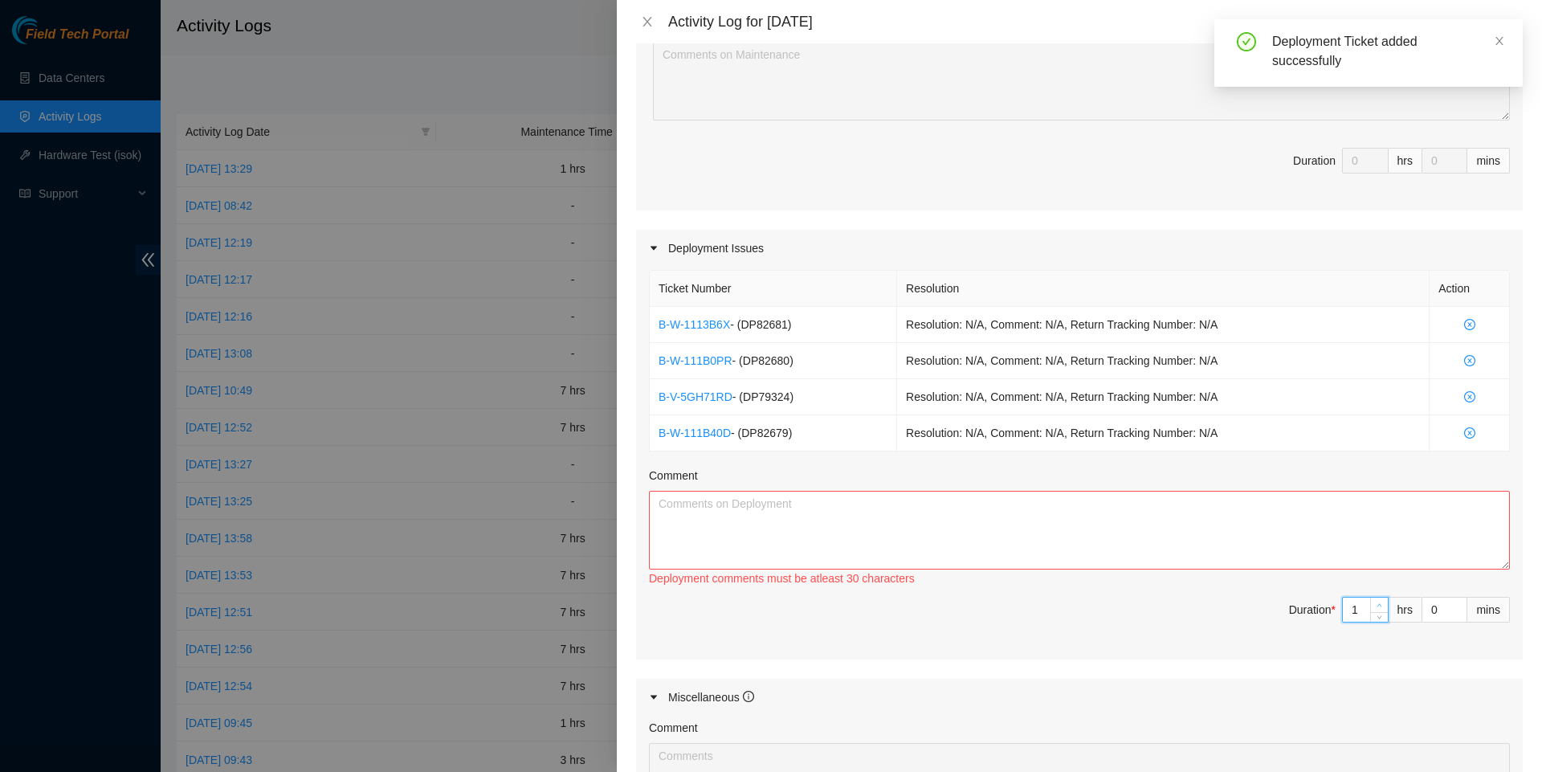
type input "2"
click at [1383, 612] on span "Increase Value" at bounding box center [1380, 605] width 18 height 14
type input "3"
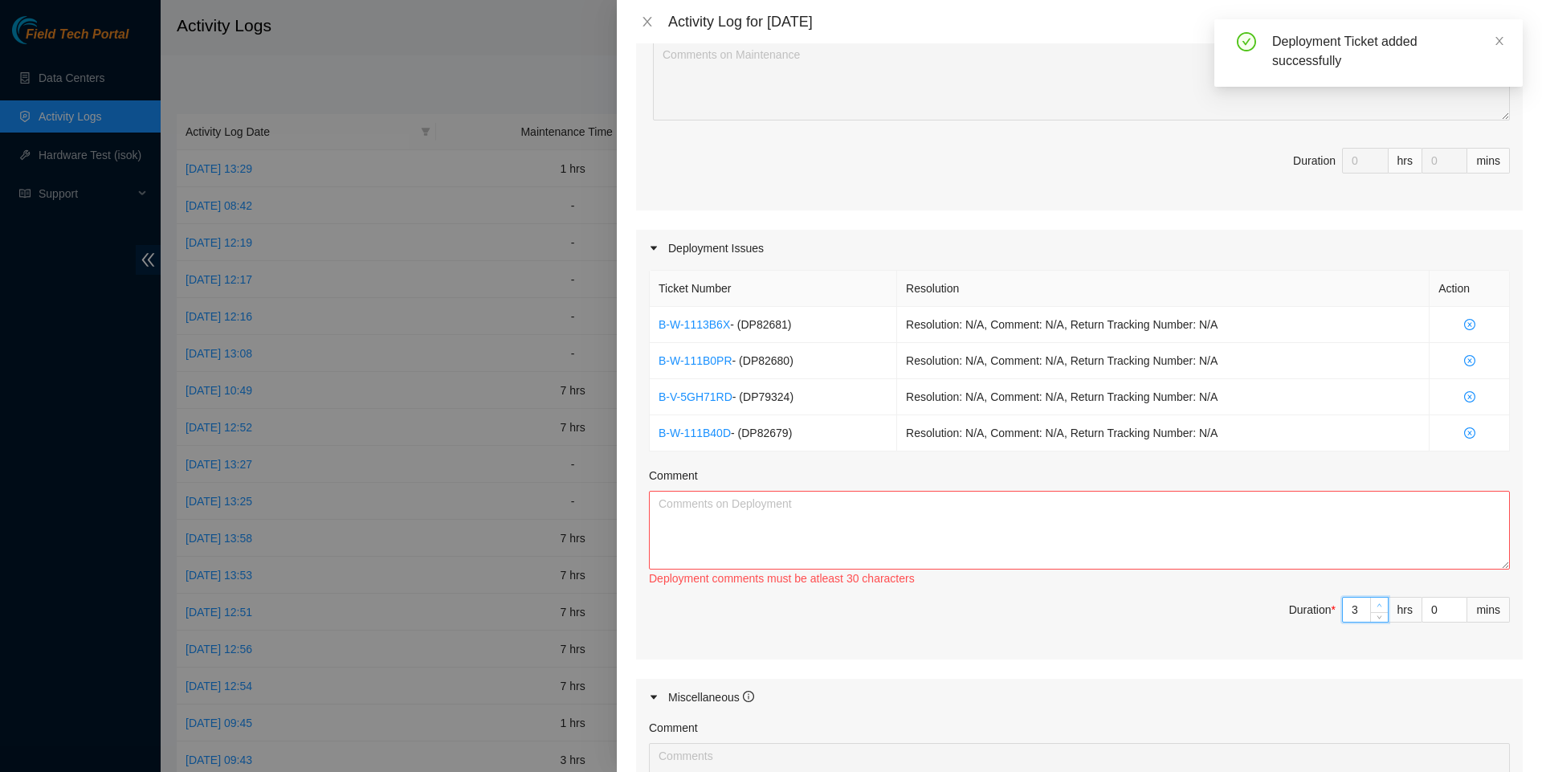
type input "4"
click at [1383, 612] on span "Increase Value" at bounding box center [1380, 605] width 18 height 14
type input "5"
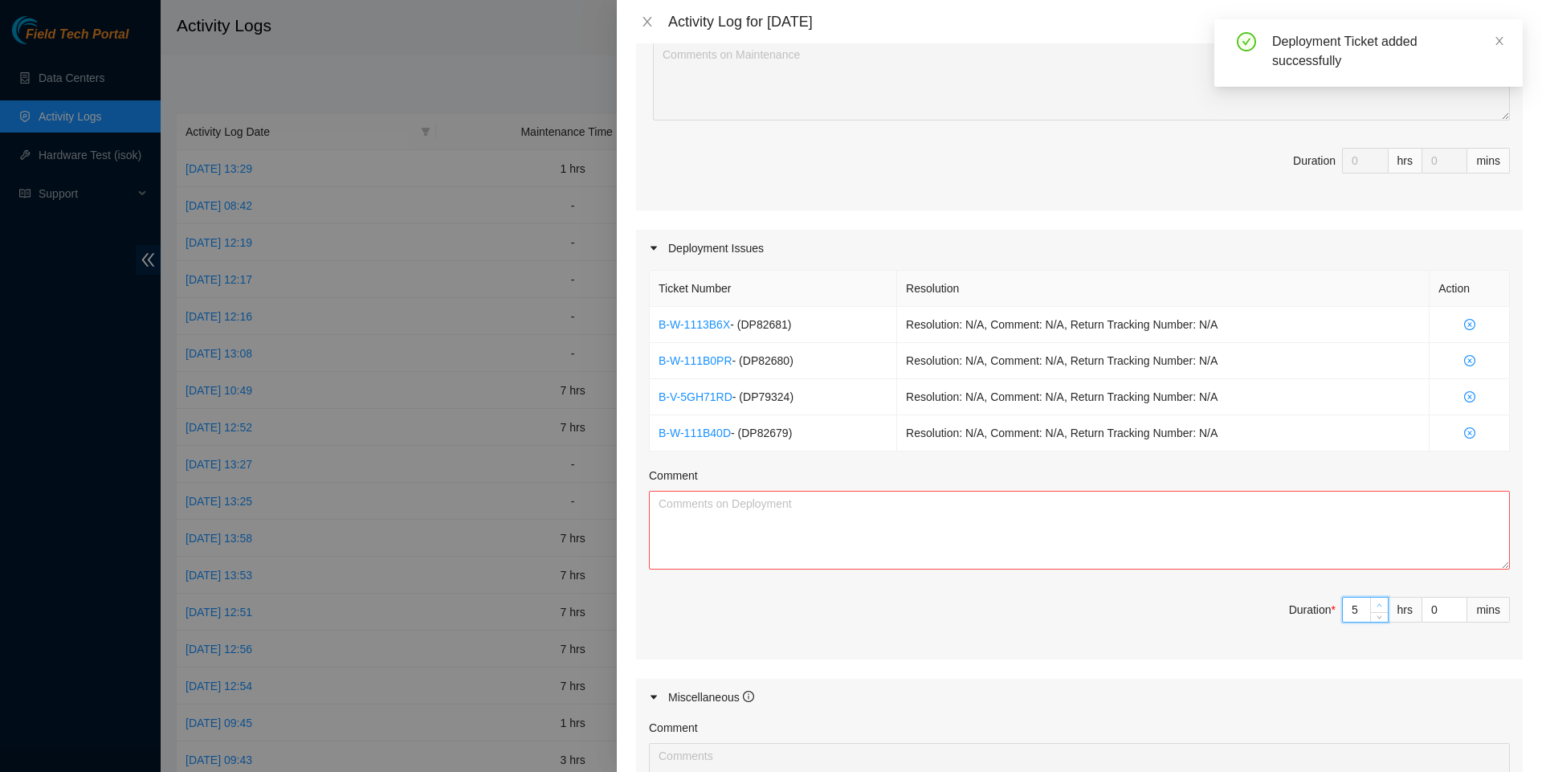
click at [1383, 612] on span "Increase Value" at bounding box center [1380, 605] width 18 height 14
type input "6"
click at [1383, 612] on span "Increase Value" at bounding box center [1380, 605] width 18 height 14
type input "7"
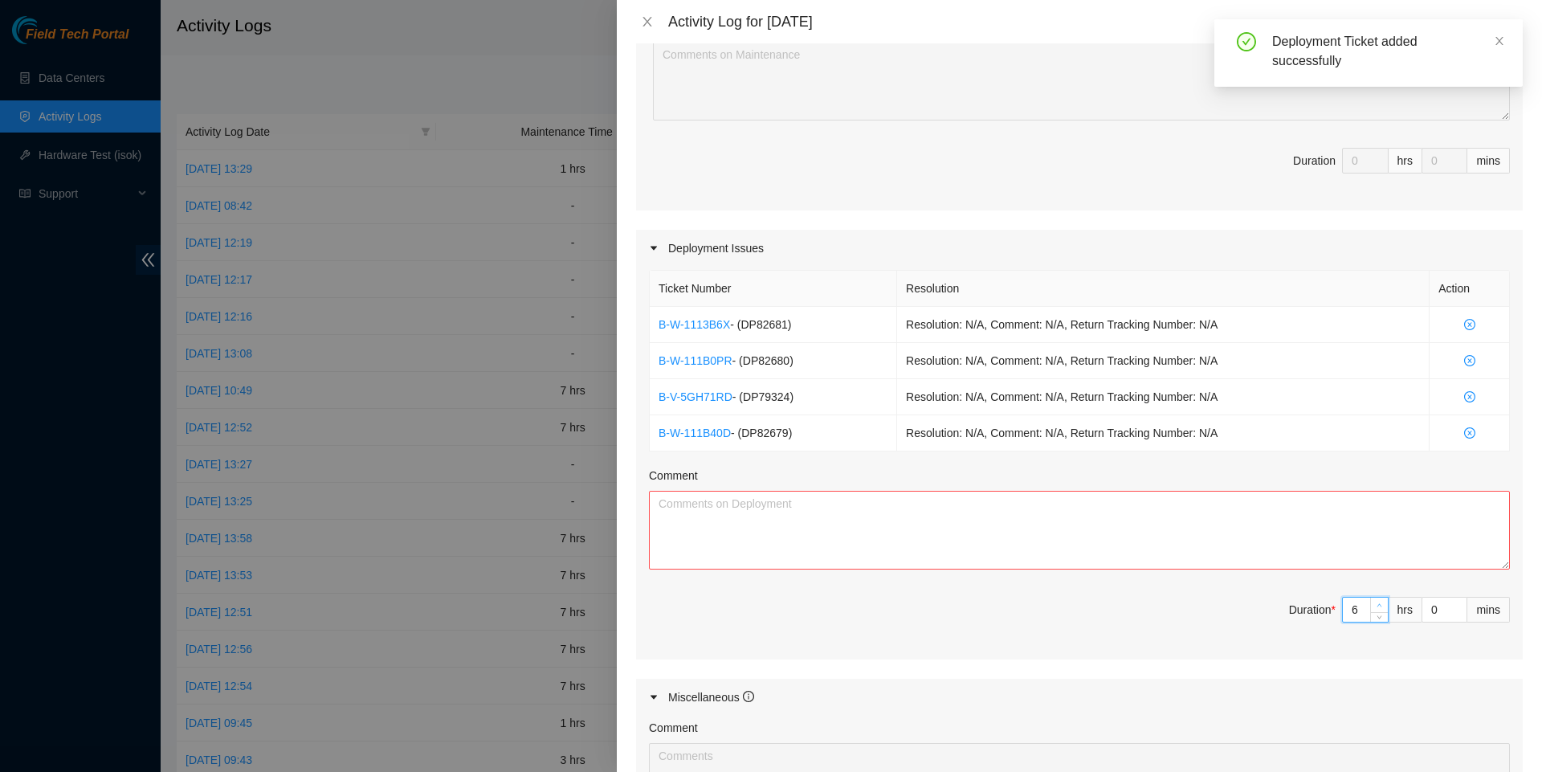
type input "7"
click at [1383, 612] on span "Increase Value" at bounding box center [1380, 605] width 18 height 14
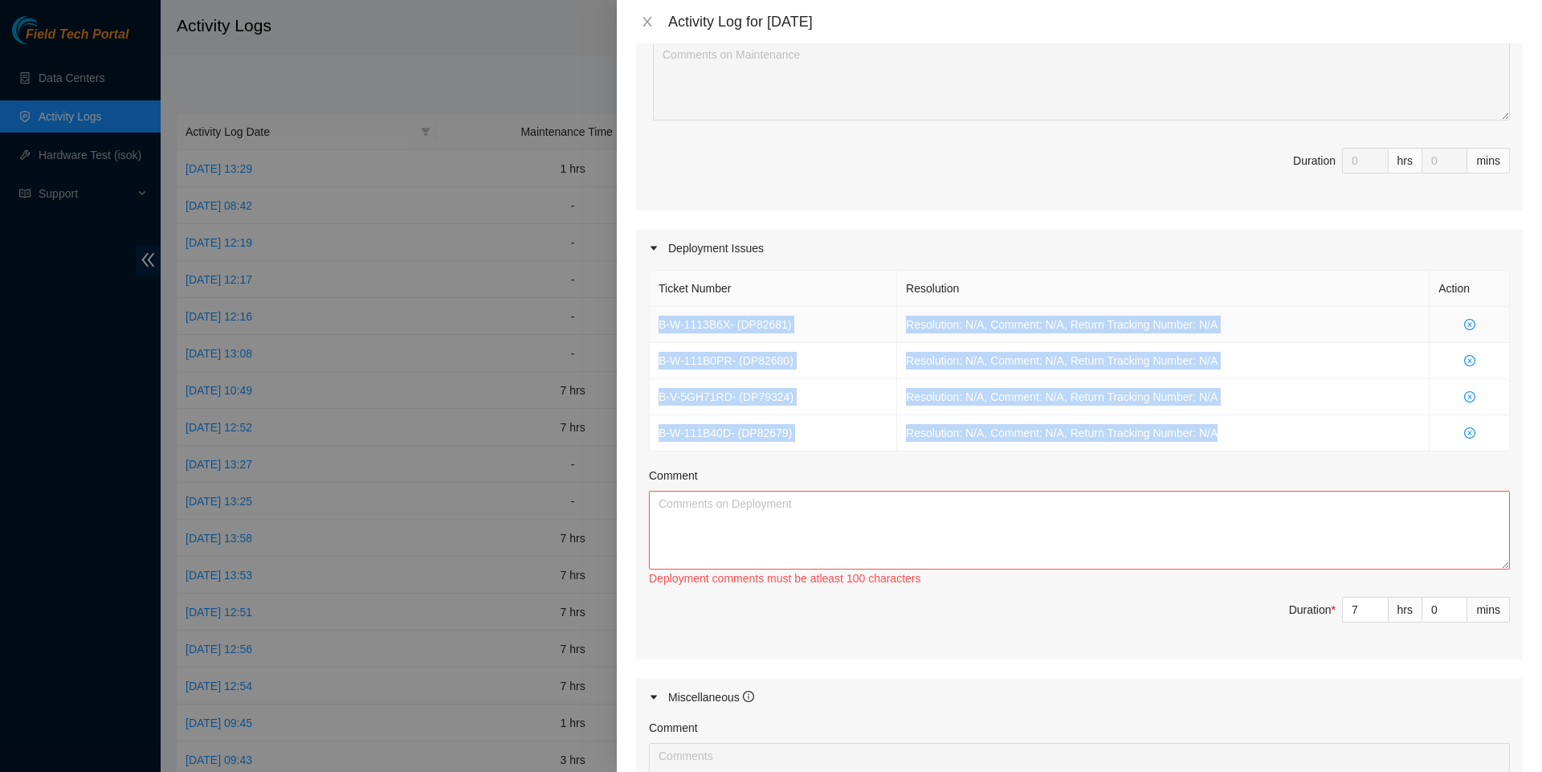
drag, startPoint x: 1250, startPoint y: 455, endPoint x: 652, endPoint y: 335, distance: 609.6
click at [652, 335] on tbody "B-W-1113B6X - ( DP82681 ) Resolution: N/A, Comment: N/A, Return Tracking Number…" at bounding box center [1080, 379] width 860 height 145
copy tbody "B-W-1113B6X - ( DP82681 ) Resolution: N/A, Comment: N/A, Return Tracking Number…"
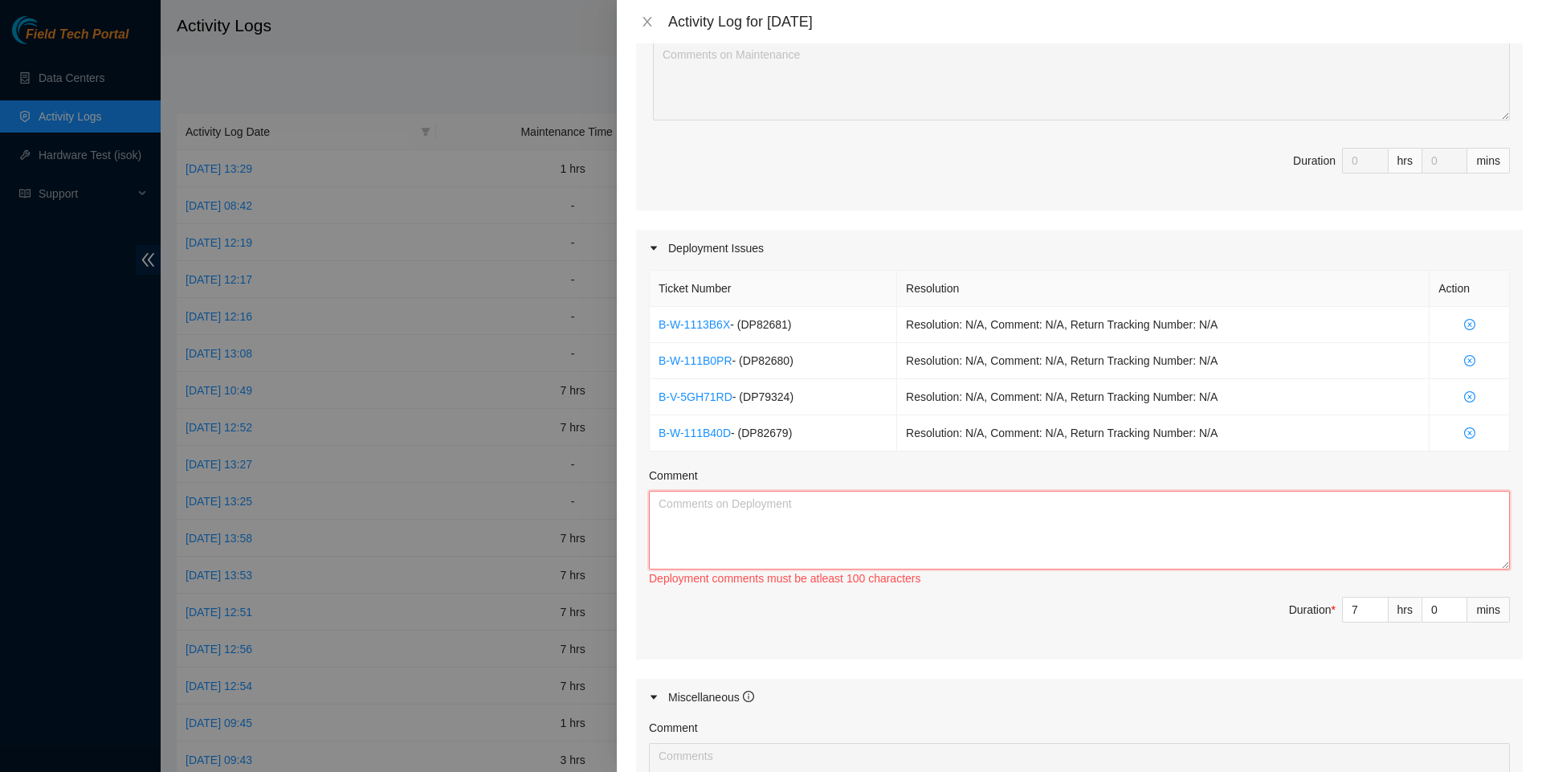
click at [746, 545] on textarea "Comment" at bounding box center [1079, 530] width 861 height 79
type textarea "R"
paste textarea "B-W-1113B6X - (DP82681) Resolution: N/A, Comment: N/A, Return Tracking Number: …"
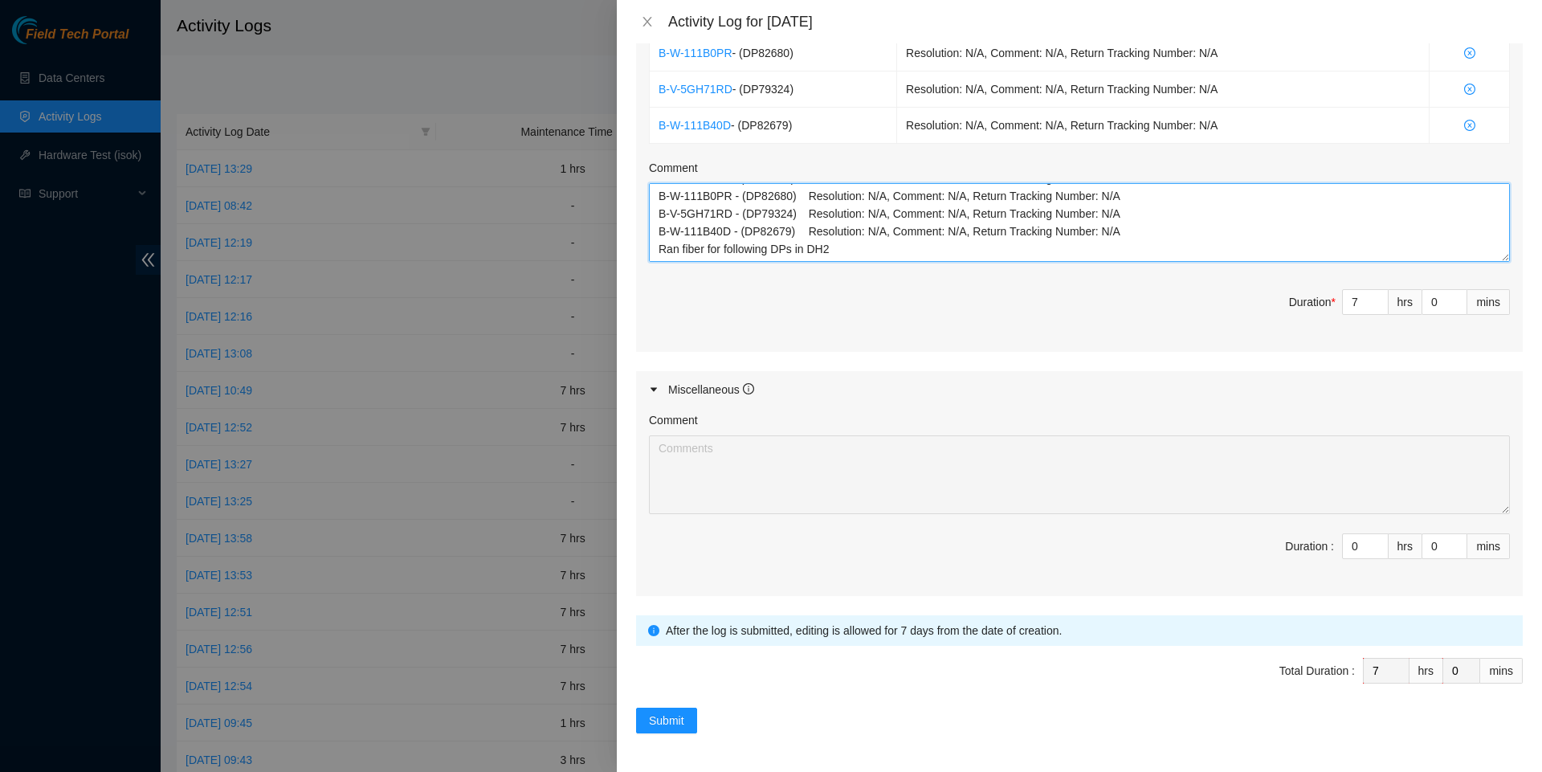
scroll to position [701, 0]
type textarea "B-W-1113B6X - (DP82681) Resolution: N/A, Comment: N/A, Return Tracking Number: …"
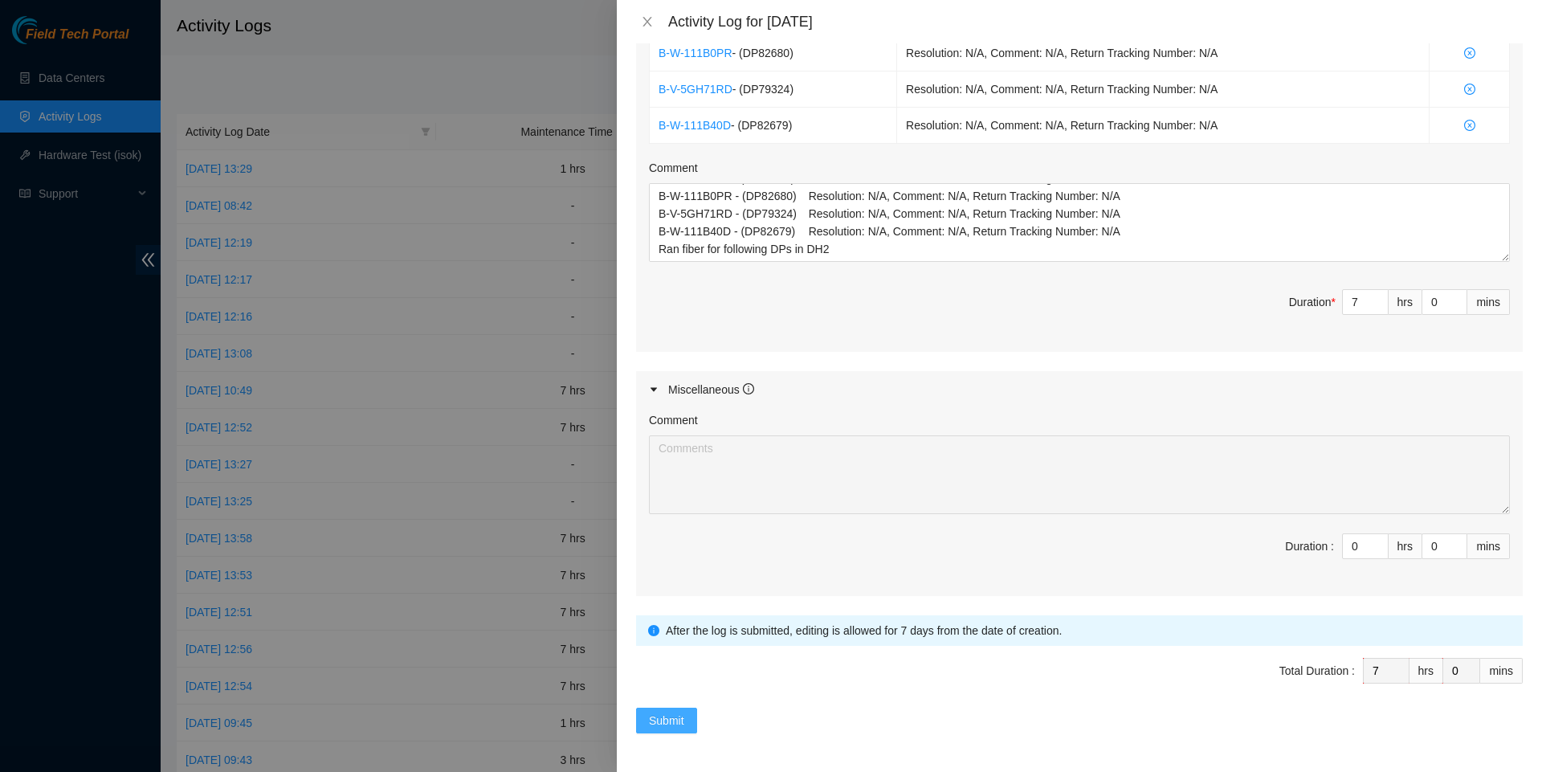
click at [675, 725] on span "Submit" at bounding box center [666, 721] width 35 height 18
